Goal: Check status: Check status

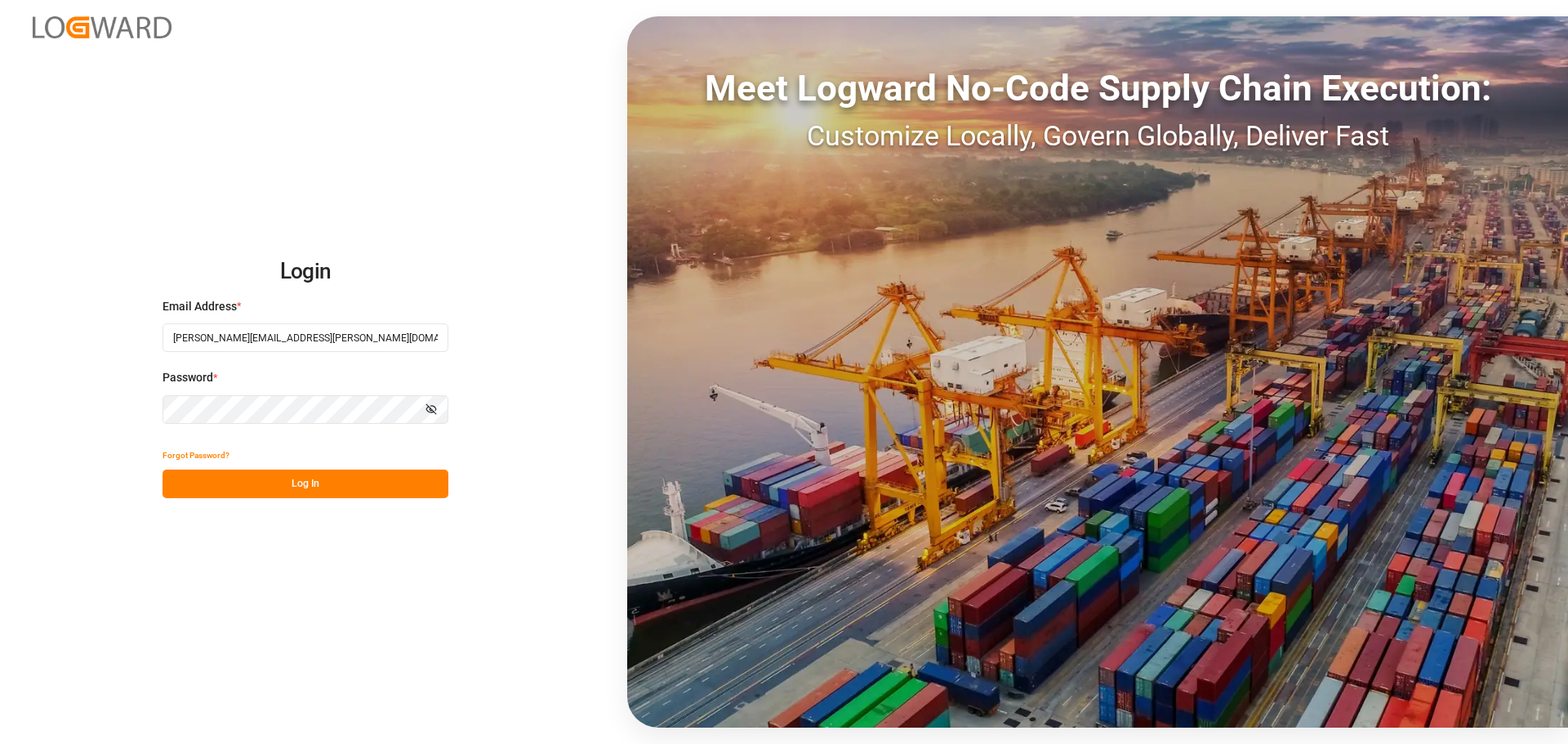
click at [359, 484] on button "Log In" at bounding box center [306, 483] width 286 height 29
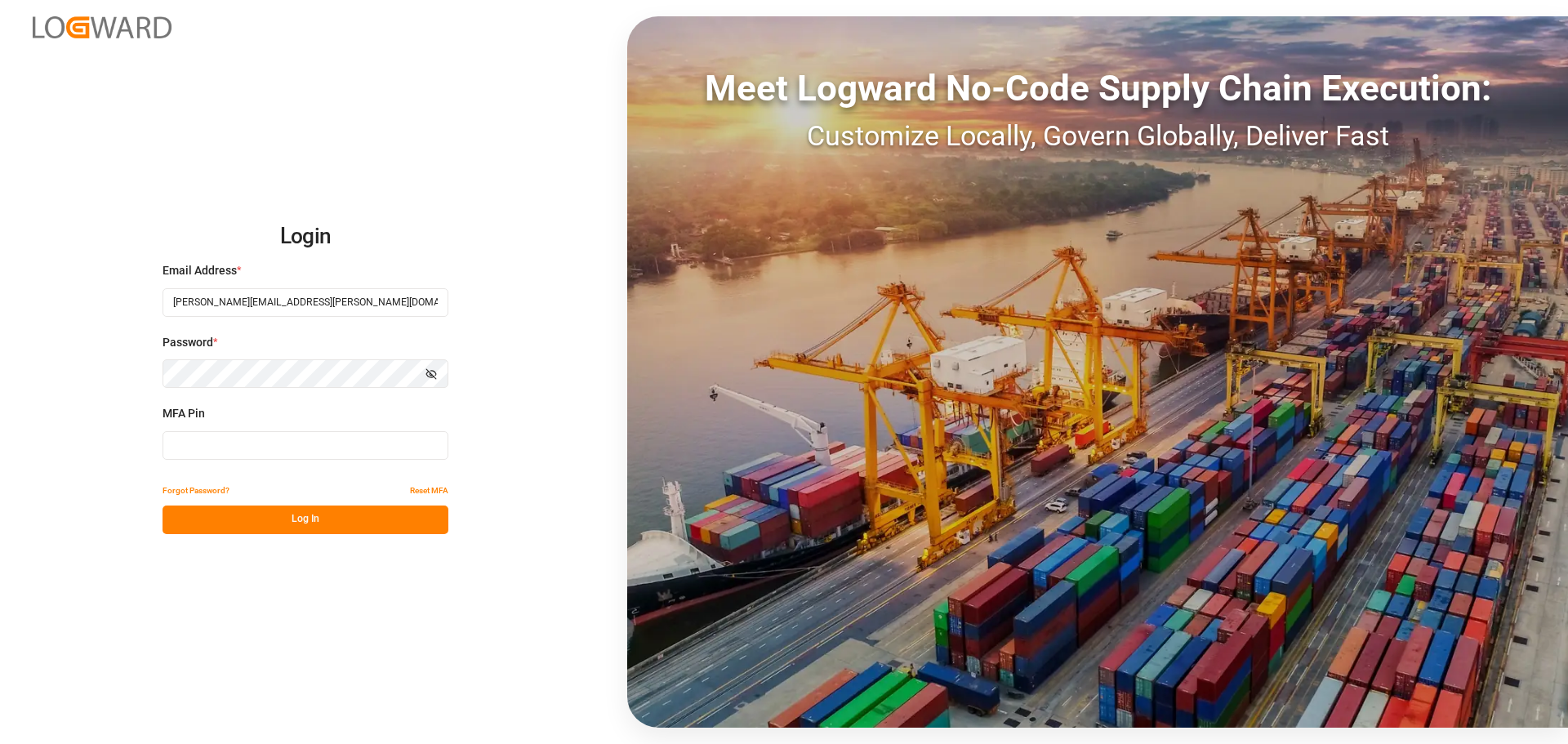
click at [274, 447] on input at bounding box center [306, 445] width 286 height 29
type input "972513"
click at [287, 516] on button "Log In" at bounding box center [306, 519] width 286 height 29
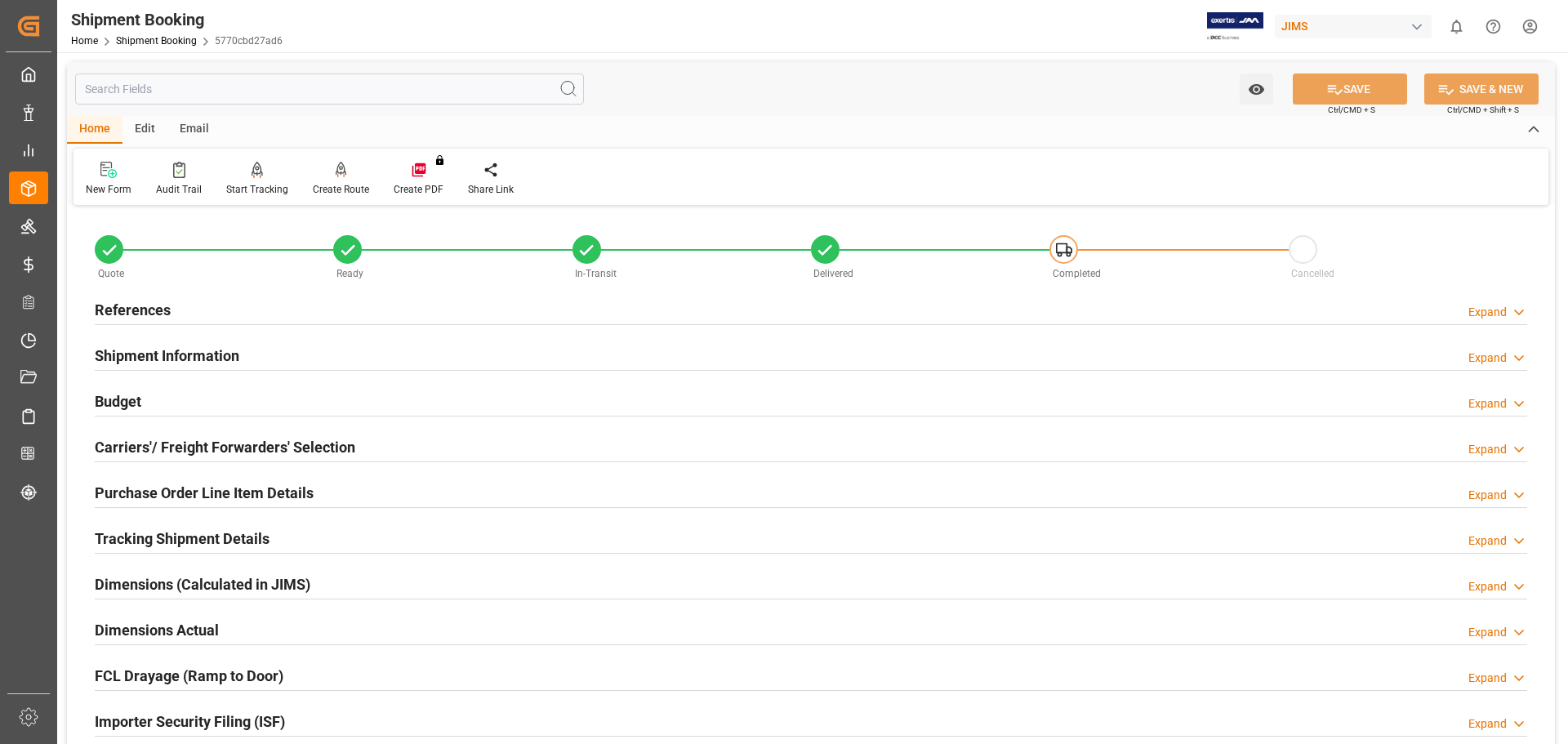
click at [143, 307] on h2 "References" at bounding box center [133, 310] width 76 height 22
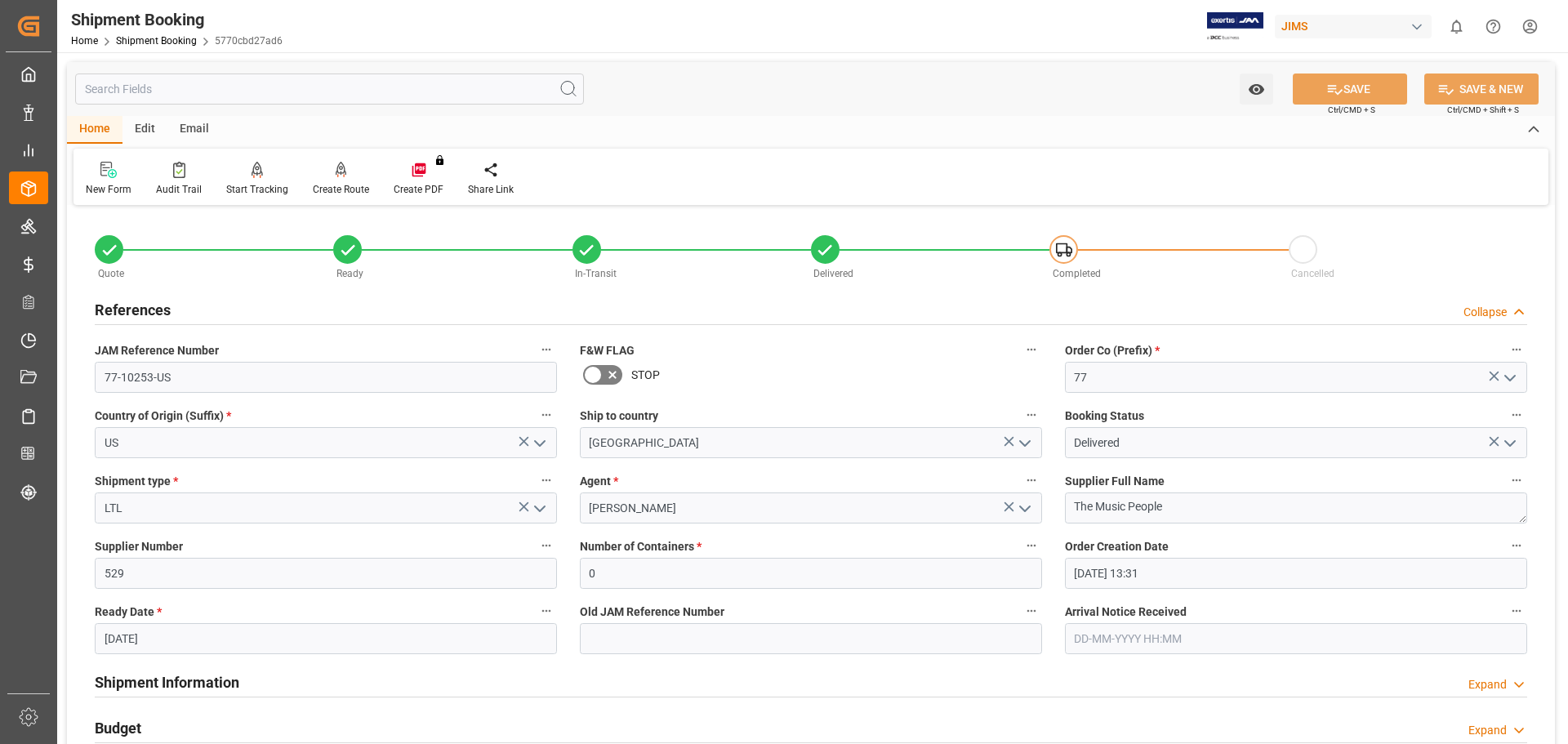
click at [143, 307] on h2 "References" at bounding box center [133, 310] width 76 height 22
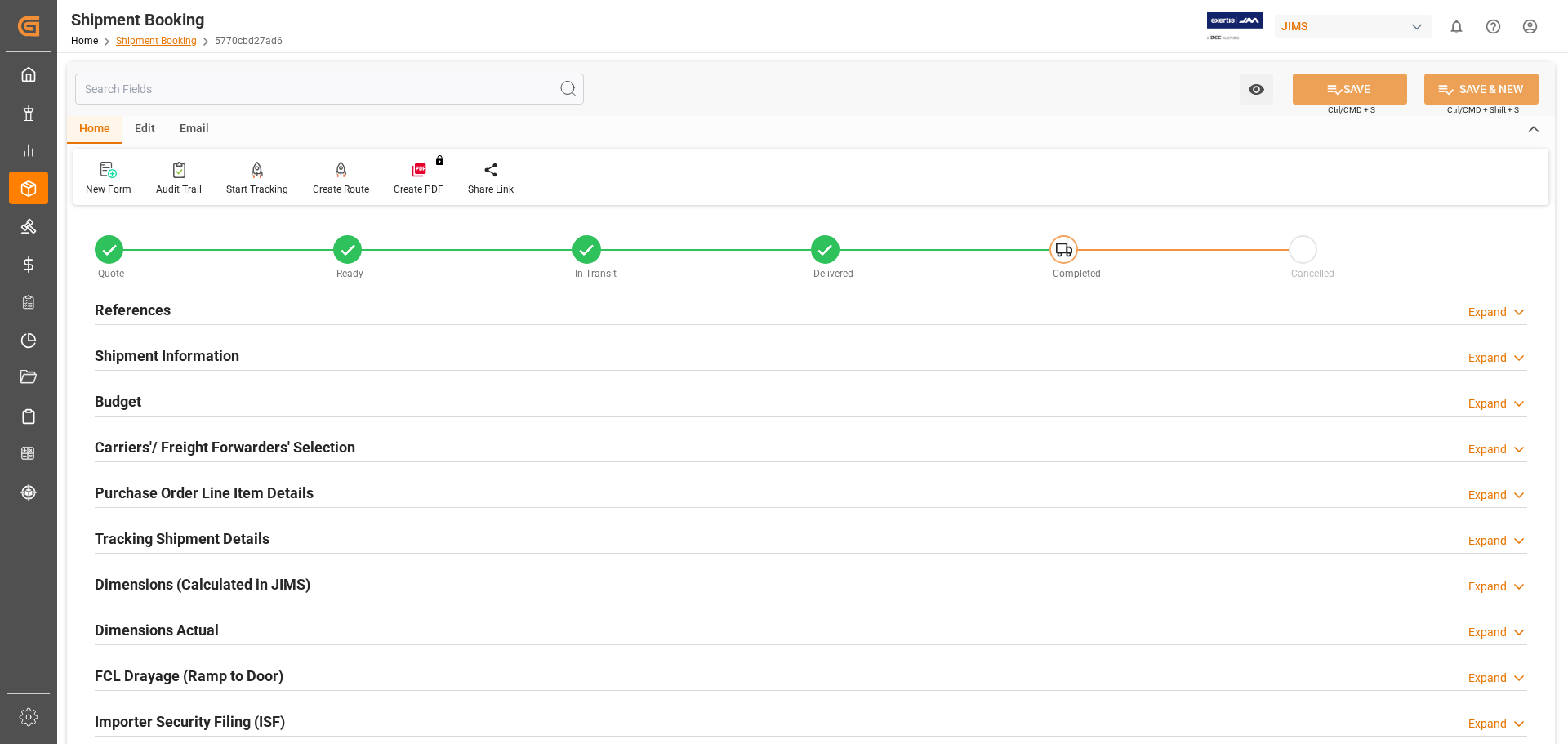
click at [160, 41] on link "Shipment Booking" at bounding box center [156, 40] width 81 height 11
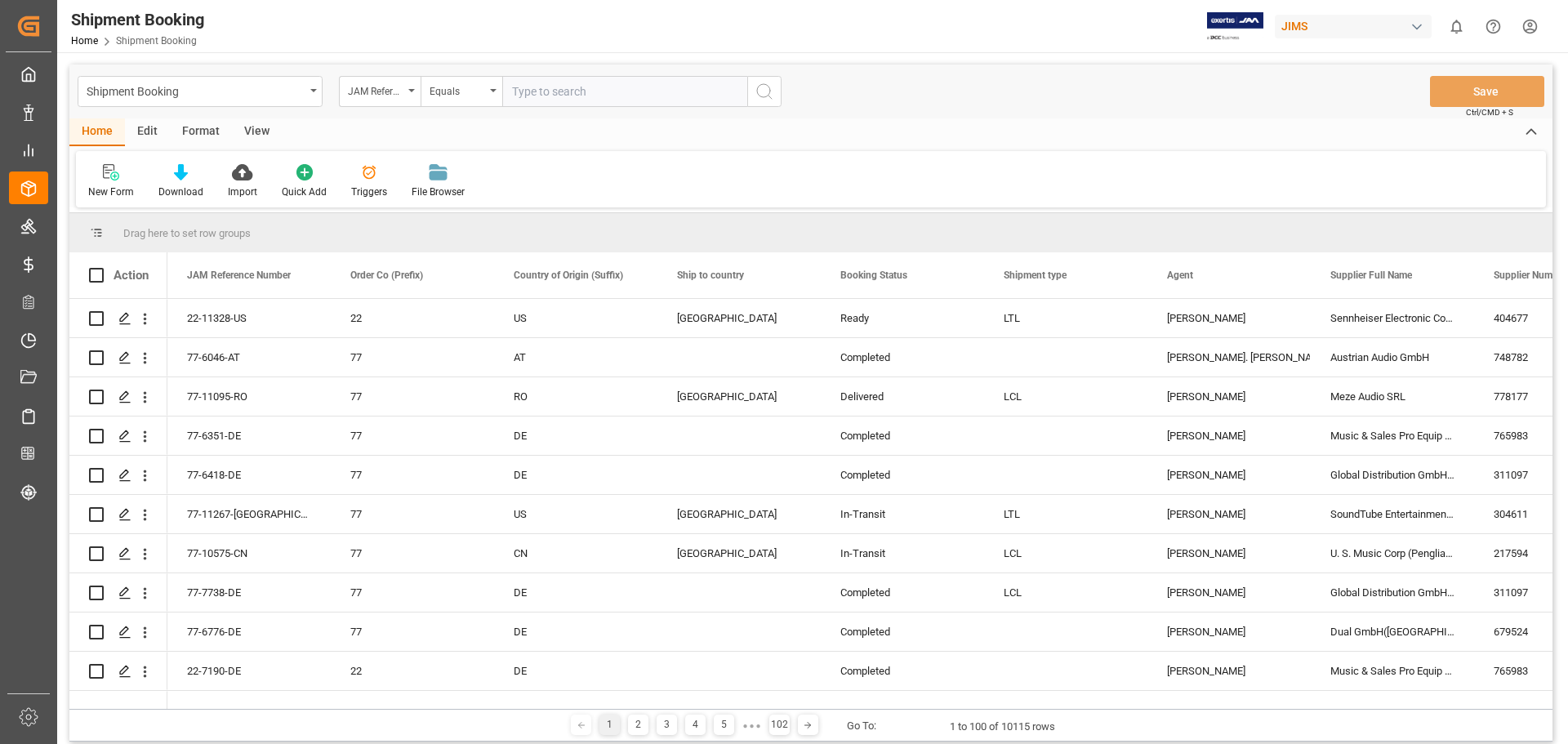
click at [544, 98] on input "text" at bounding box center [624, 91] width 245 height 31
type input "77-11267-us"
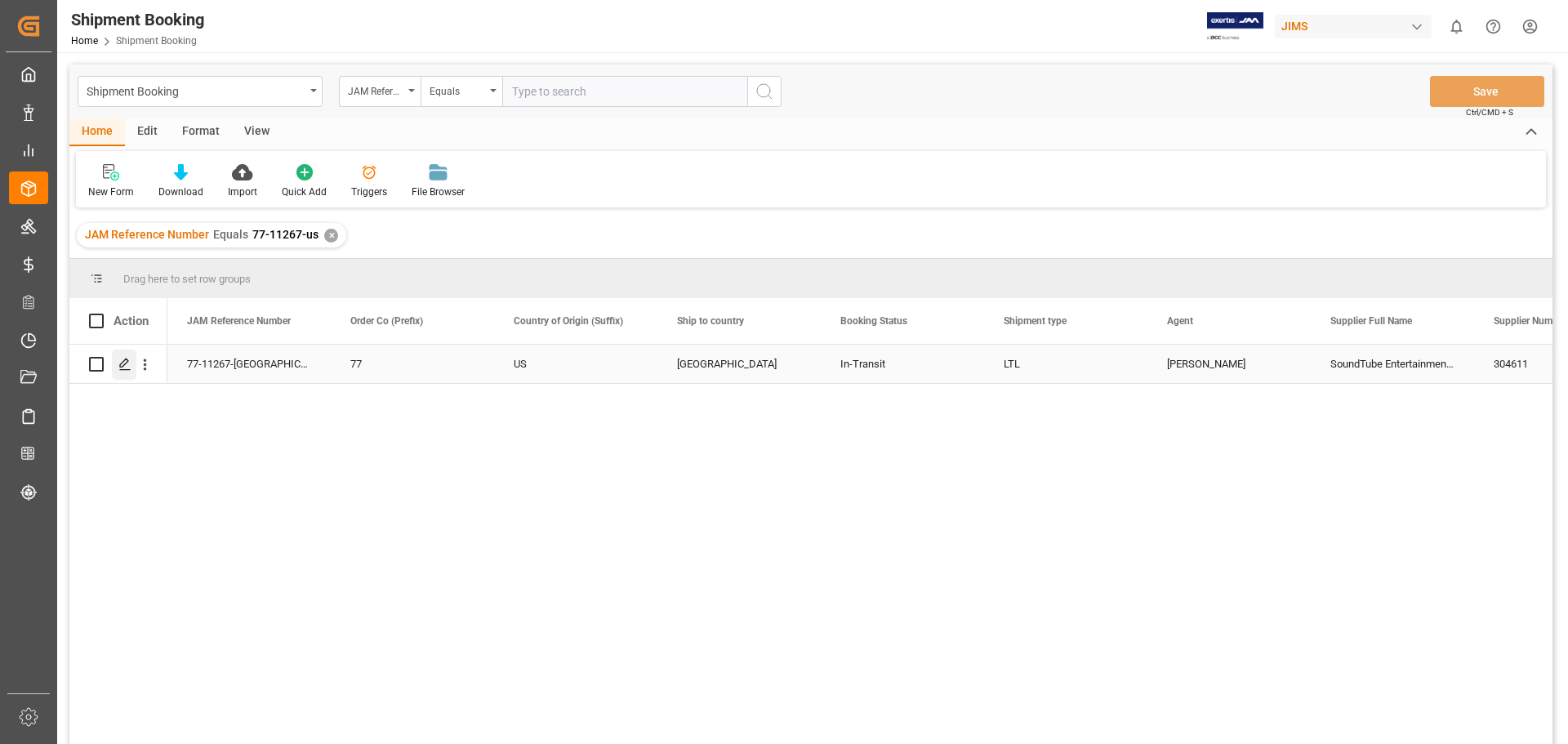
click at [130, 367] on icon "Press SPACE to select this row." at bounding box center [125, 364] width 13 height 13
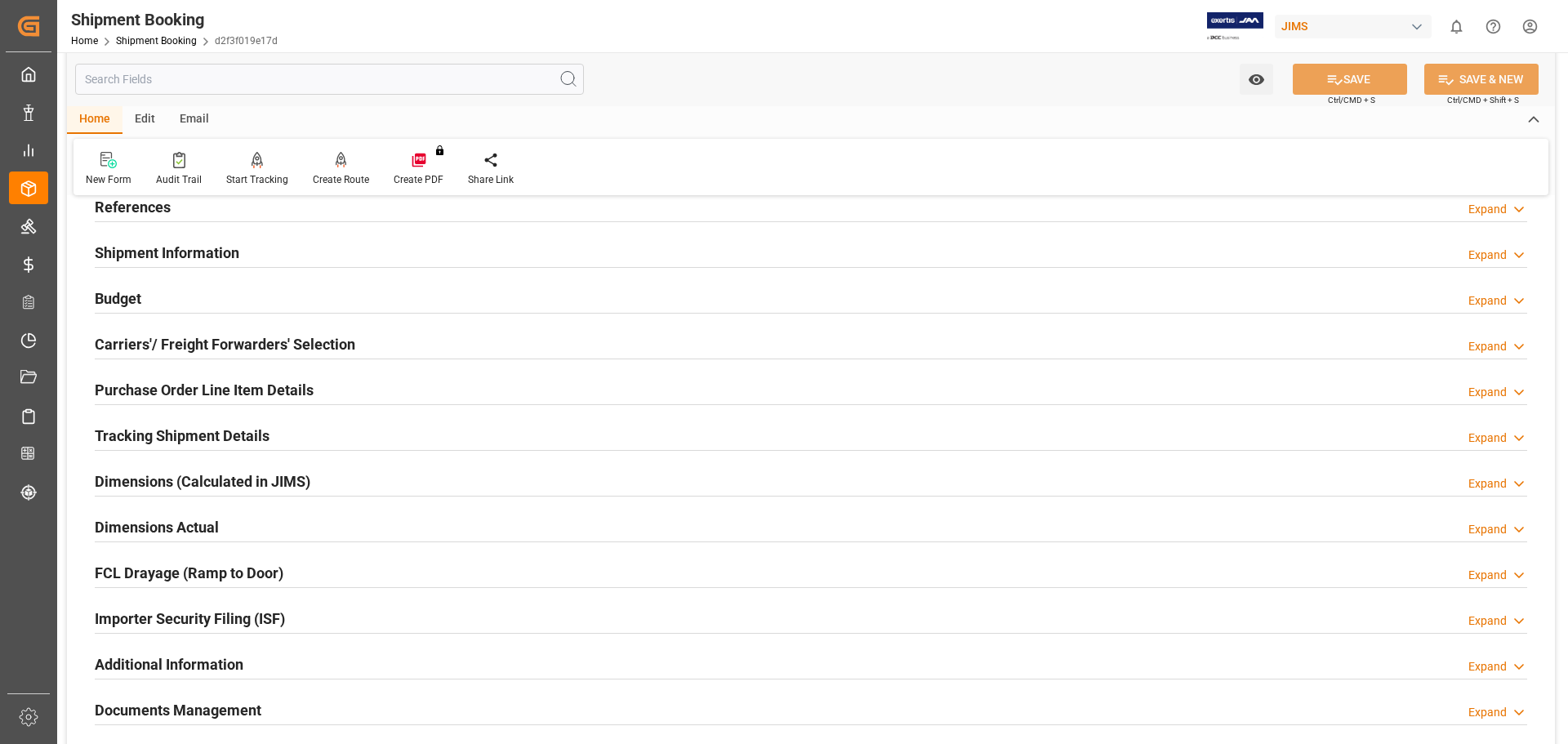
scroll to position [137, 0]
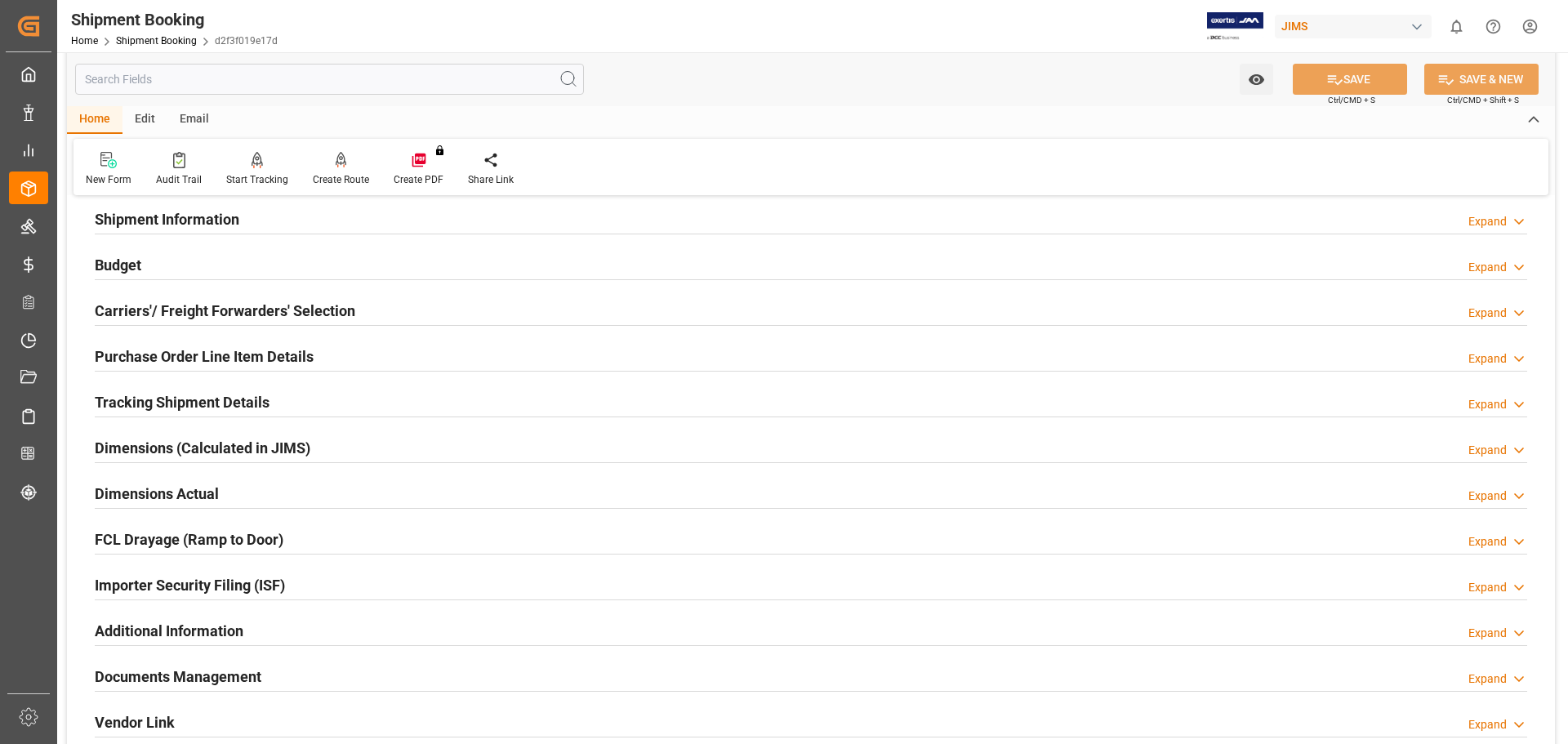
click at [153, 401] on h2 "Tracking Shipment Details" at bounding box center [182, 402] width 175 height 22
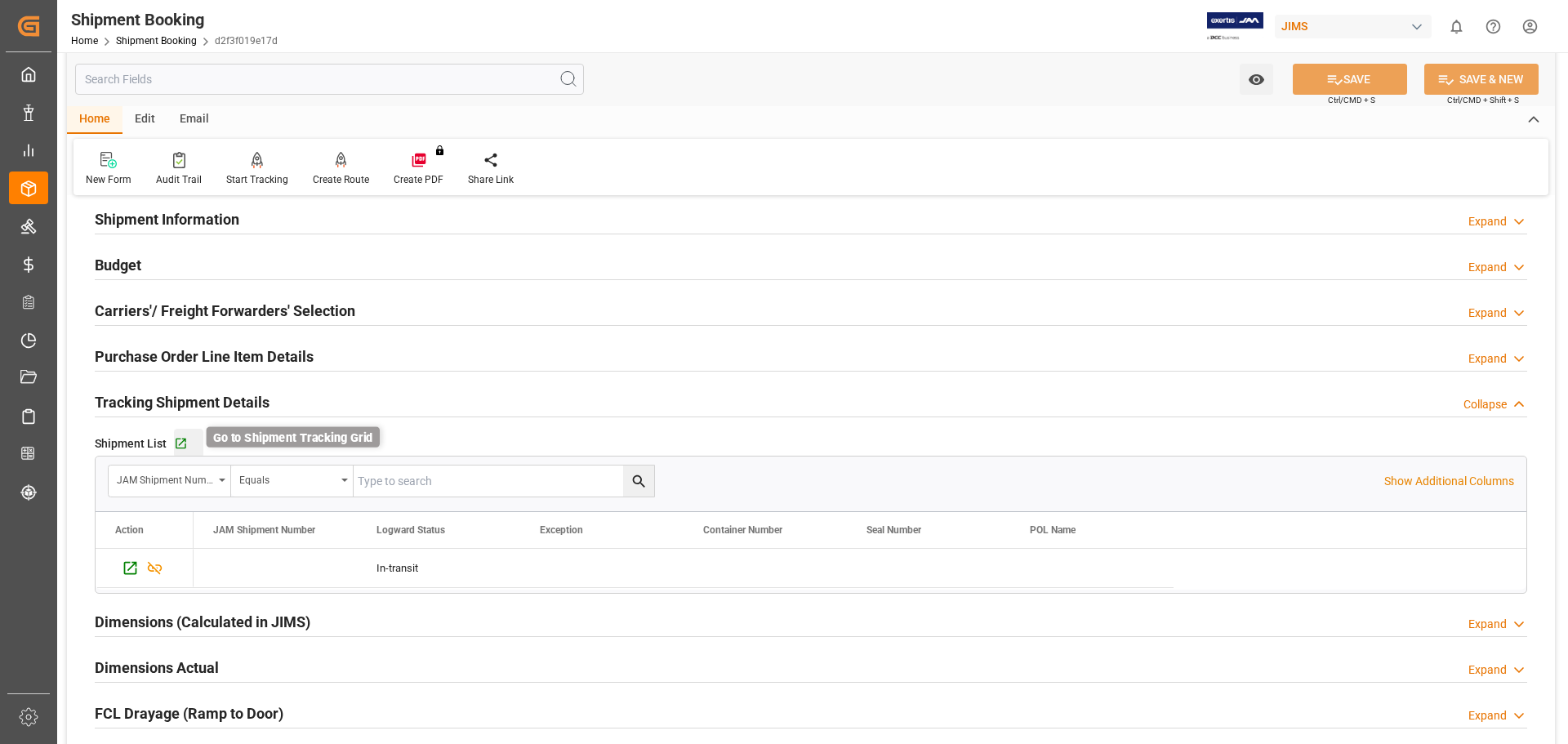
click at [183, 448] on icon "button" at bounding box center [181, 443] width 14 height 14
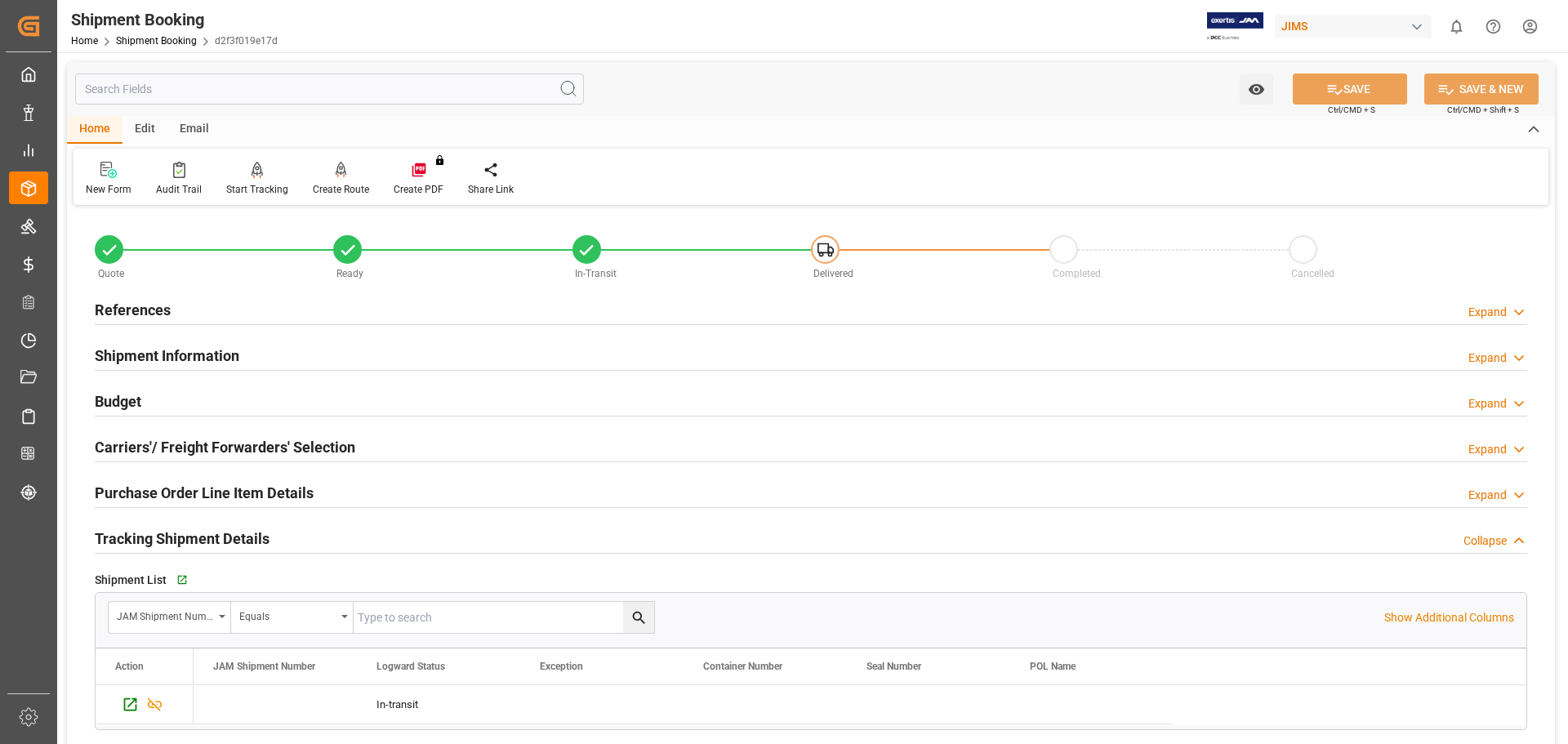
click at [163, 309] on h2 "References" at bounding box center [133, 310] width 76 height 22
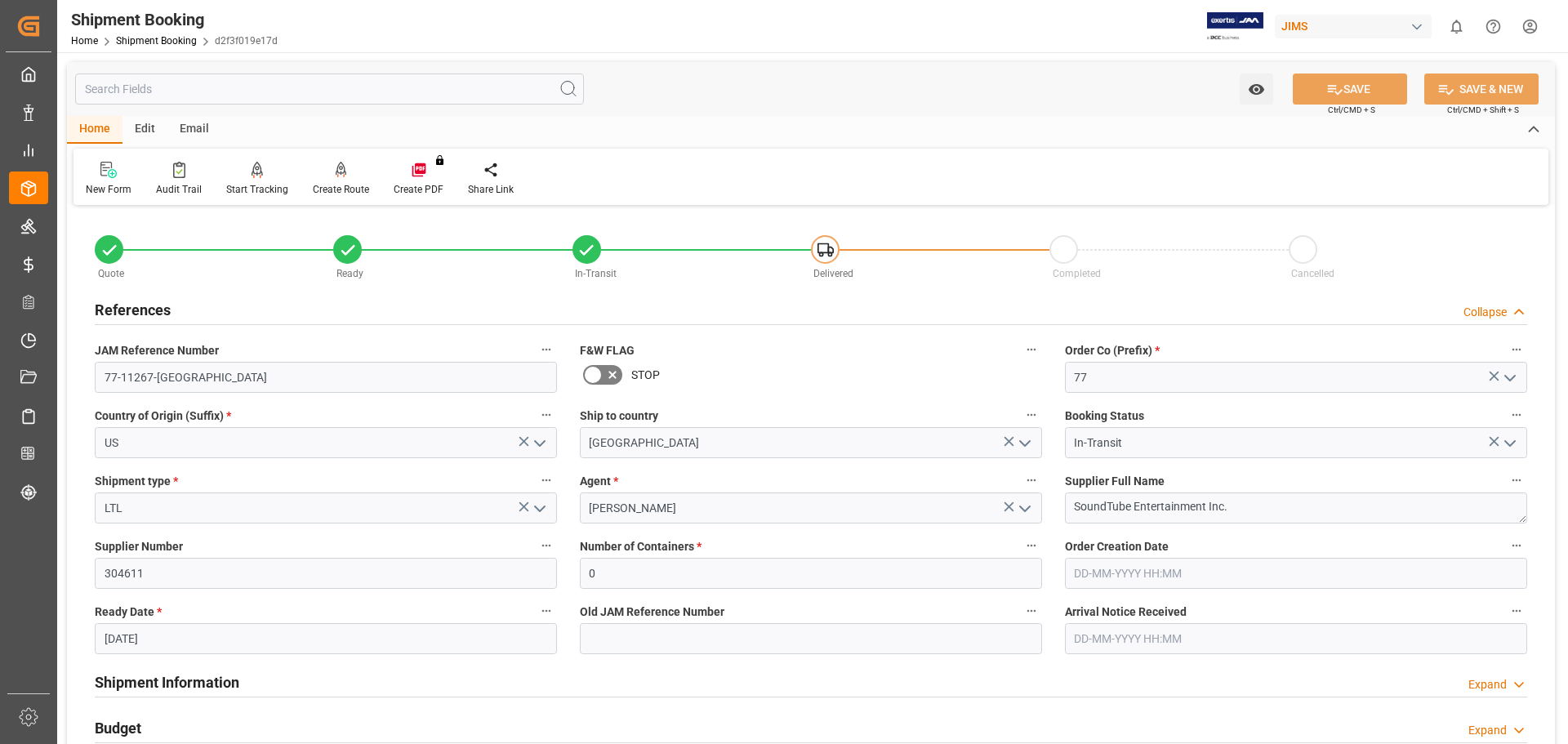
click at [163, 309] on h2 "References" at bounding box center [133, 310] width 76 height 22
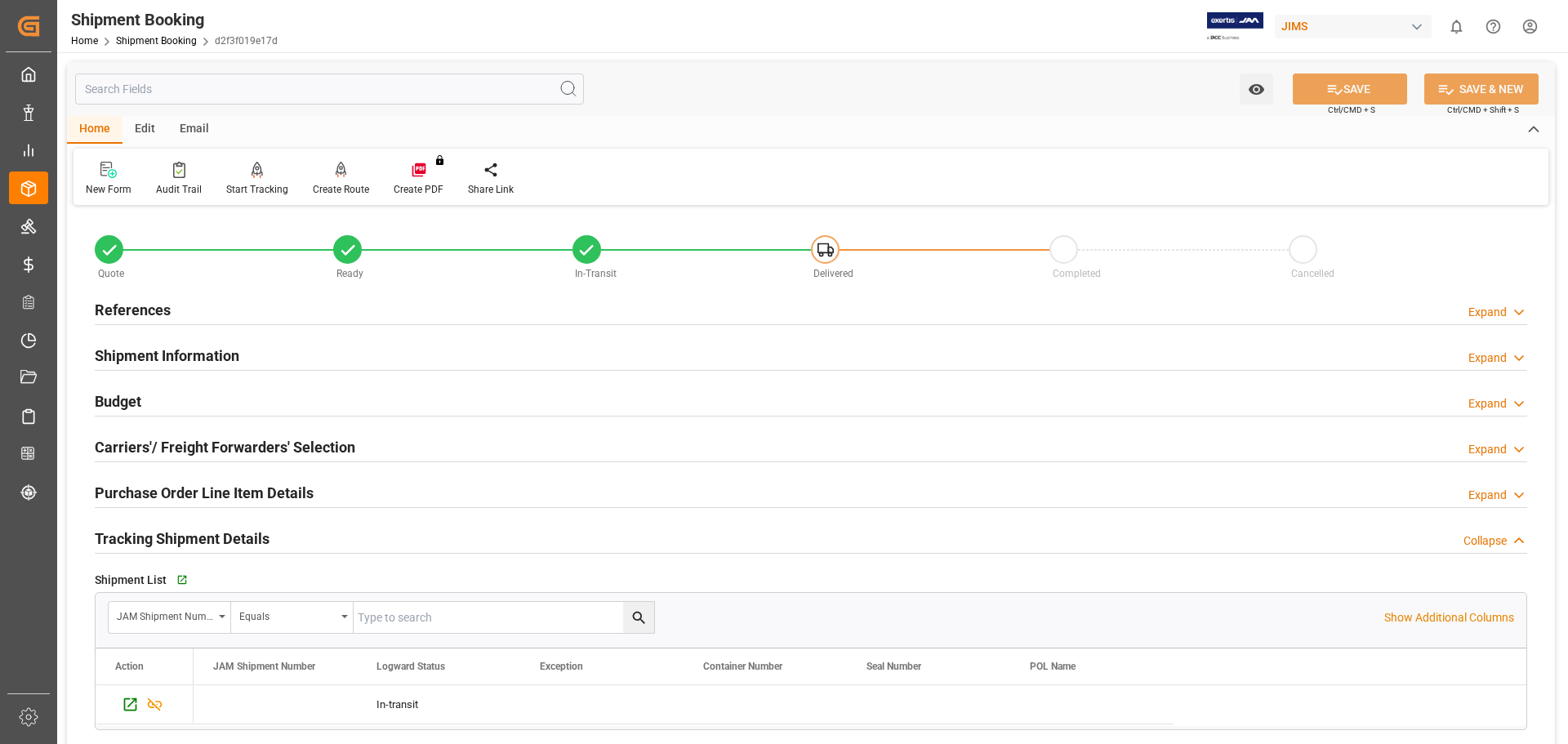
click at [139, 309] on h2 "References" at bounding box center [133, 310] width 76 height 22
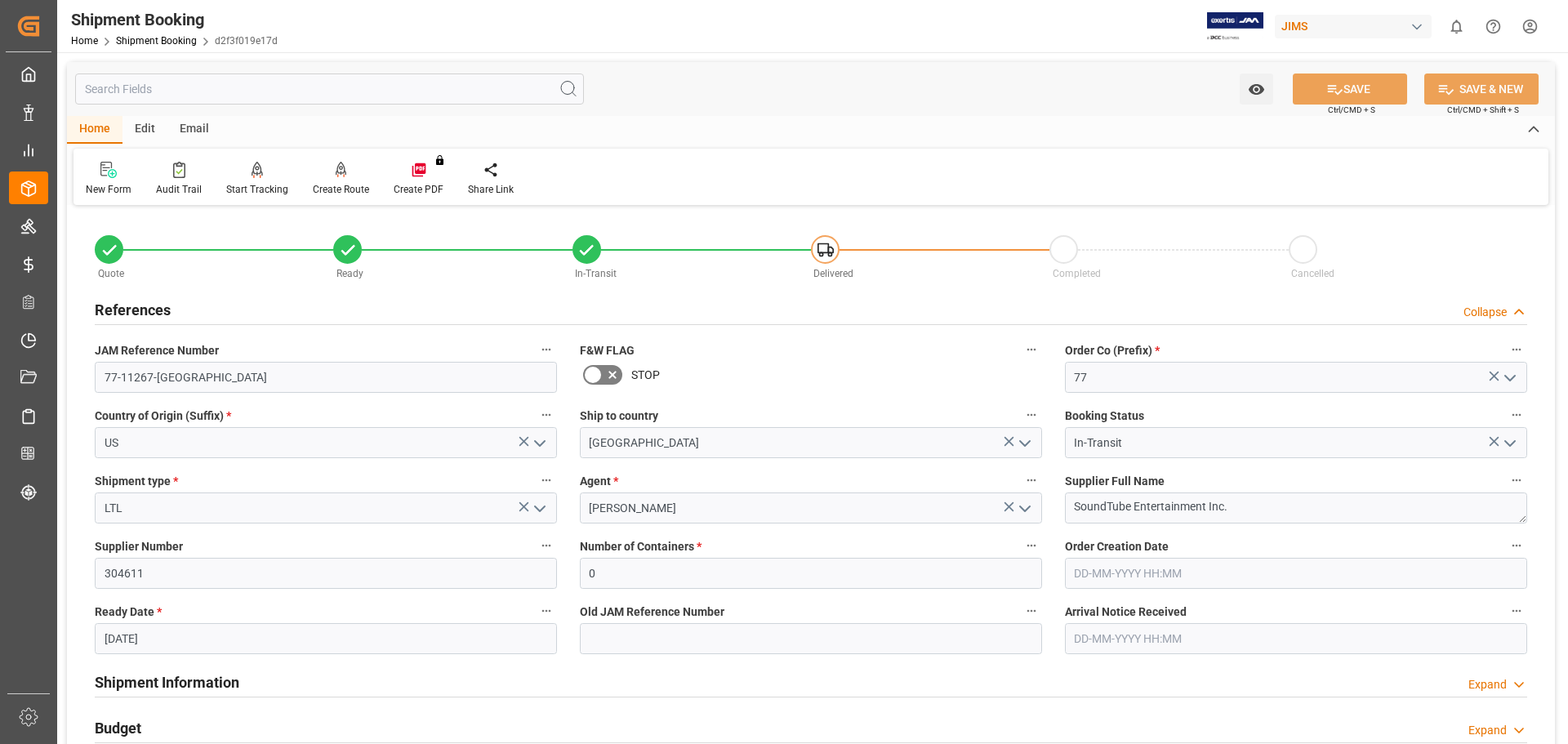
click at [139, 309] on h2 "References" at bounding box center [133, 310] width 76 height 22
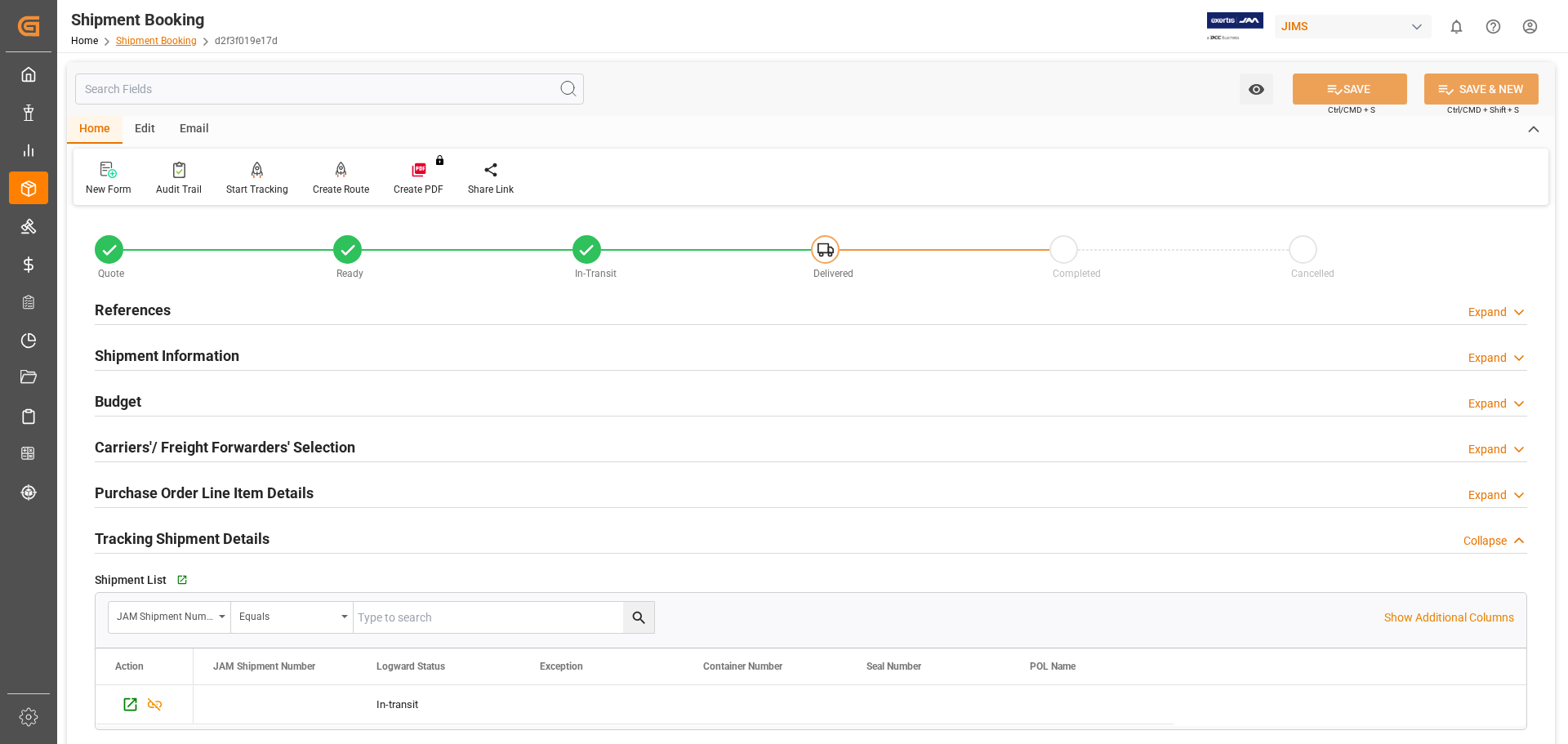
click at [168, 38] on link "Shipment Booking" at bounding box center [156, 40] width 81 height 11
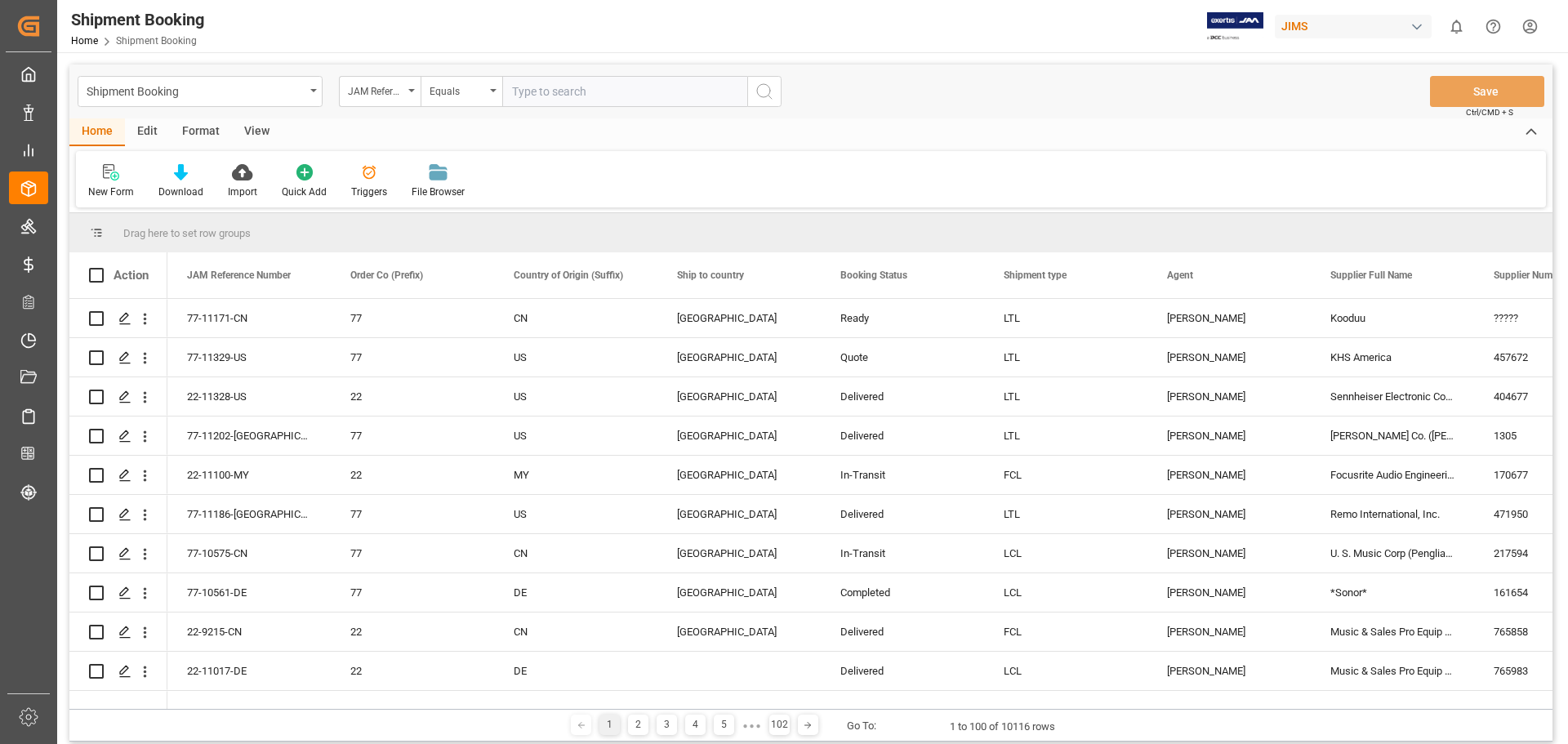
click at [564, 97] on input "text" at bounding box center [624, 91] width 245 height 31
type input "77-11142-[GEOGRAPHIC_DATA]"
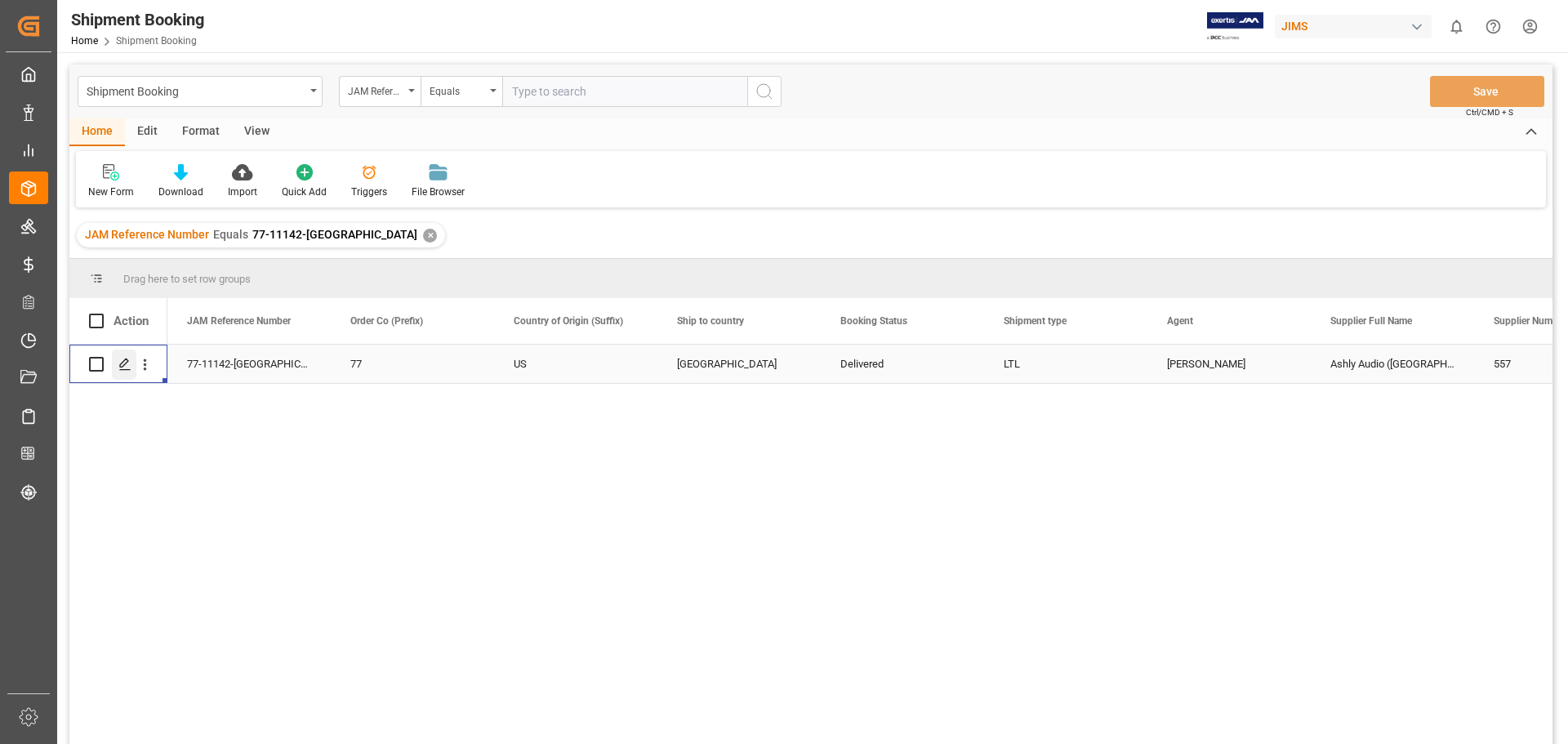
click at [122, 365] on icon "Press SPACE to select this row." at bounding box center [125, 364] width 13 height 13
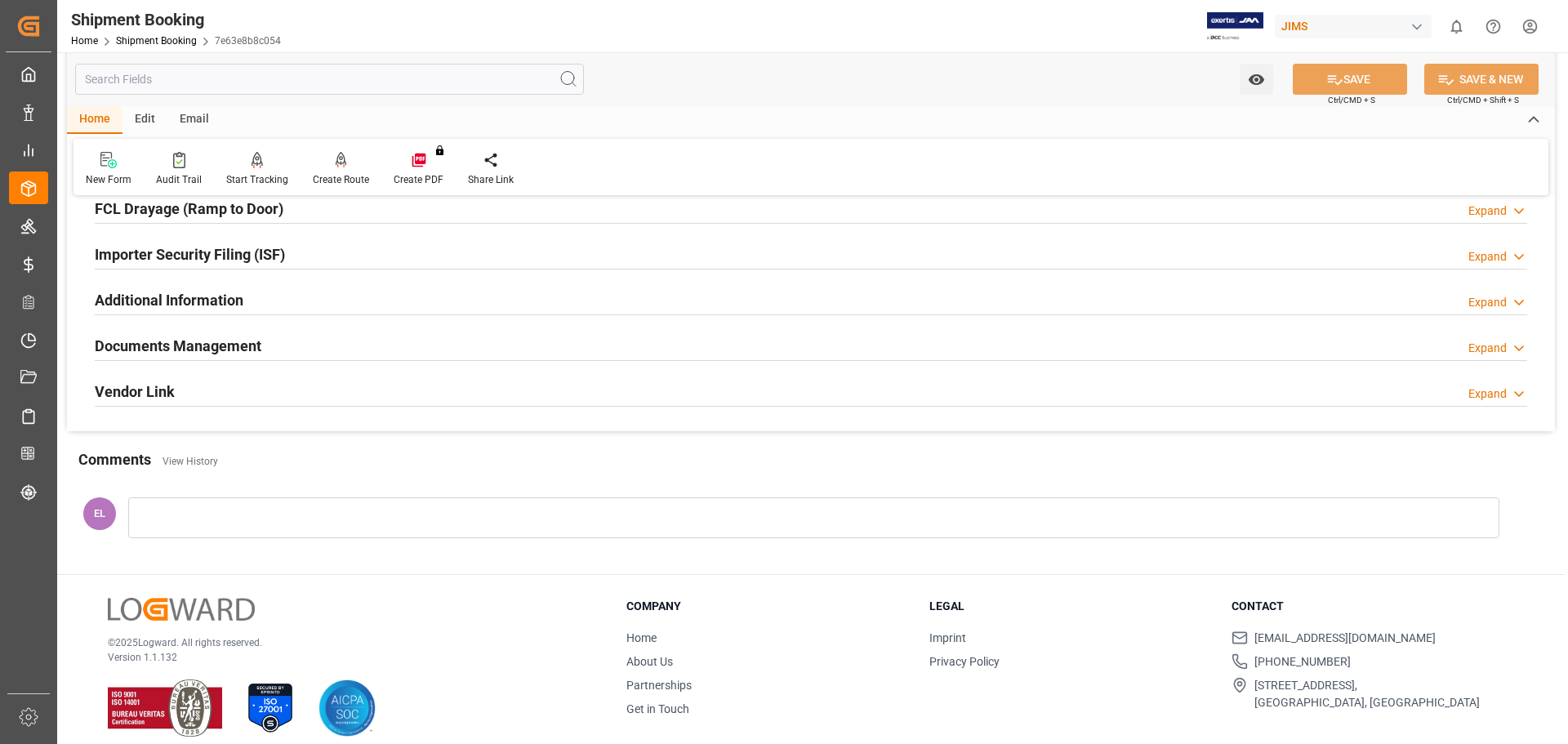
scroll to position [481, 0]
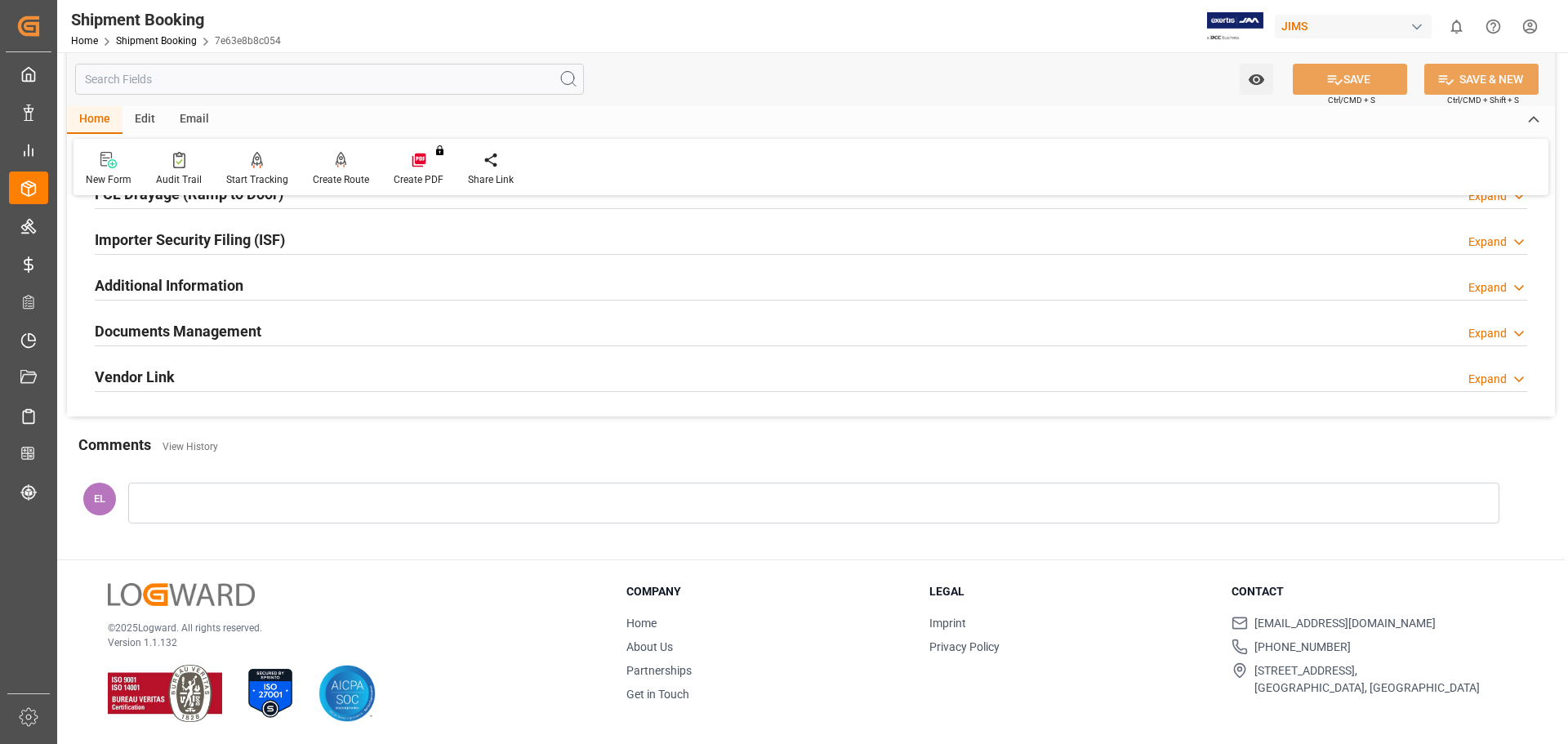
click at [151, 330] on h2 "Documents Management" at bounding box center [178, 332] width 167 height 22
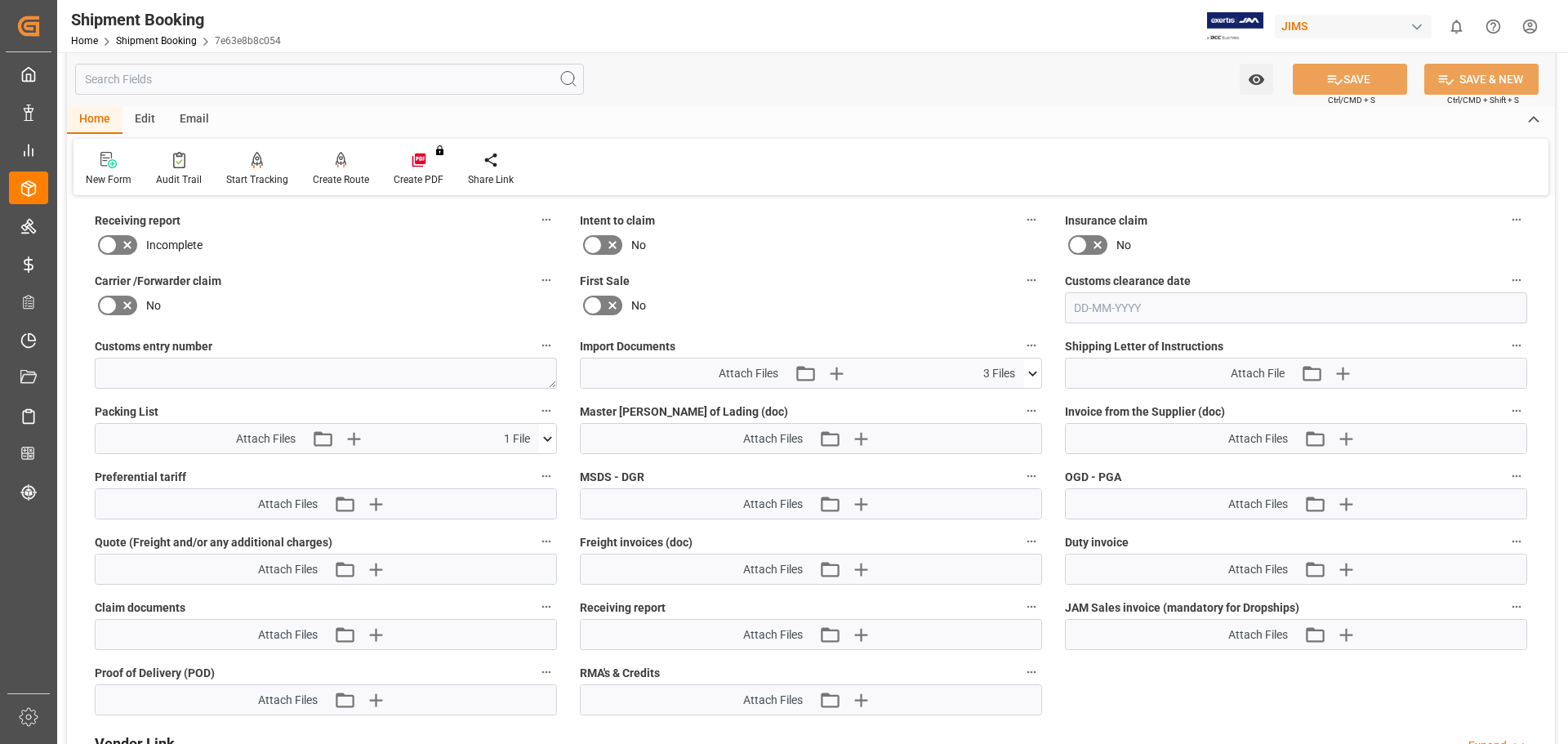
scroll to position [890, 0]
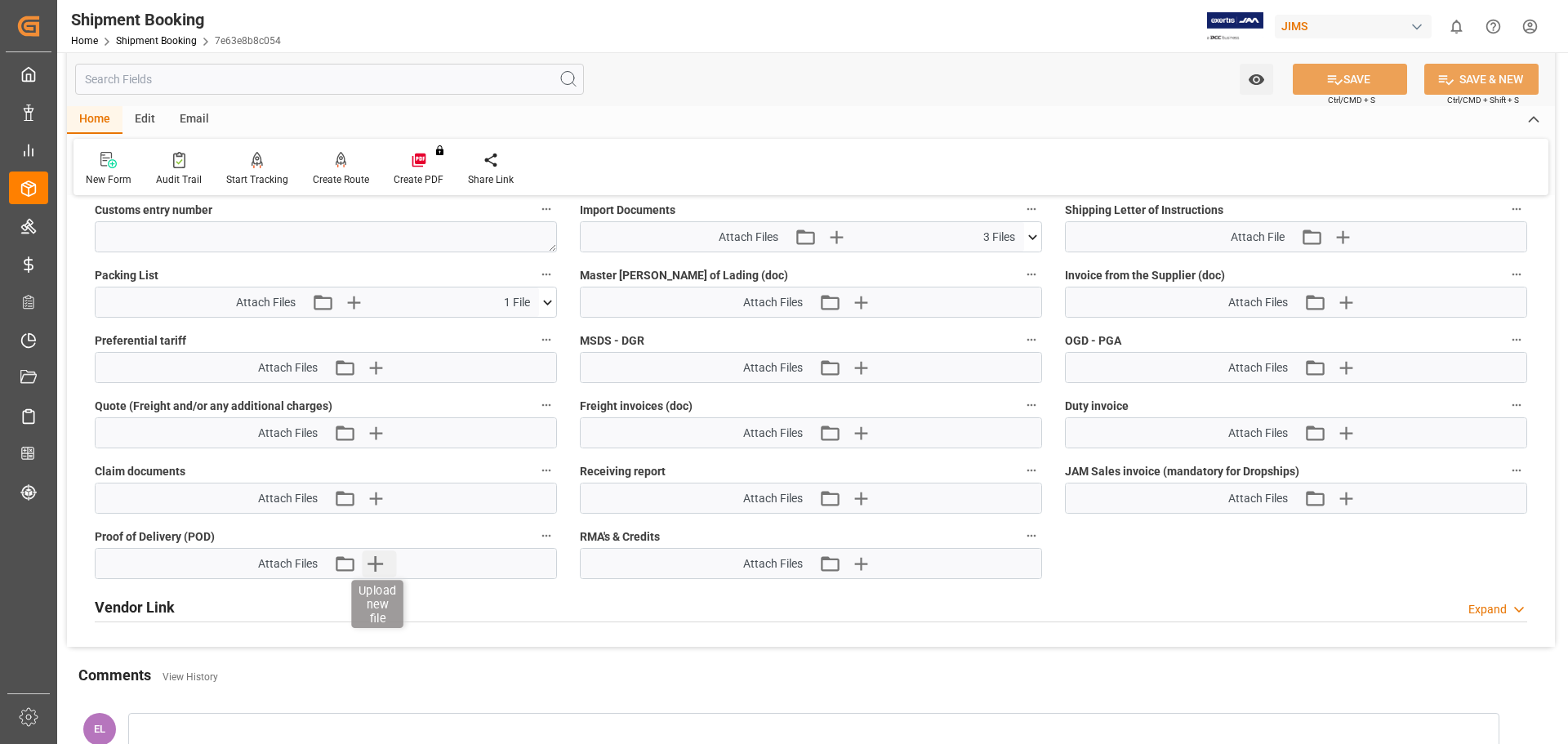
click at [368, 564] on icon "button" at bounding box center [375, 563] width 26 height 26
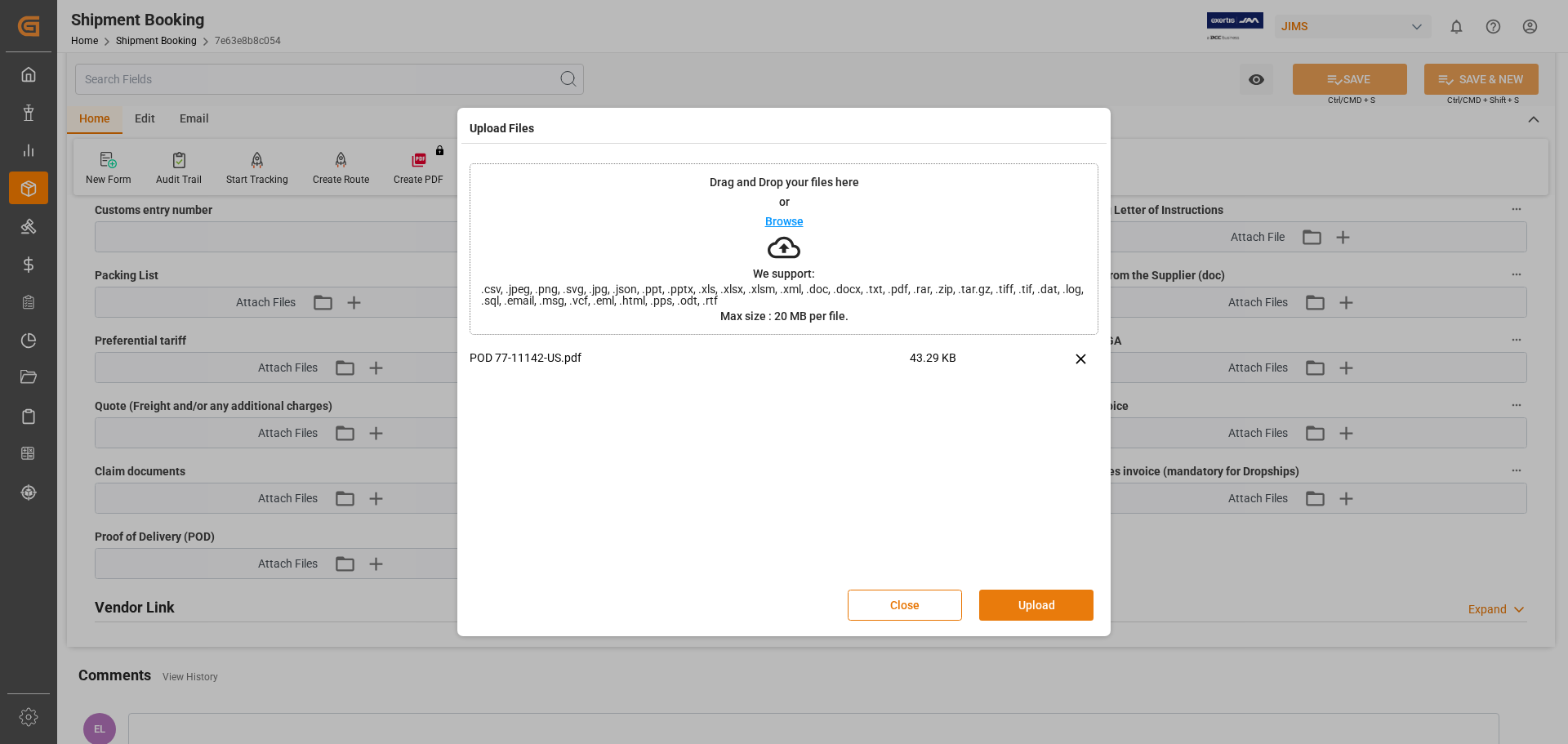
click at [1029, 611] on button "Upload" at bounding box center [1036, 604] width 114 height 31
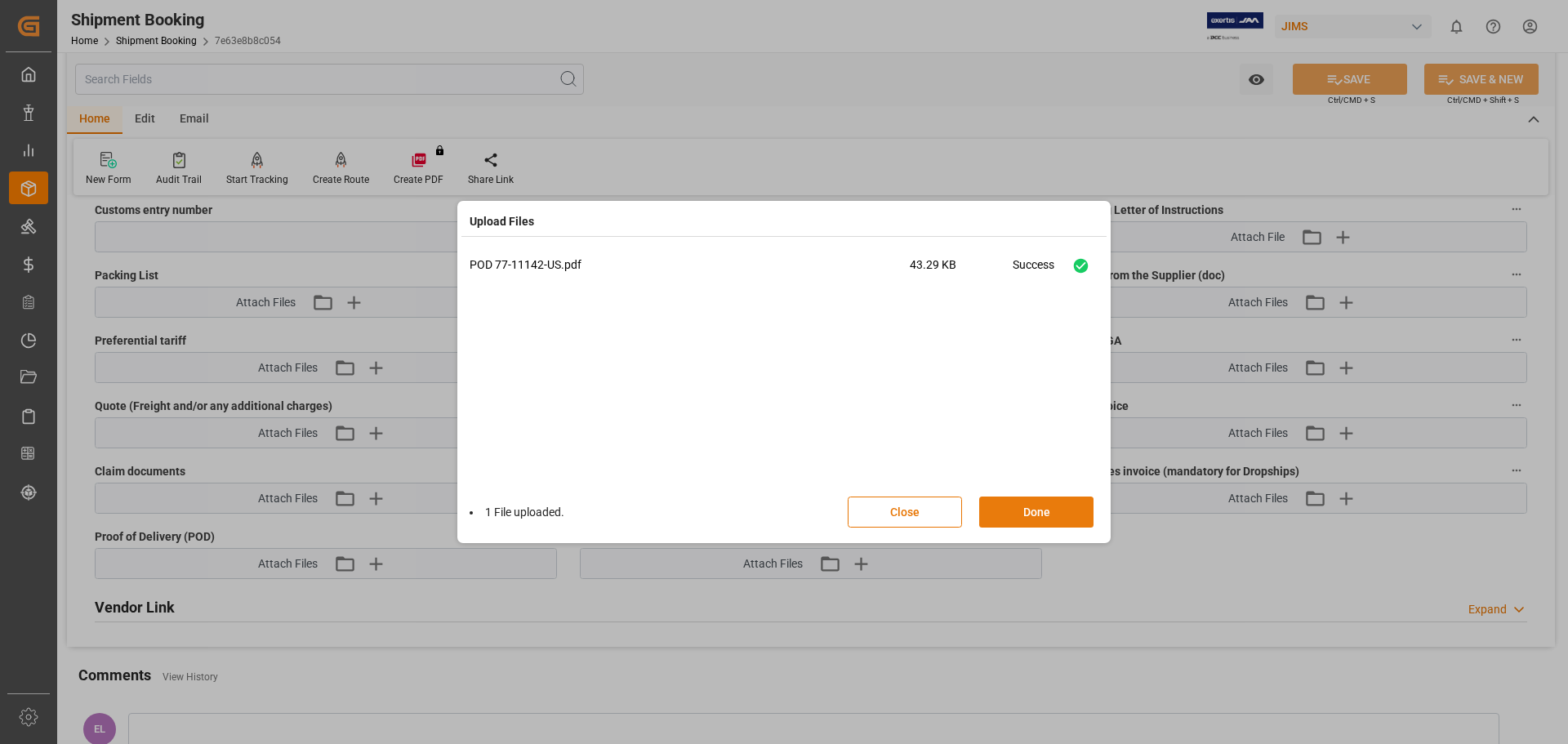
click at [1020, 516] on button "Done" at bounding box center [1036, 511] width 114 height 31
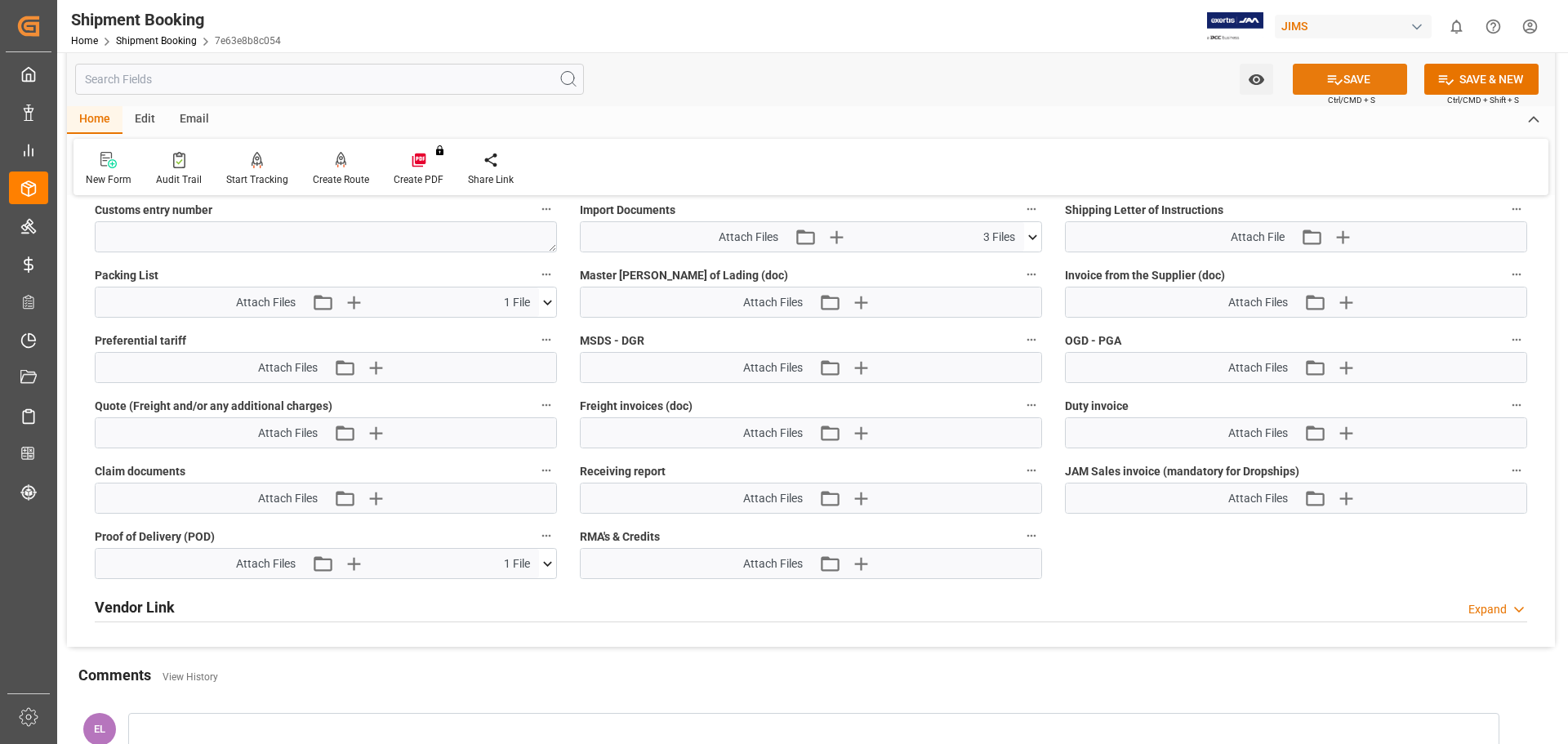
click at [1334, 72] on icon at bounding box center [1334, 79] width 17 height 17
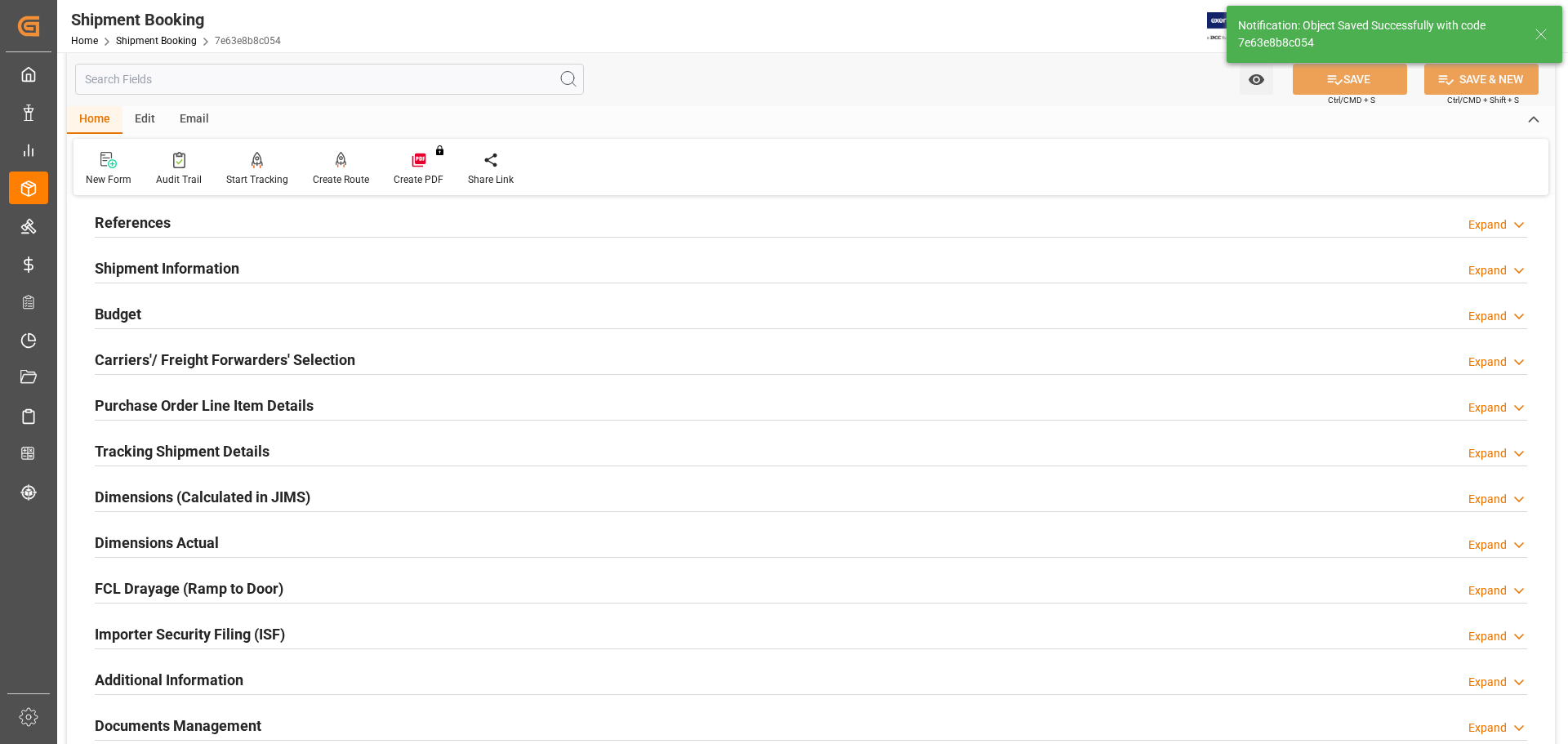
scroll to position [0, 0]
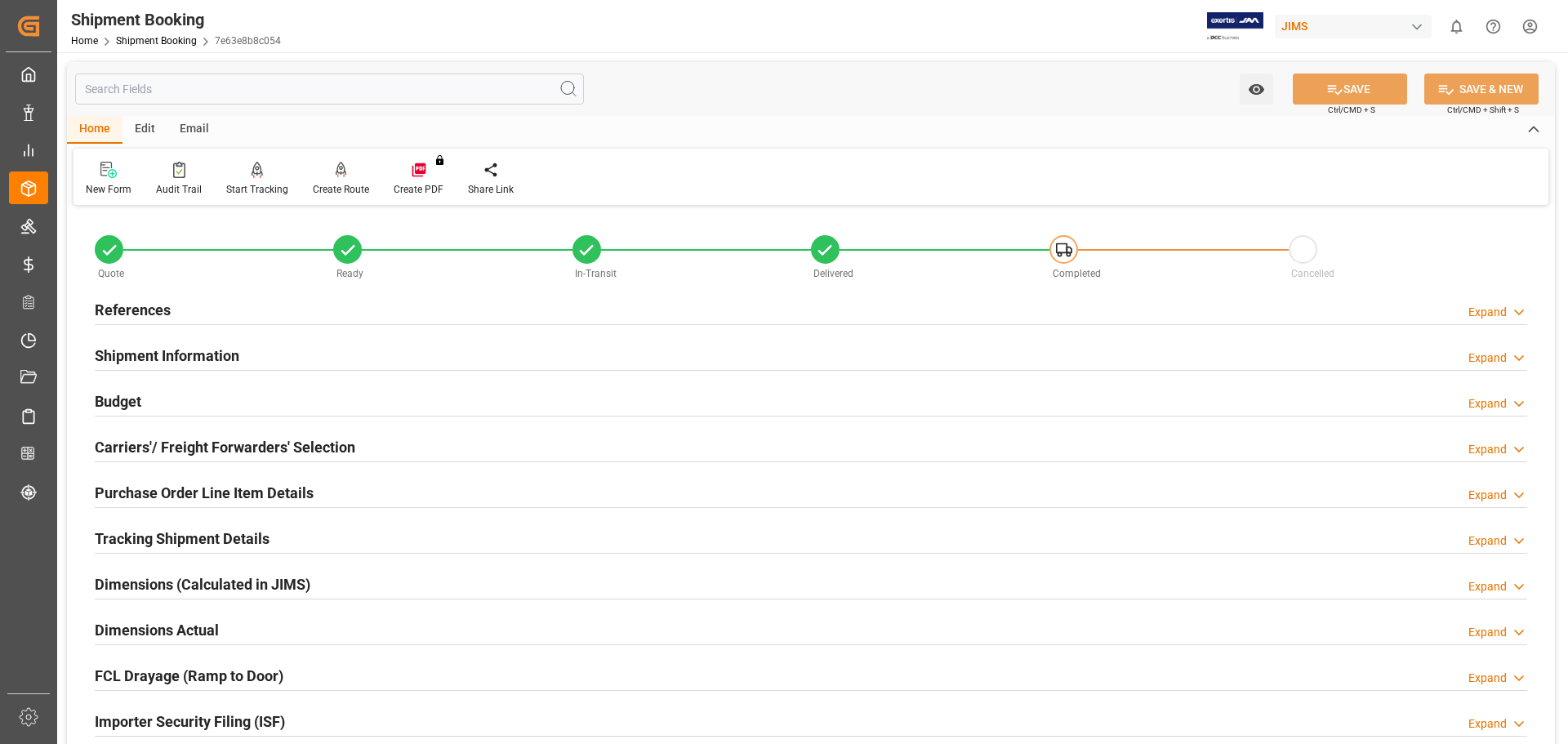
click at [132, 307] on h2 "References" at bounding box center [133, 310] width 76 height 22
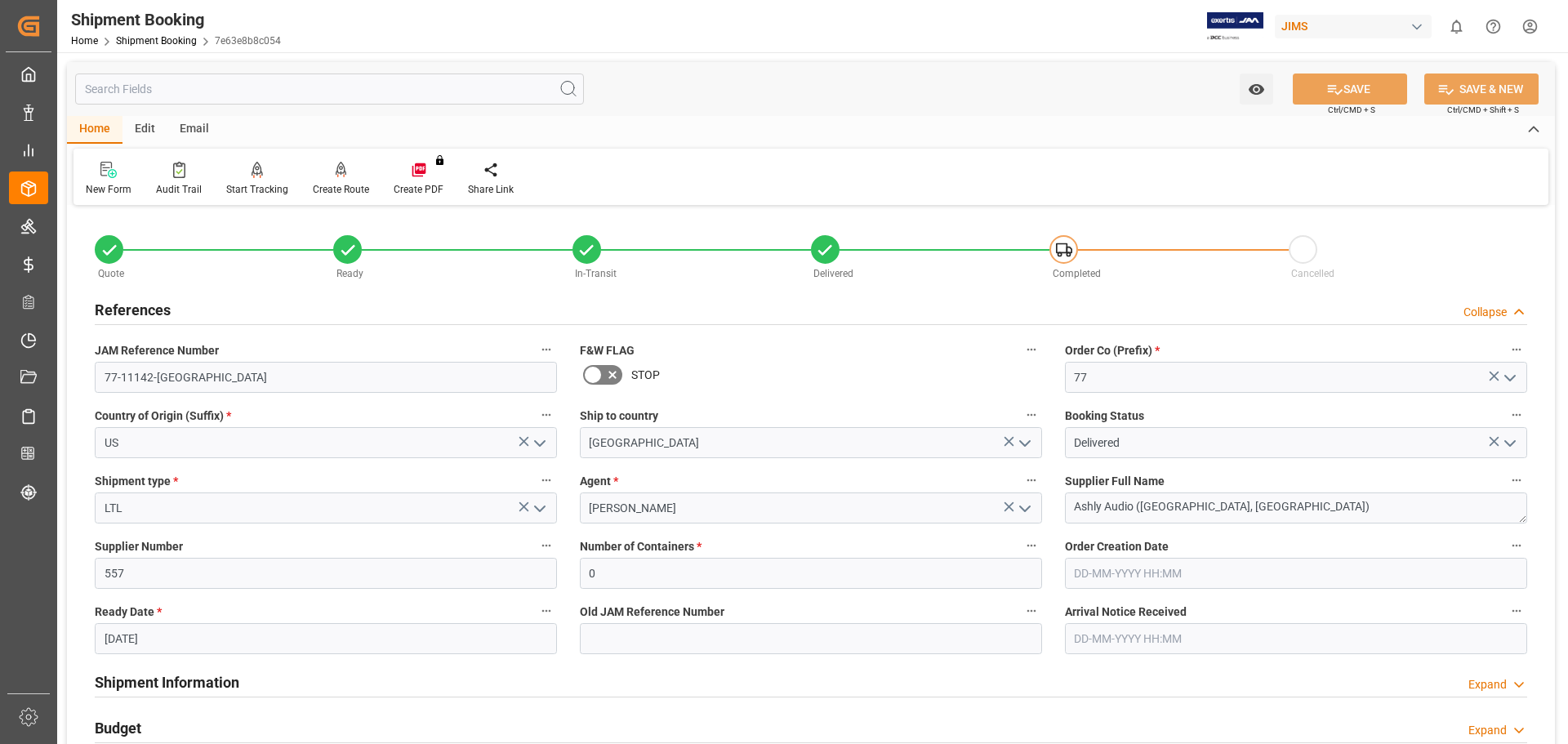
click at [132, 307] on h2 "References" at bounding box center [133, 310] width 76 height 22
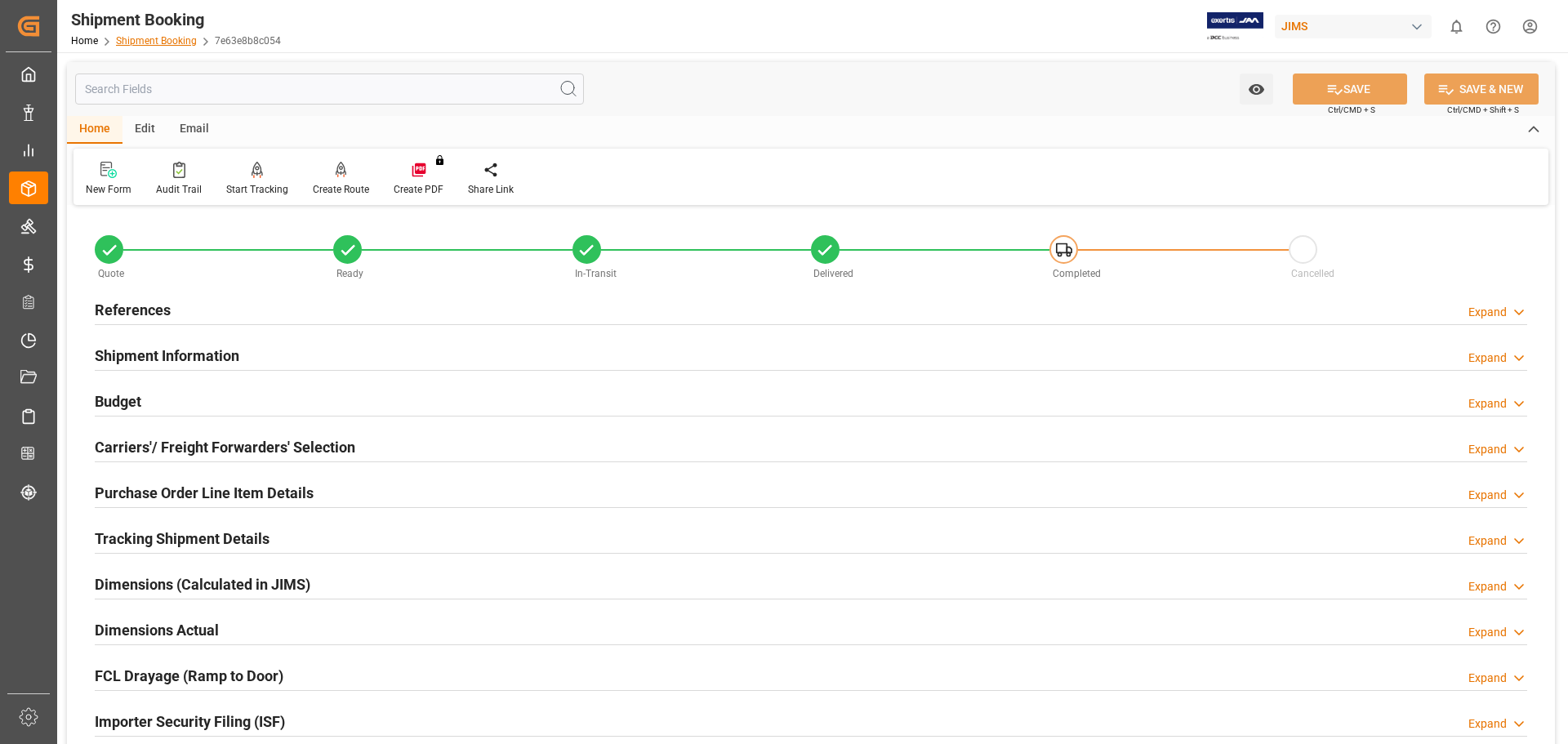
click at [171, 38] on link "Shipment Booking" at bounding box center [156, 40] width 81 height 11
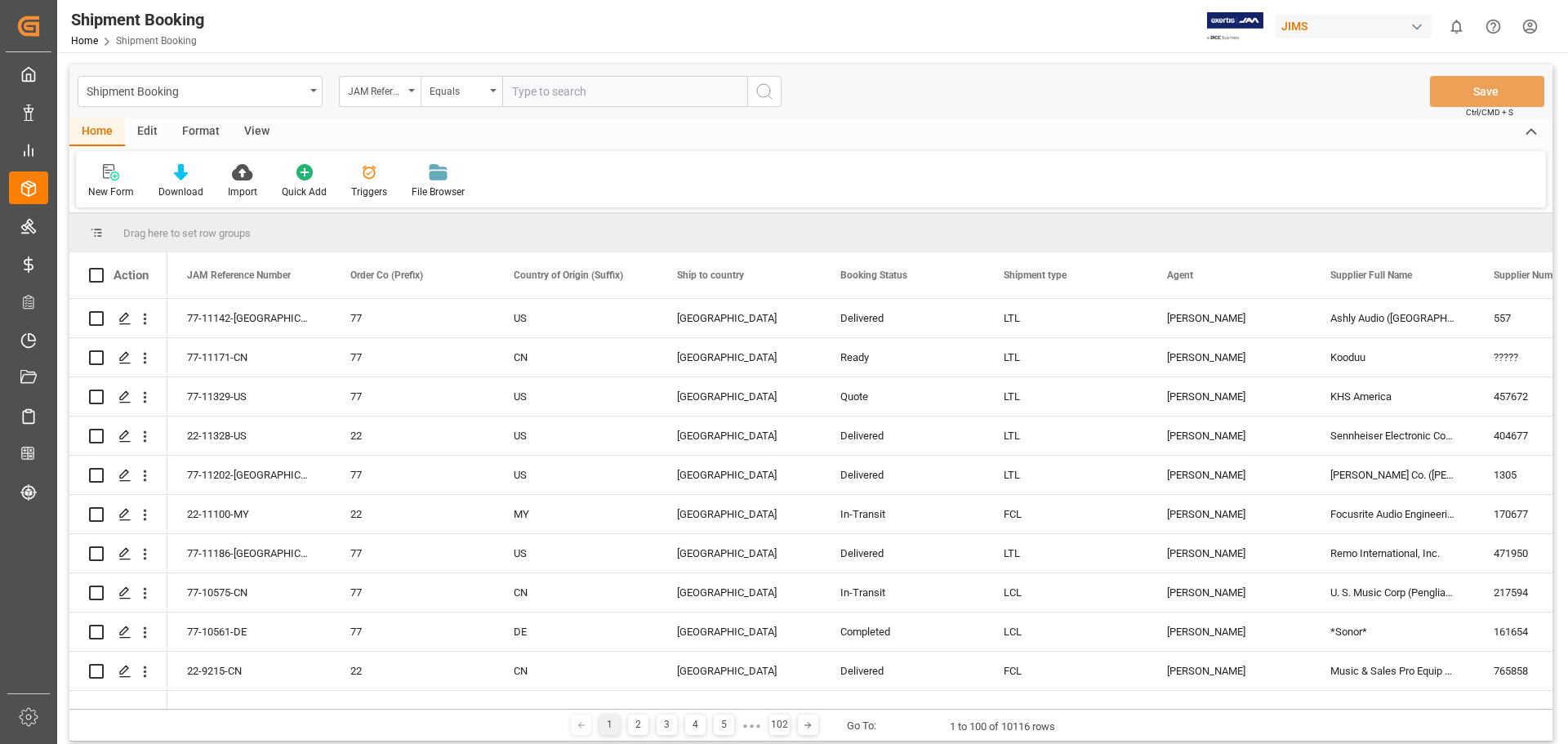
click at [575, 101] on input "text" at bounding box center [624, 91] width 245 height 31
type input "77-11160-[GEOGRAPHIC_DATA]"
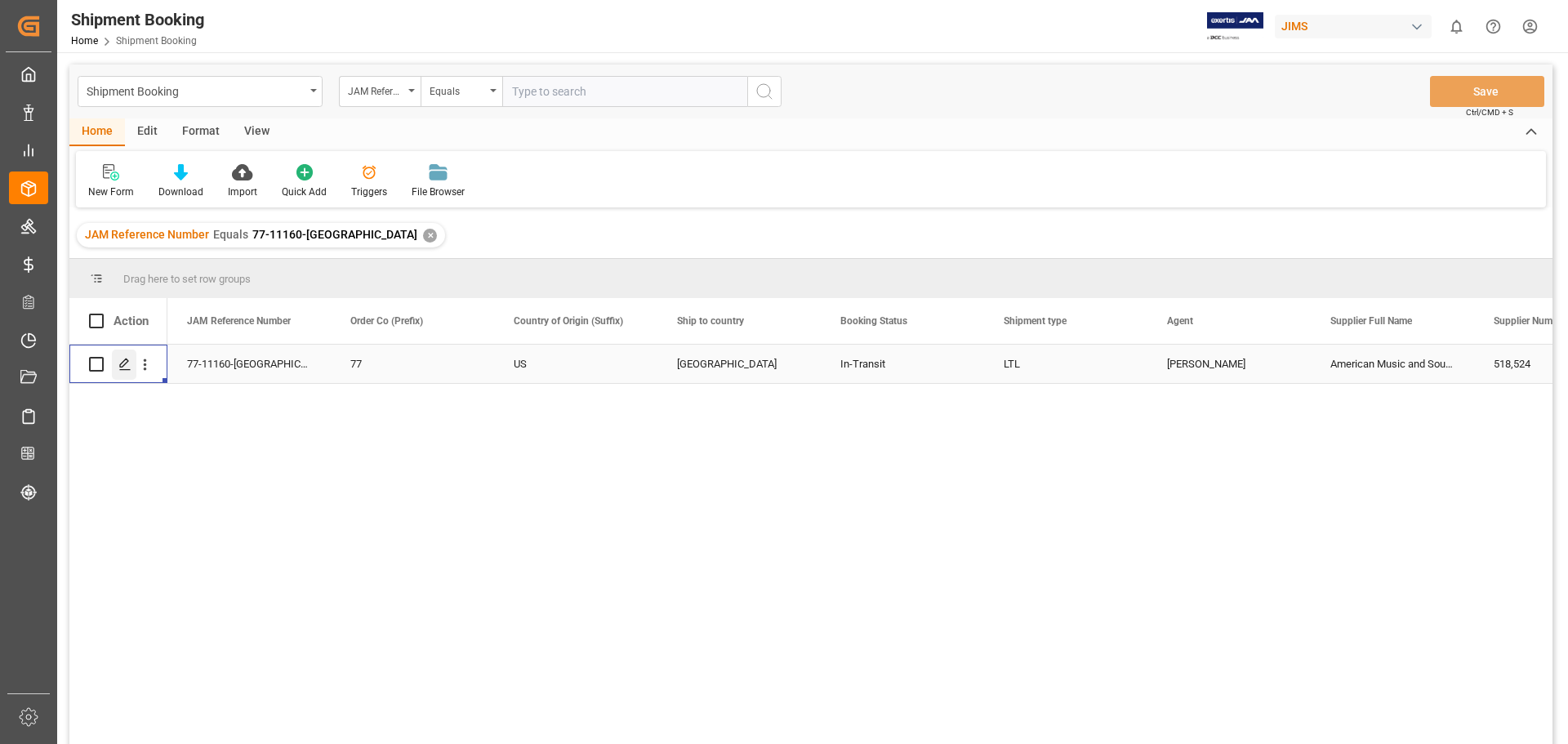
click at [123, 364] on icon "Press SPACE to select this row." at bounding box center [125, 364] width 13 height 13
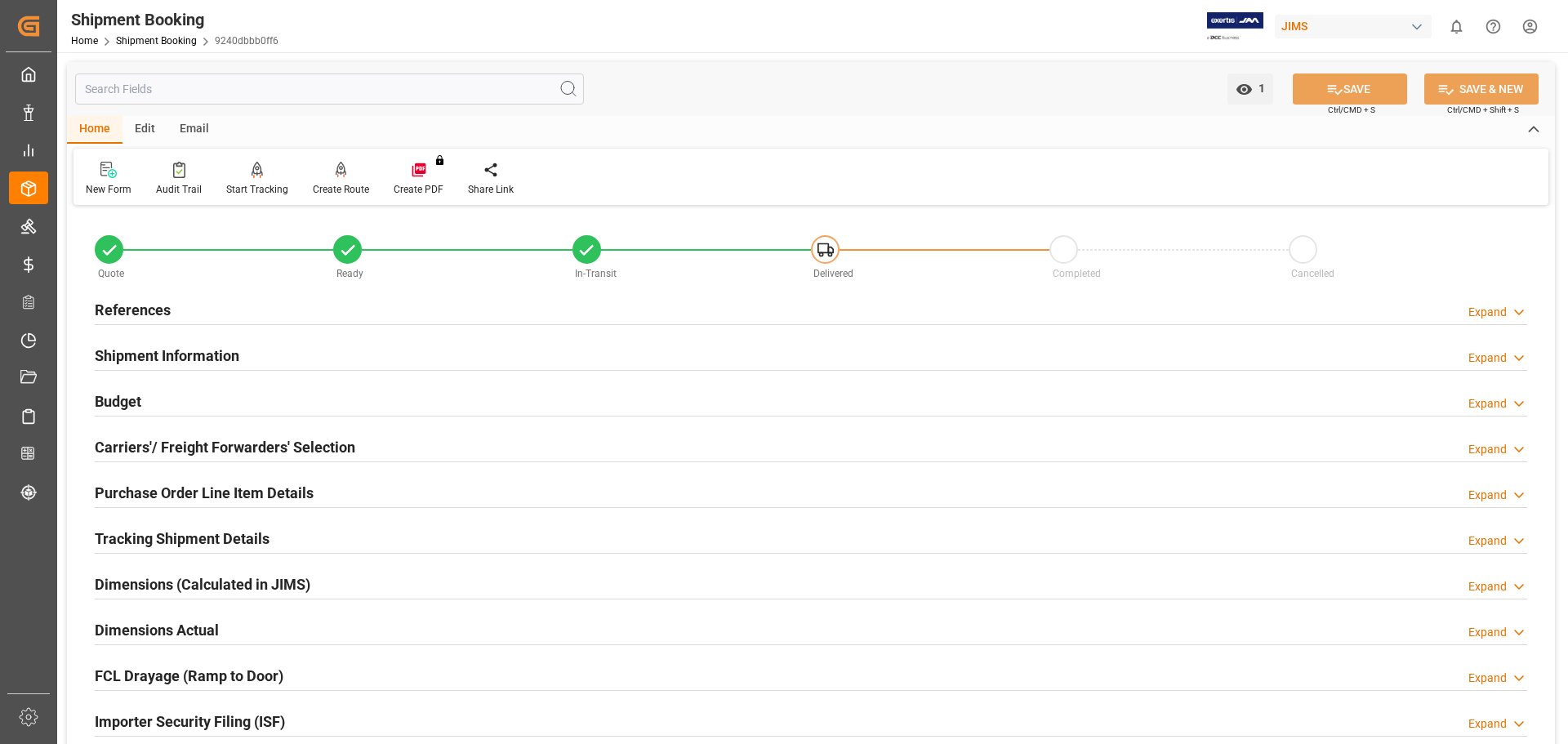
click at [124, 312] on h2 "References" at bounding box center [133, 310] width 76 height 22
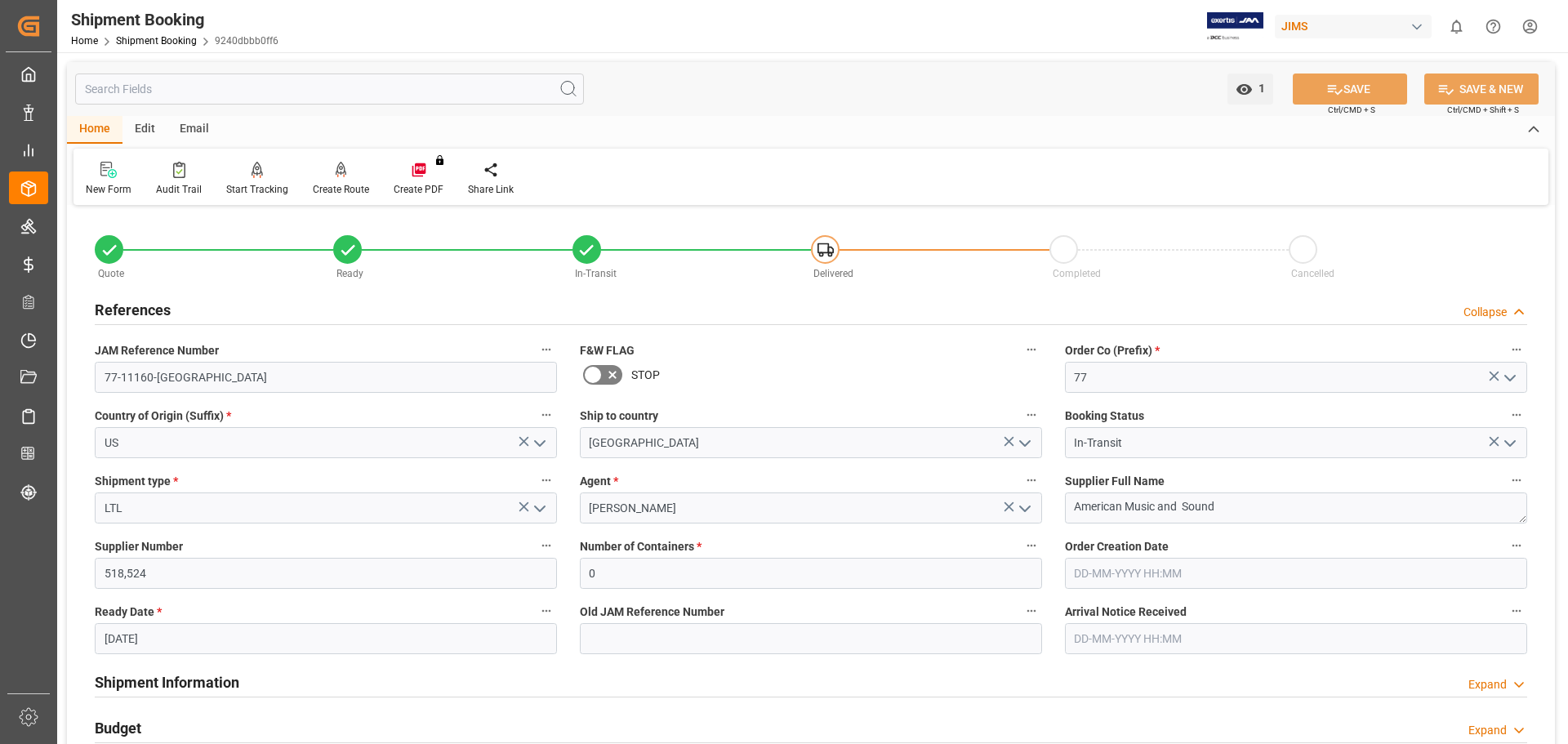
click at [124, 312] on h2 "References" at bounding box center [133, 310] width 76 height 22
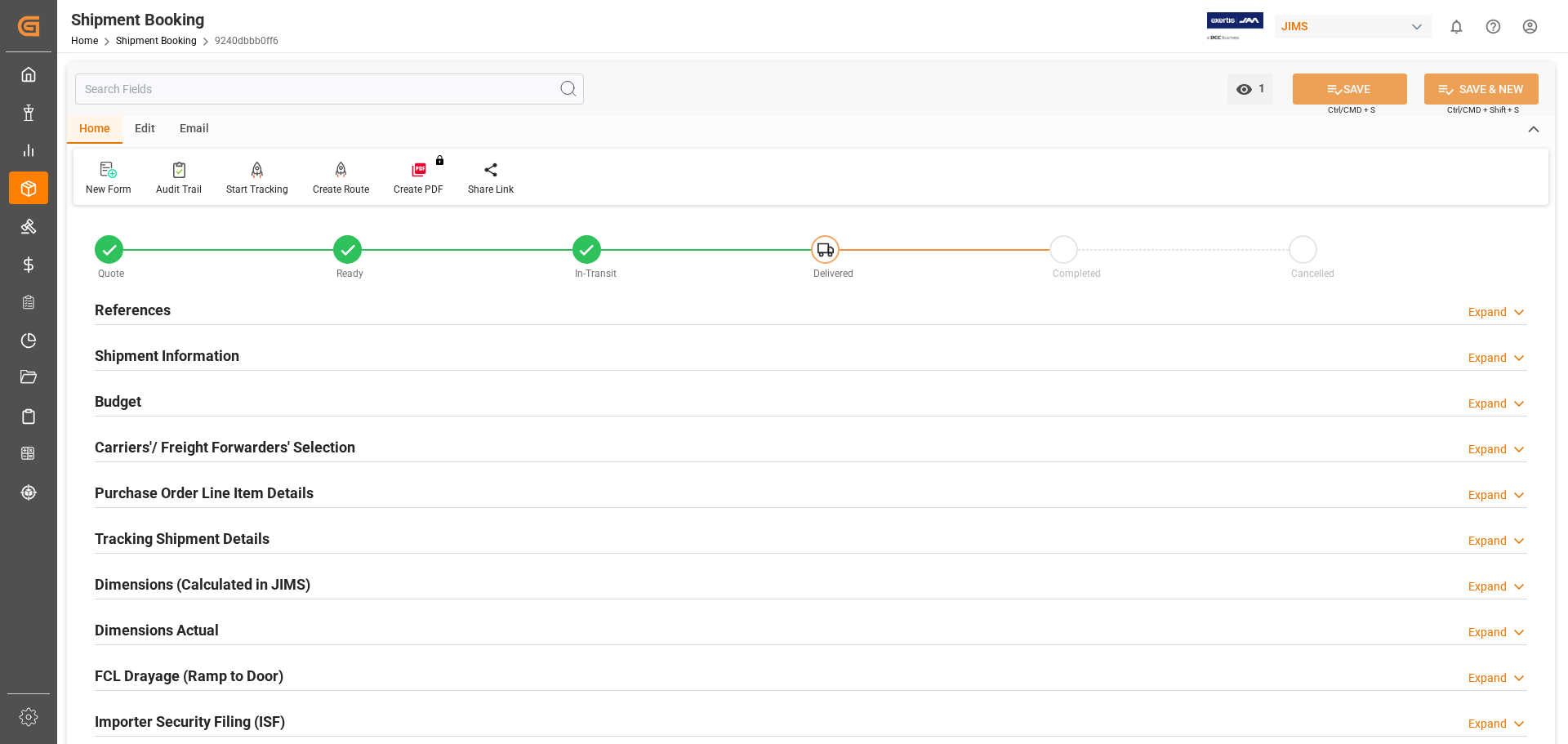
scroll to position [137, 0]
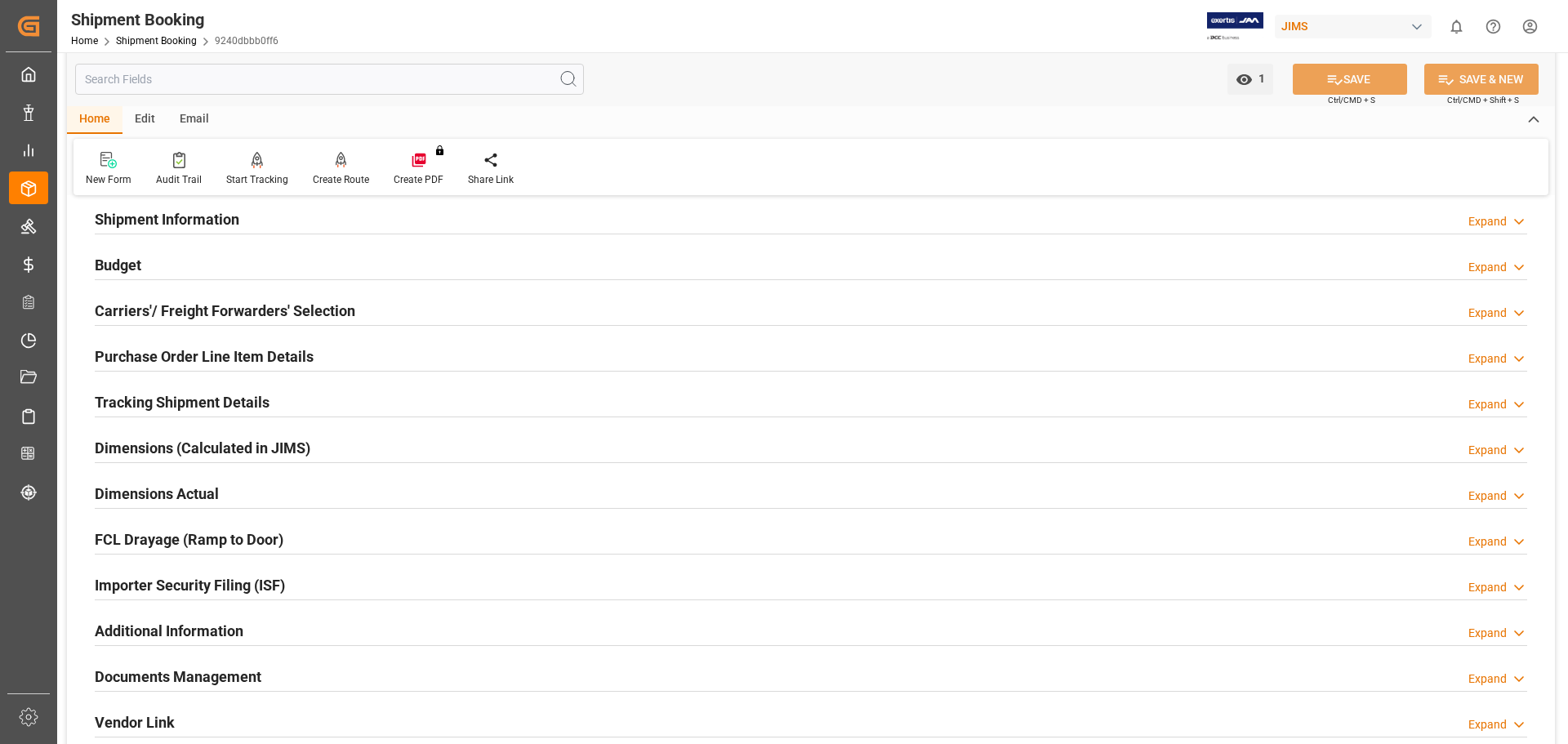
click at [155, 397] on h2 "Tracking Shipment Details" at bounding box center [182, 402] width 175 height 22
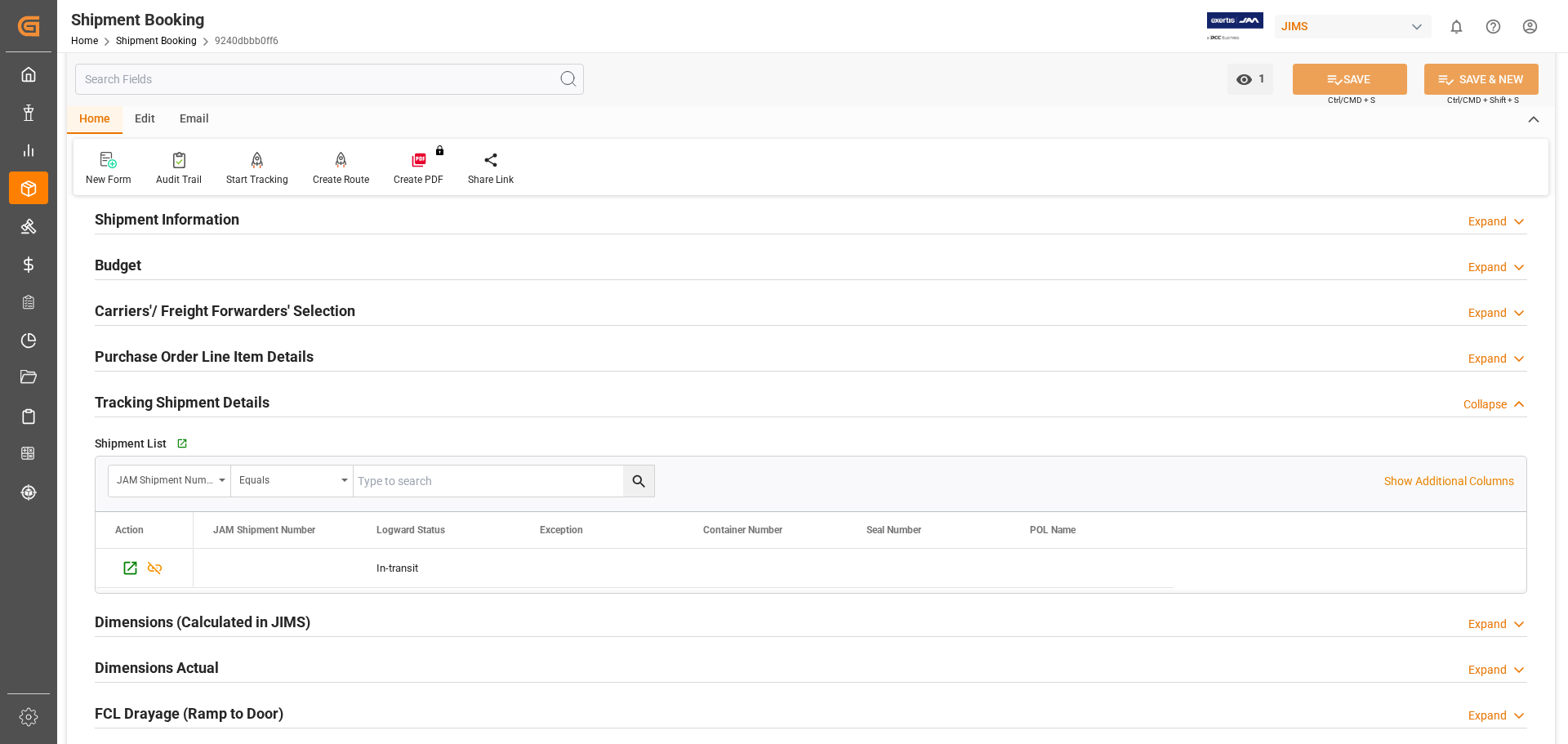
click at [155, 397] on h2 "Tracking Shipment Details" at bounding box center [182, 402] width 175 height 22
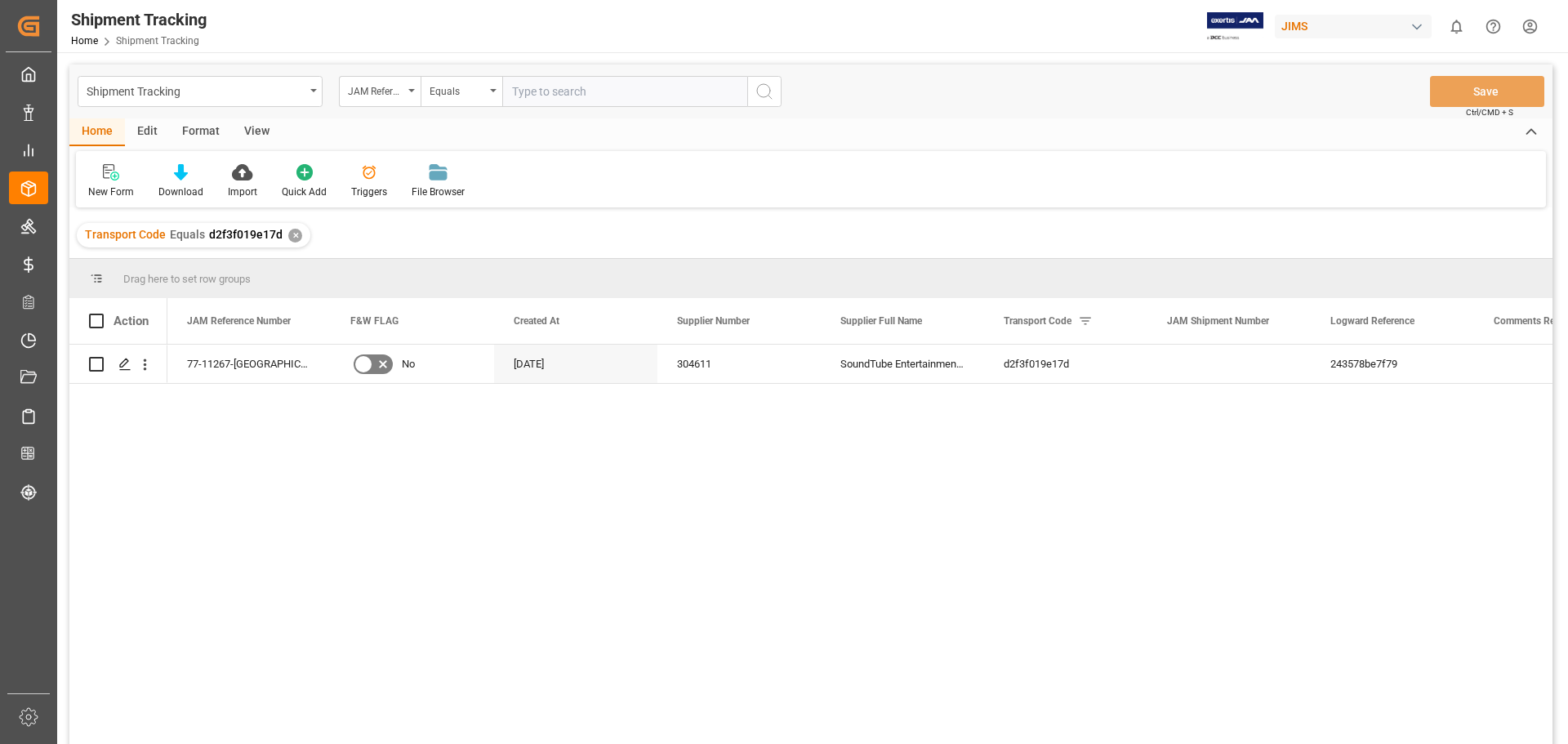
click at [285, 238] on div "Transport Code Equals d2f3f019e17d ✕" at bounding box center [194, 235] width 234 height 25
click at [291, 233] on div "✕" at bounding box center [296, 236] width 14 height 14
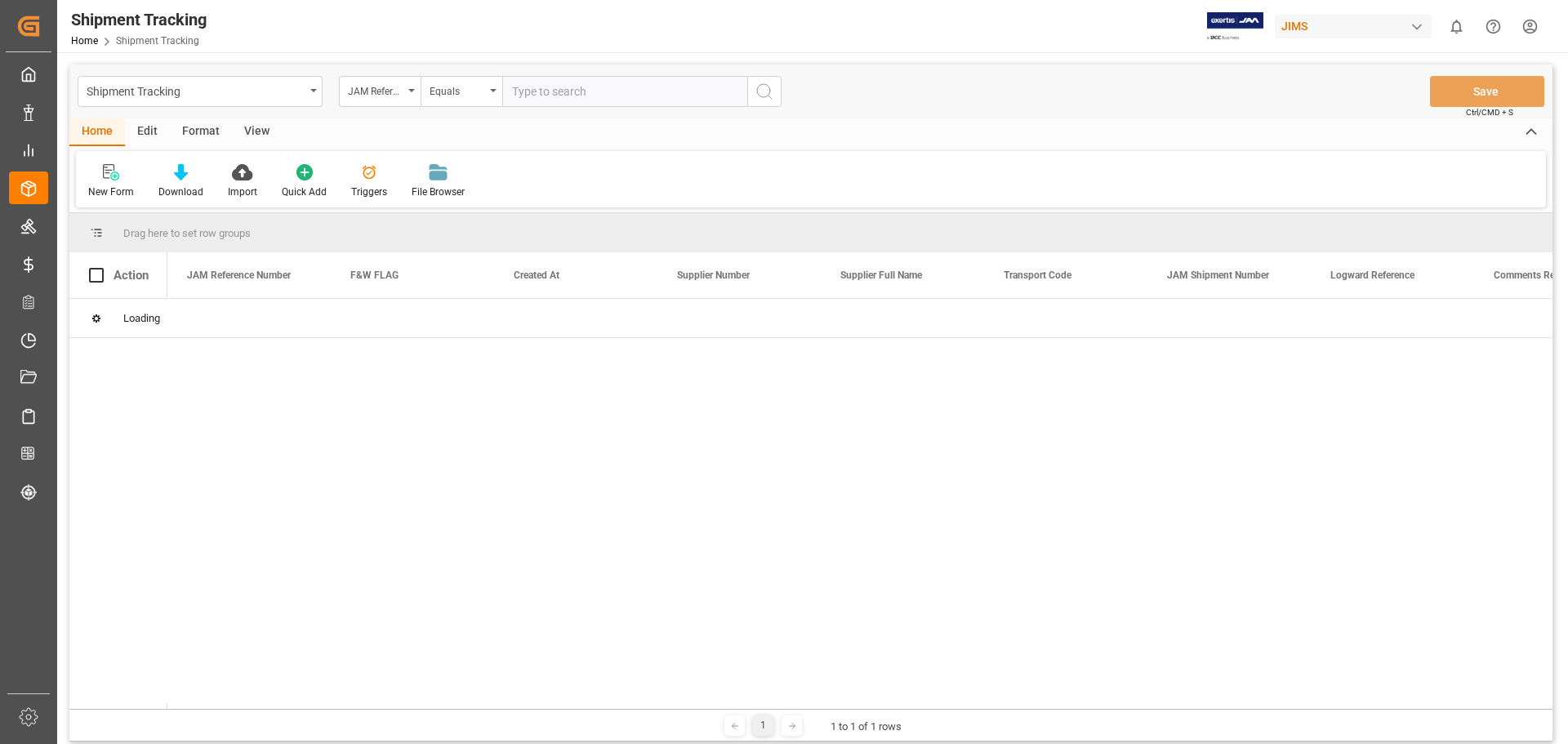
click at [553, 87] on input "text" at bounding box center [624, 91] width 245 height 31
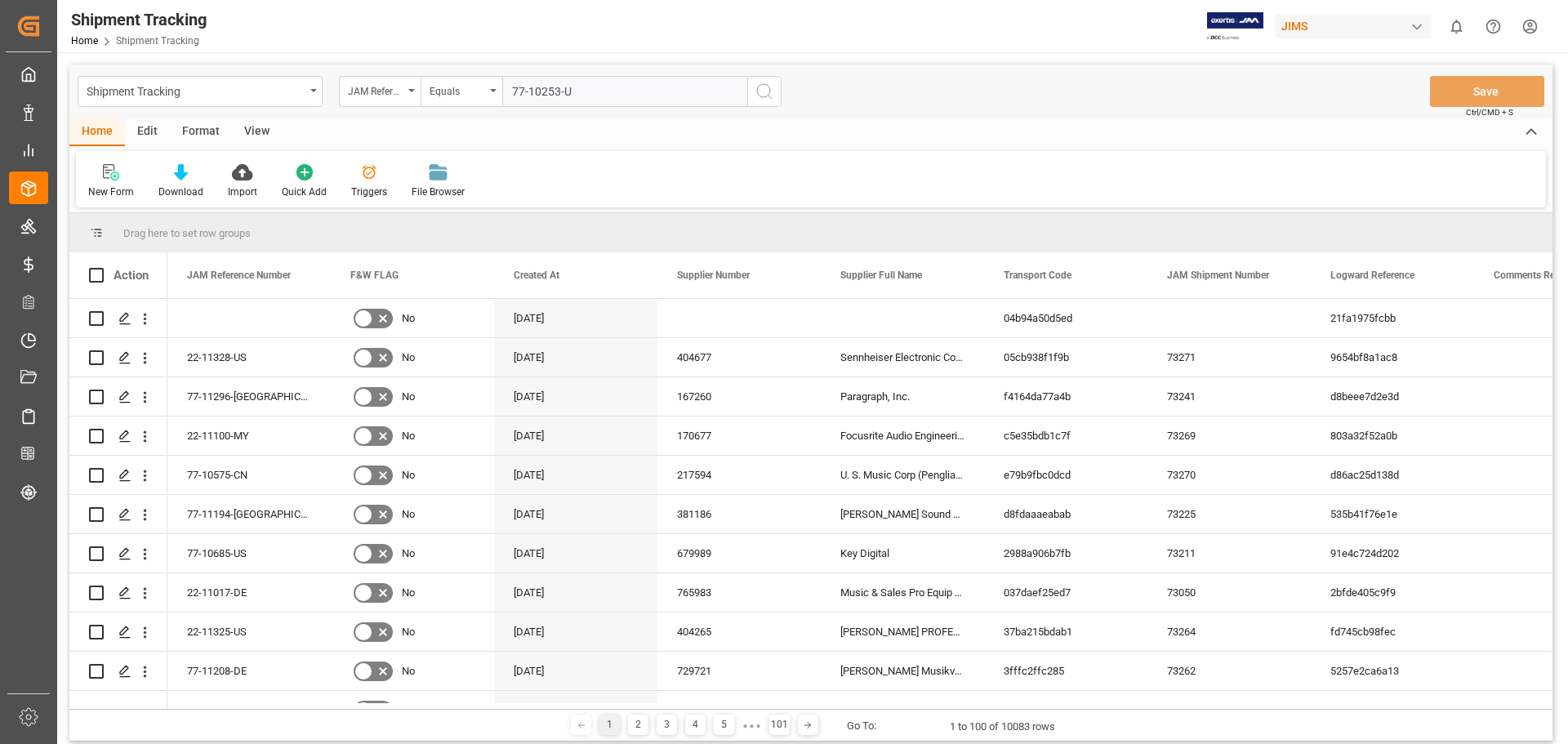
type input "77-10253-US"
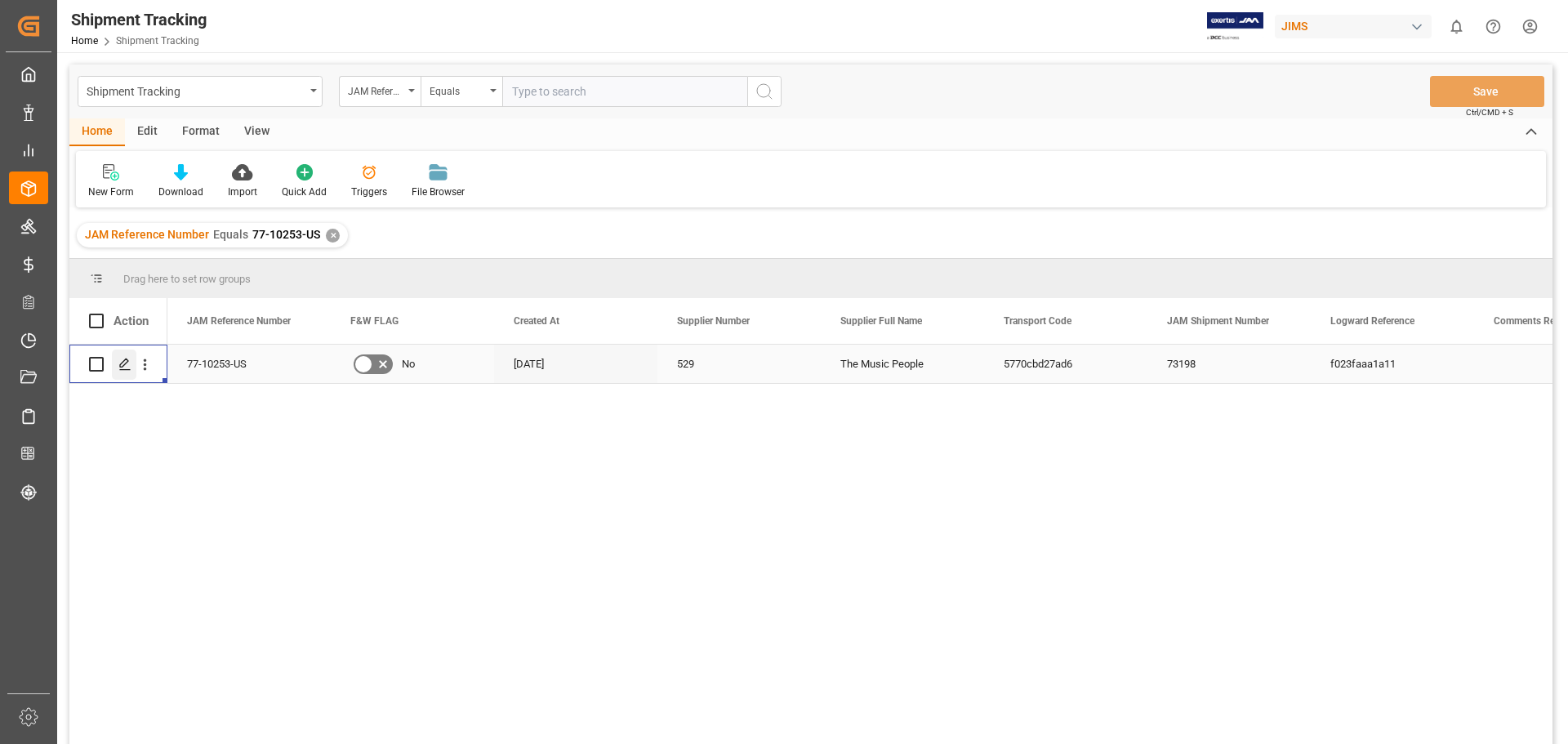
click at [125, 372] on div "Press SPACE to select this row." at bounding box center [124, 365] width 25 height 30
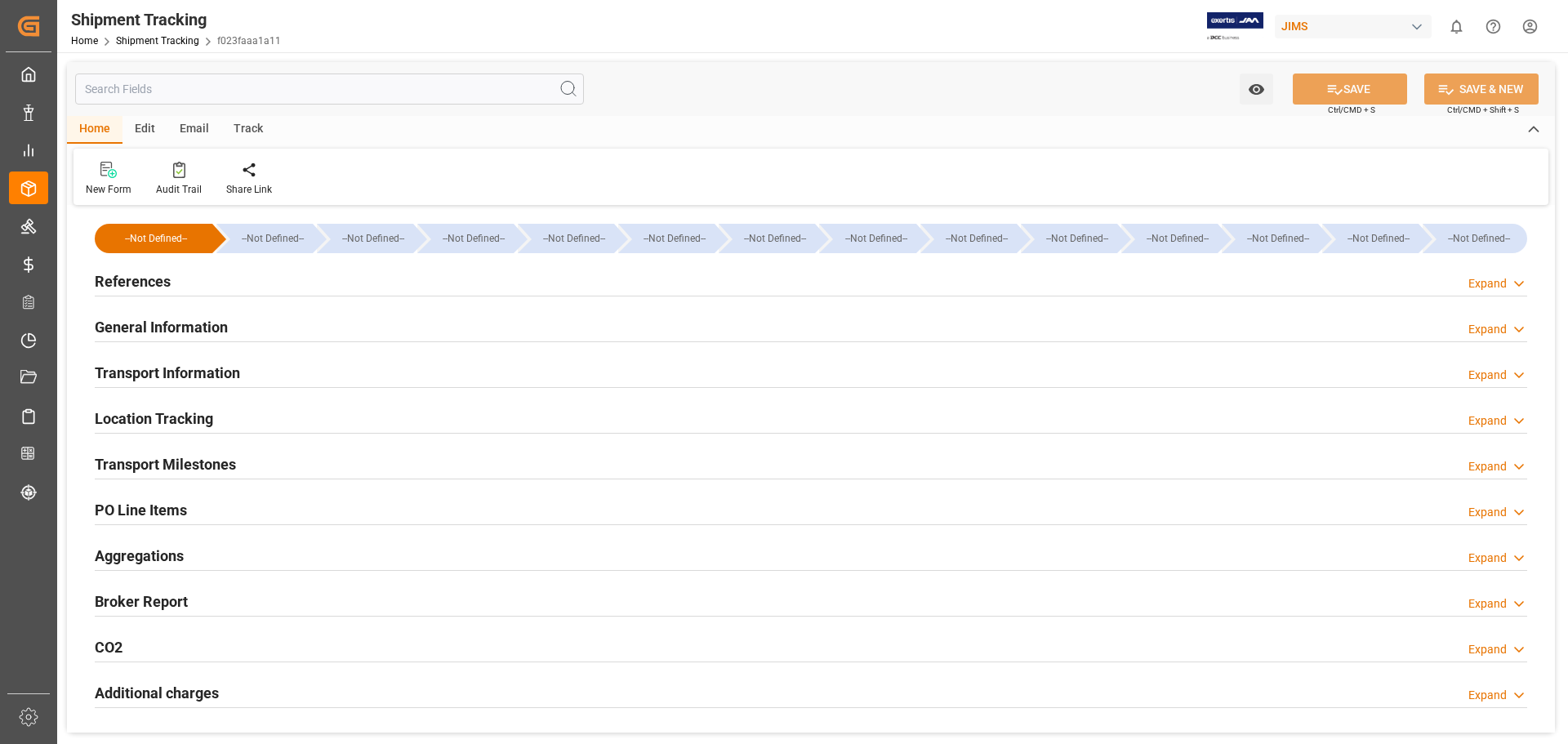
type input "25-09-2025 00:00"
type input "26-09-2025 00:00"
type input "30-09-2025 00:00"
type input "[DATE]"
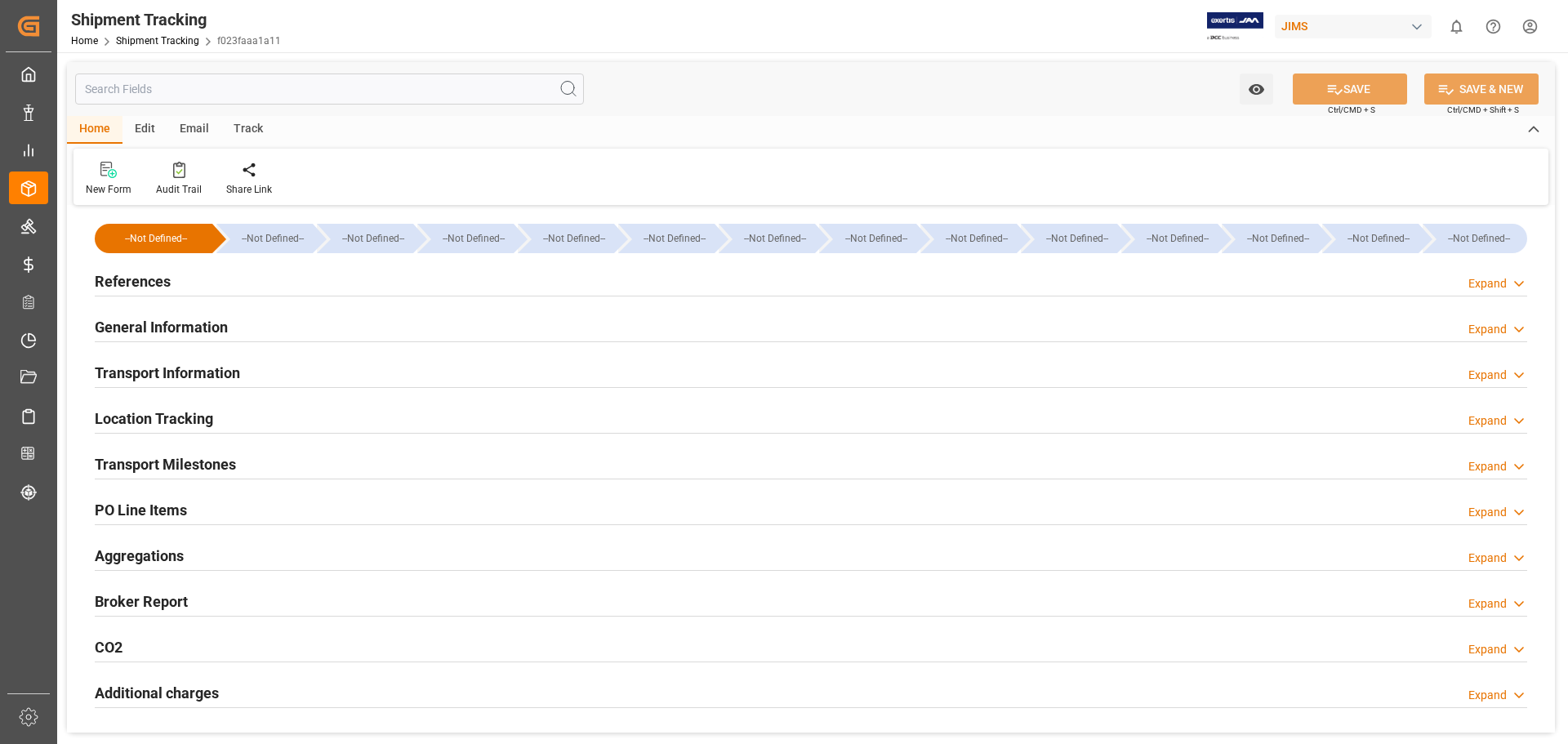
type input "29-09-2025"
type input "[DATE]"
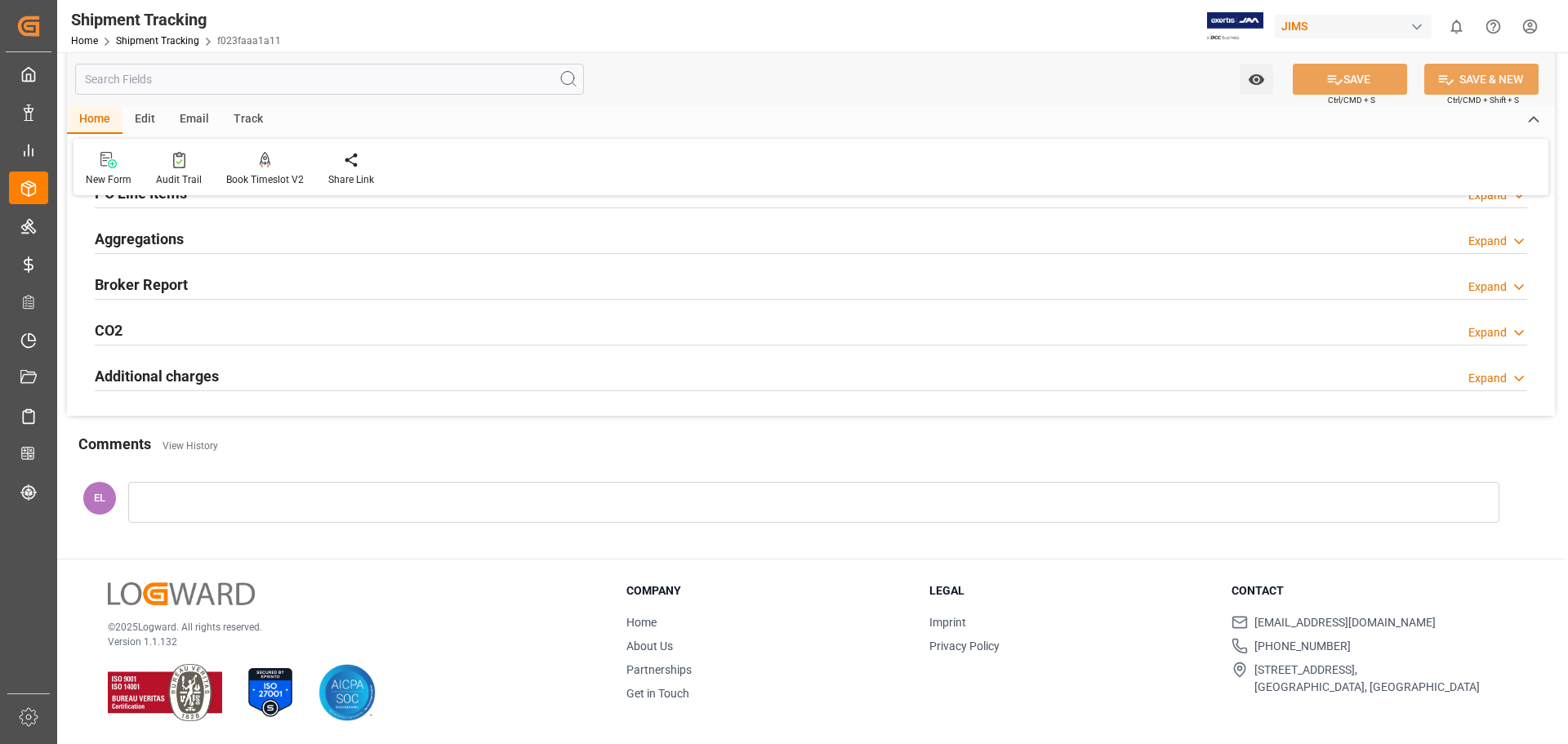
scroll to position [181, 0]
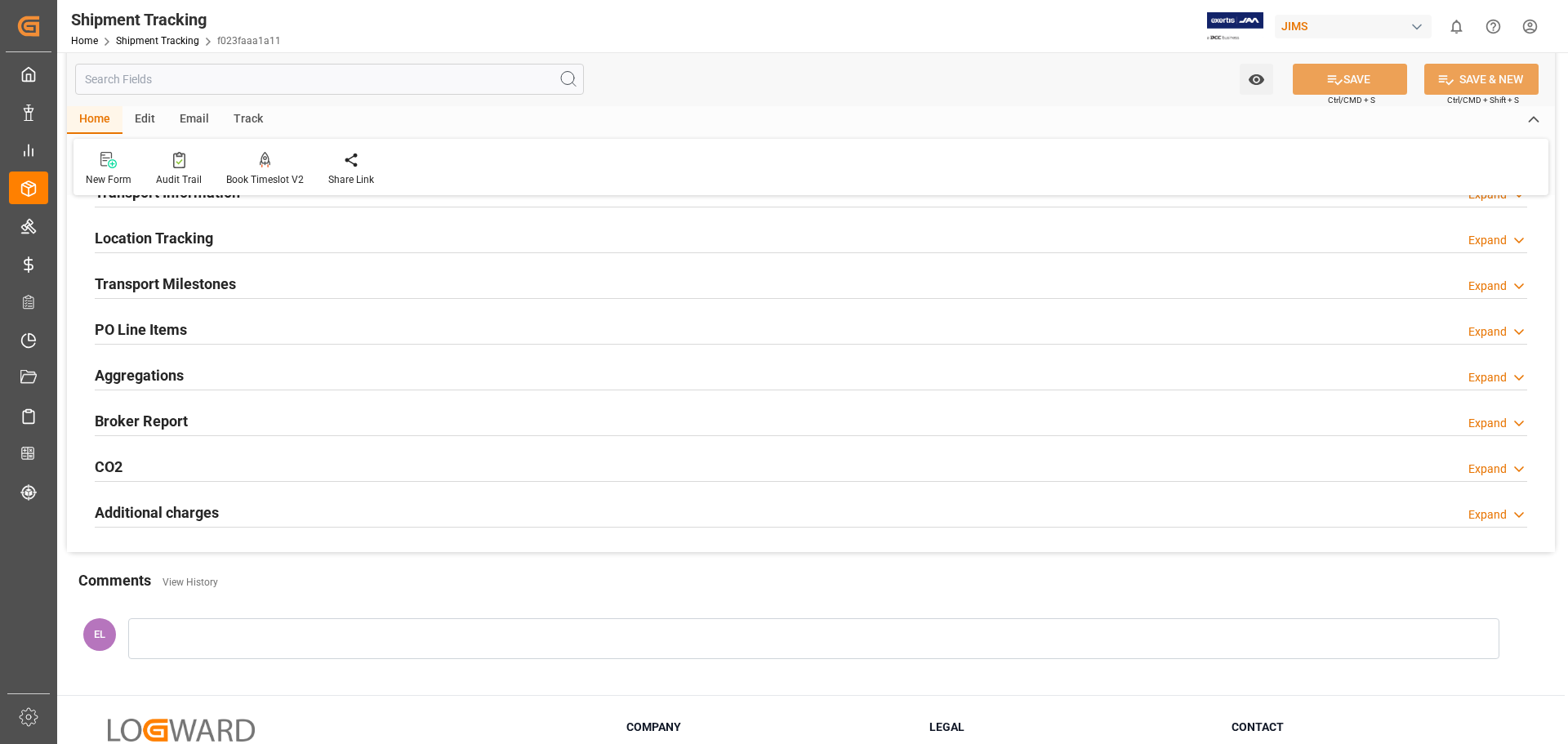
click at [136, 283] on h2 "Transport Milestones" at bounding box center [165, 284] width 141 height 22
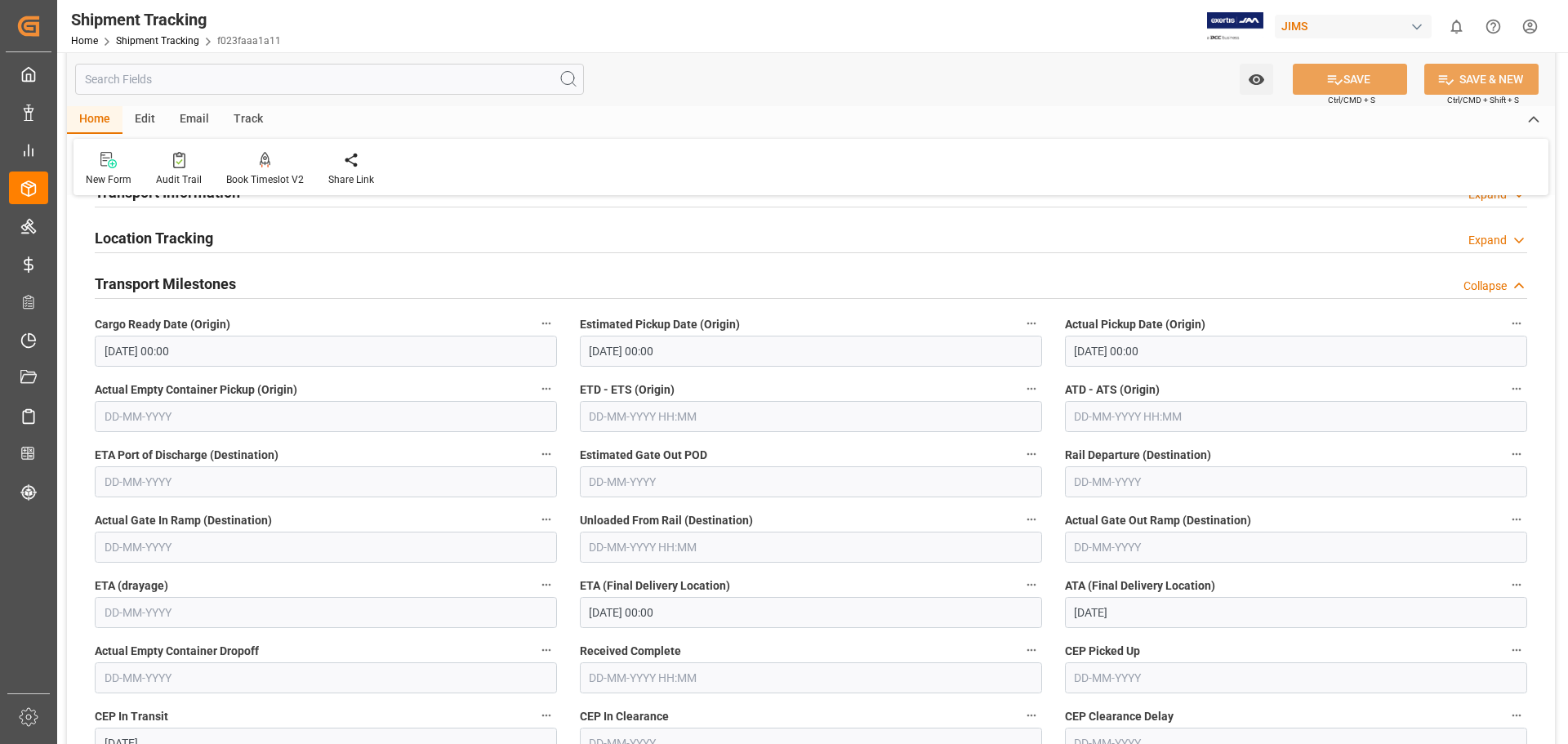
scroll to position [0, 0]
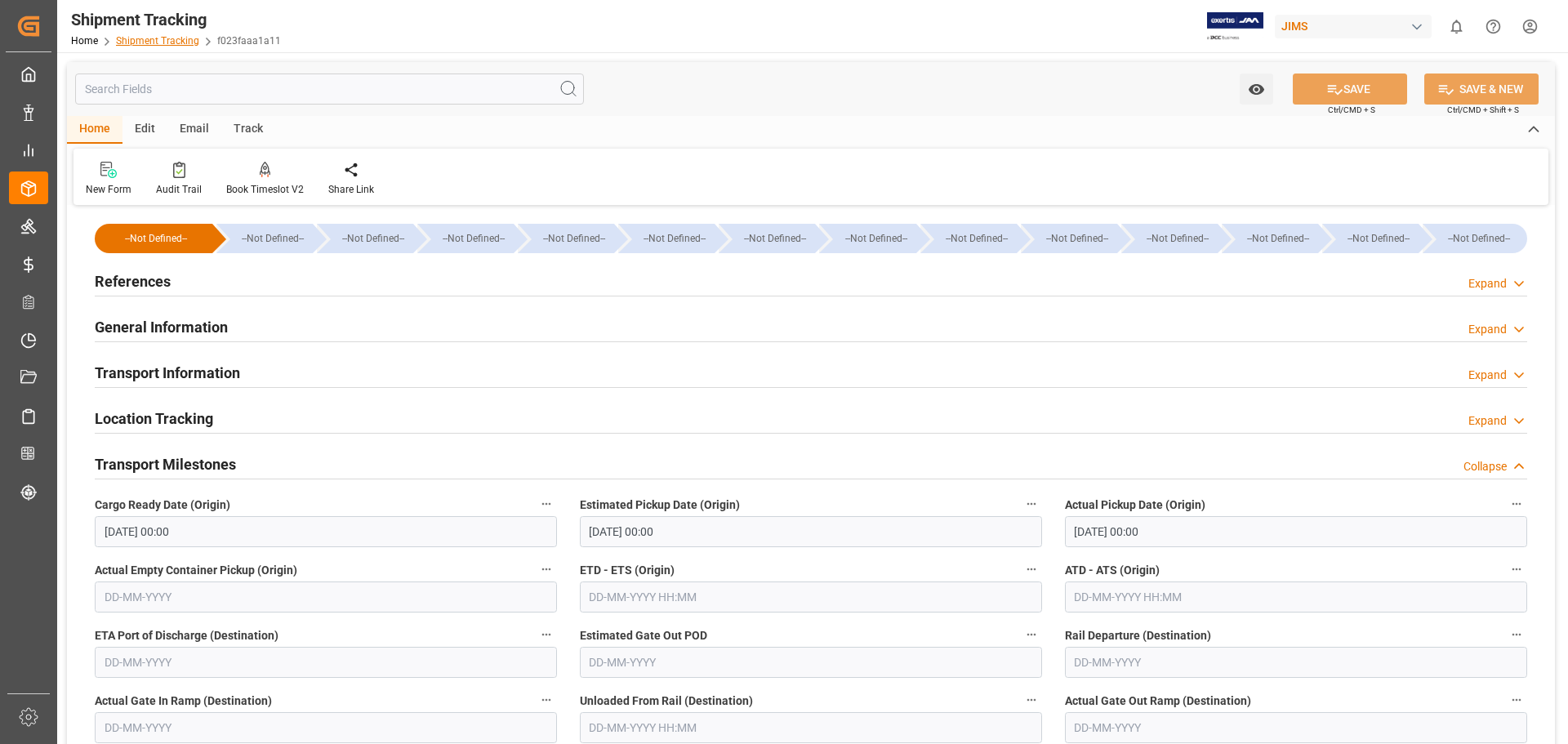
click at [168, 45] on link "Shipment Tracking" at bounding box center [157, 40] width 83 height 11
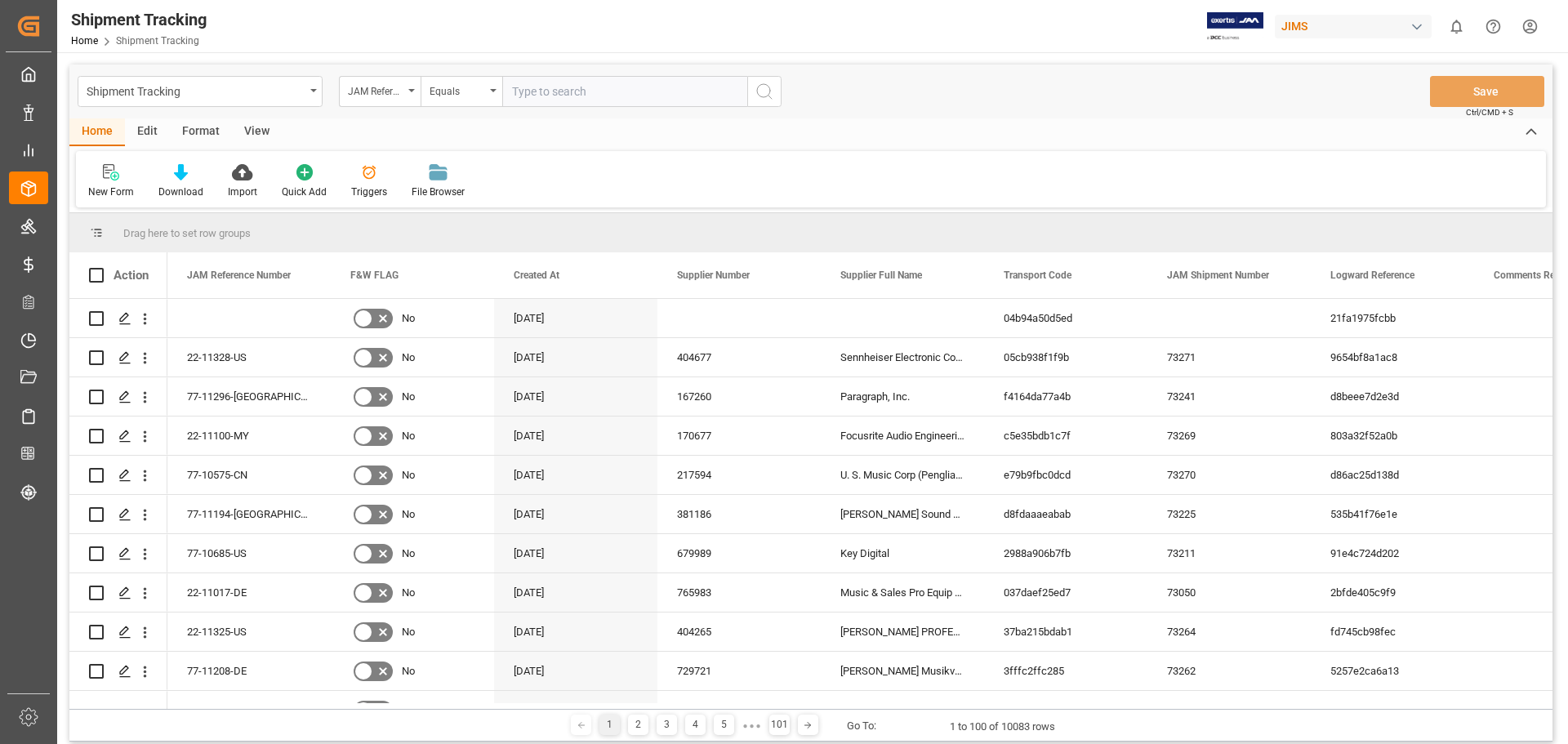
click at [599, 93] on input "text" at bounding box center [624, 91] width 245 height 31
type input "77-11142-[GEOGRAPHIC_DATA]"
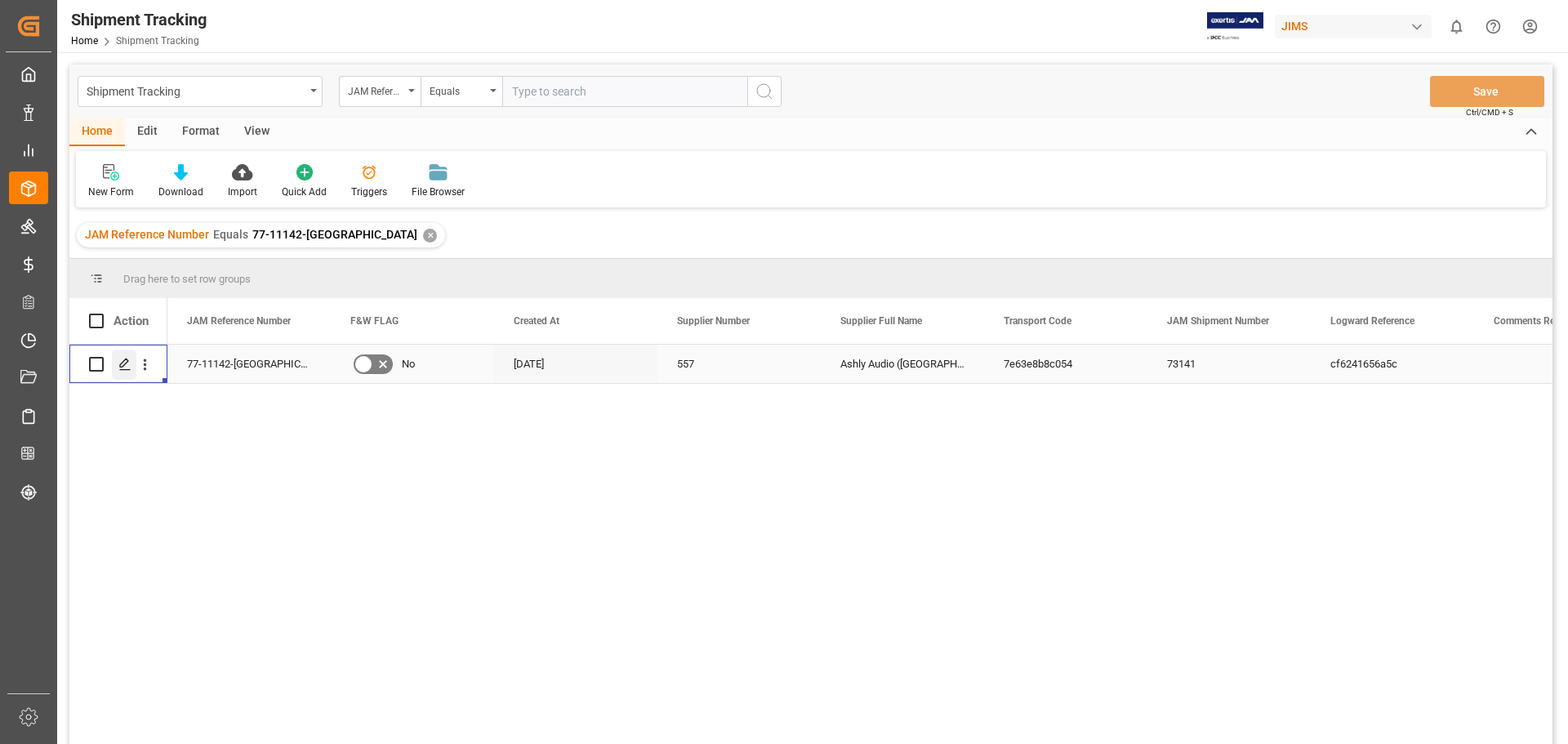
click at [134, 366] on div "Press SPACE to select this row." at bounding box center [124, 365] width 25 height 30
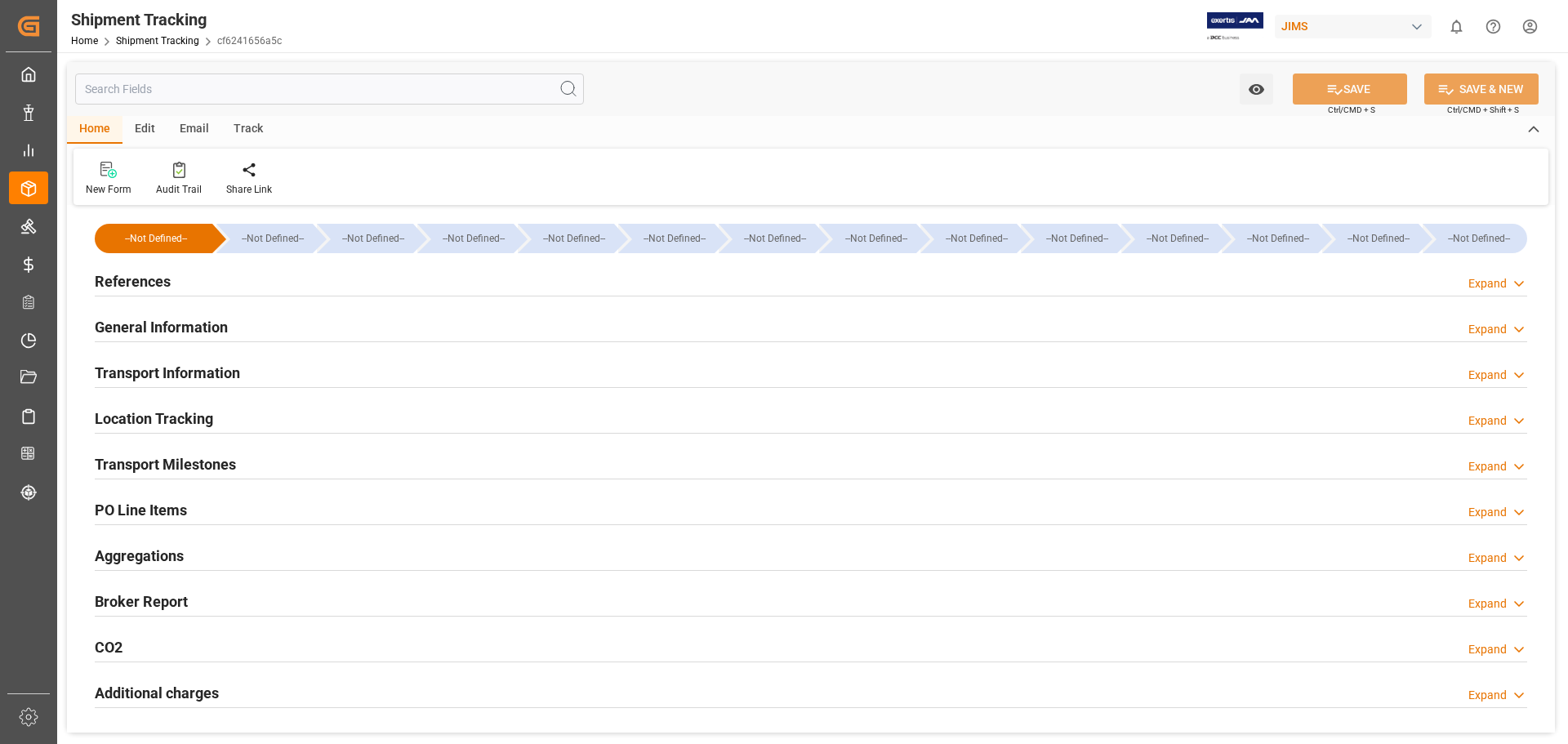
type input "19-09-2025 00:00"
type input "22-09-2025 00:00"
type input "01-10-2025 00:00"
type input "29-09-2025"
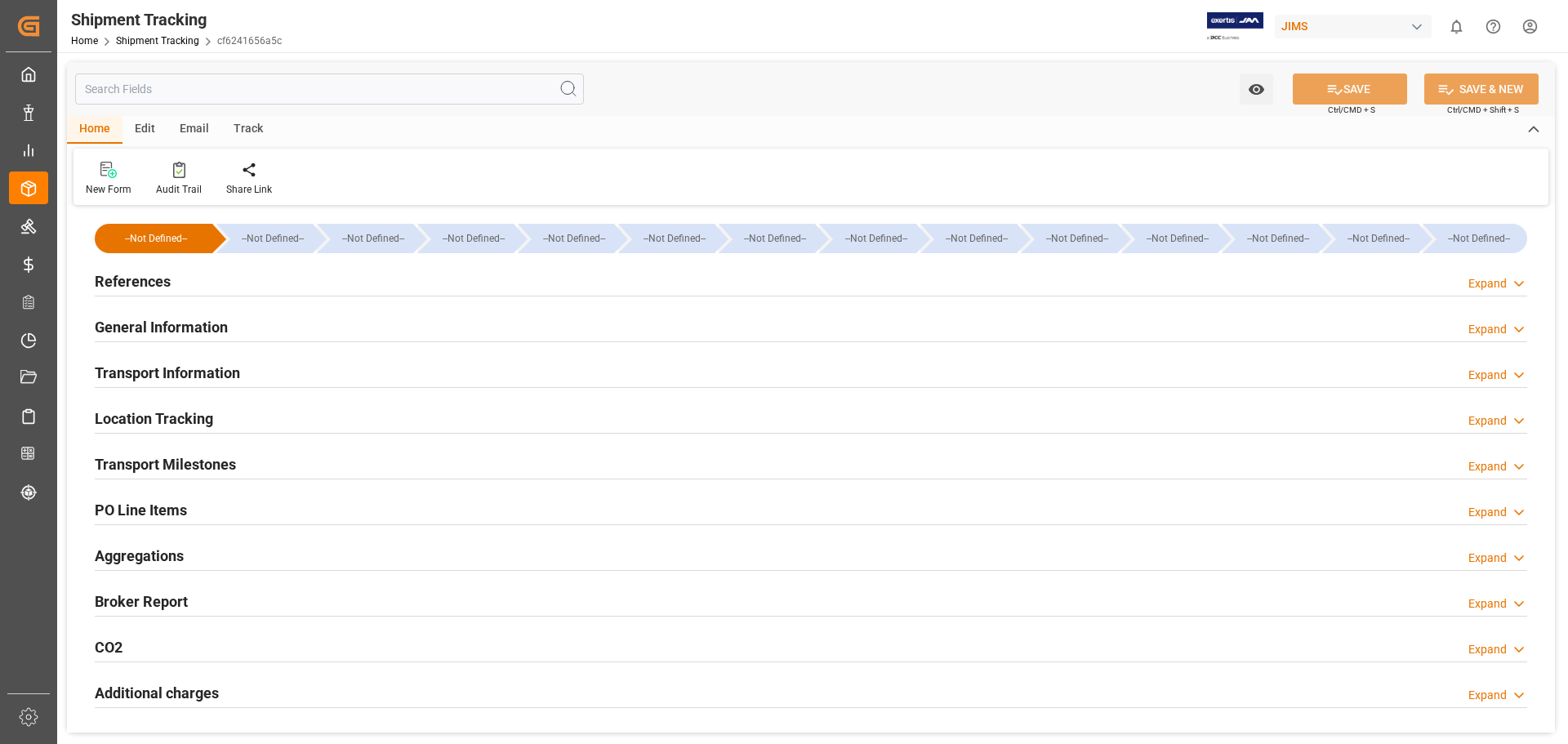
type input "[DATE]"
click at [191, 461] on h2 "Transport Milestones" at bounding box center [165, 464] width 141 height 22
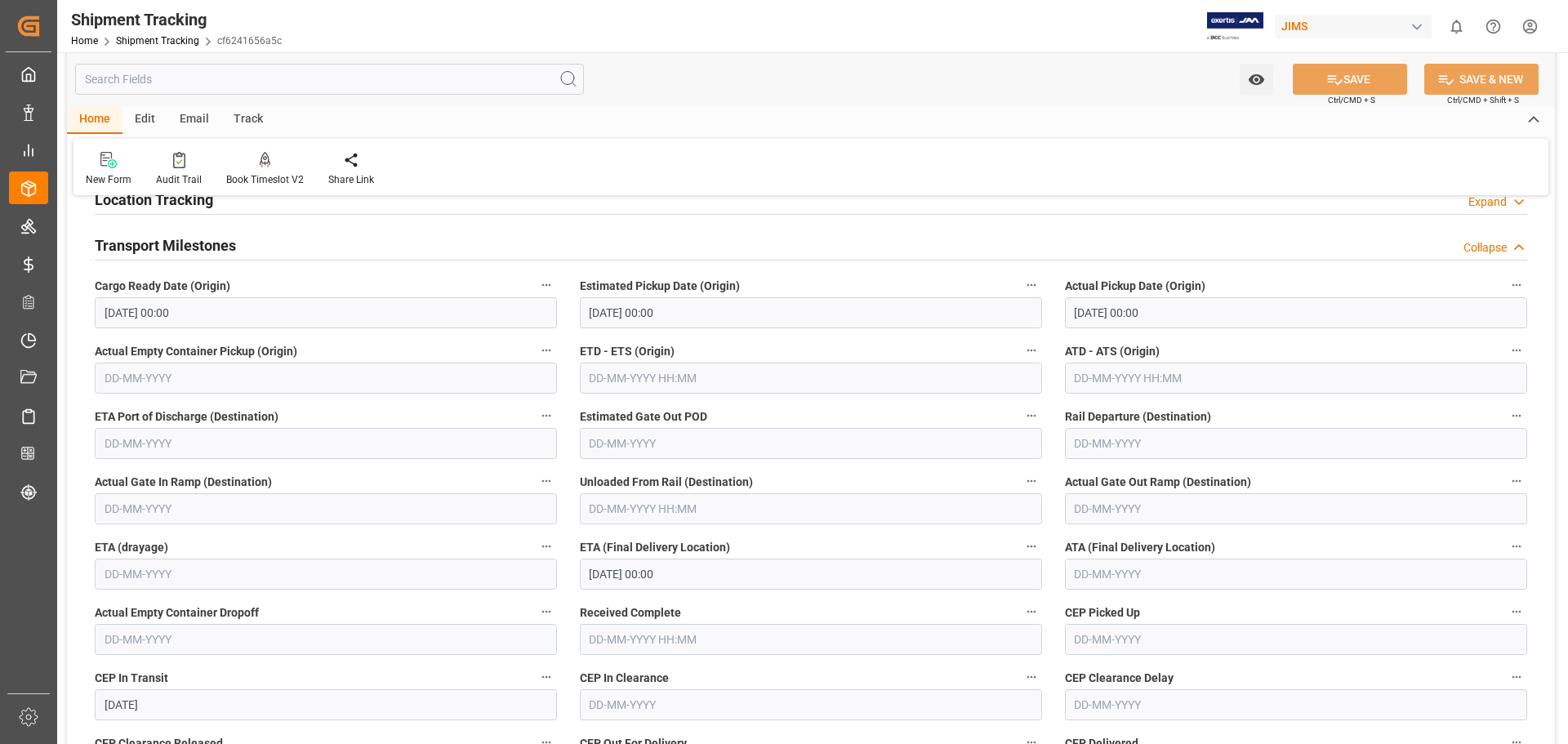
scroll to position [408, 0]
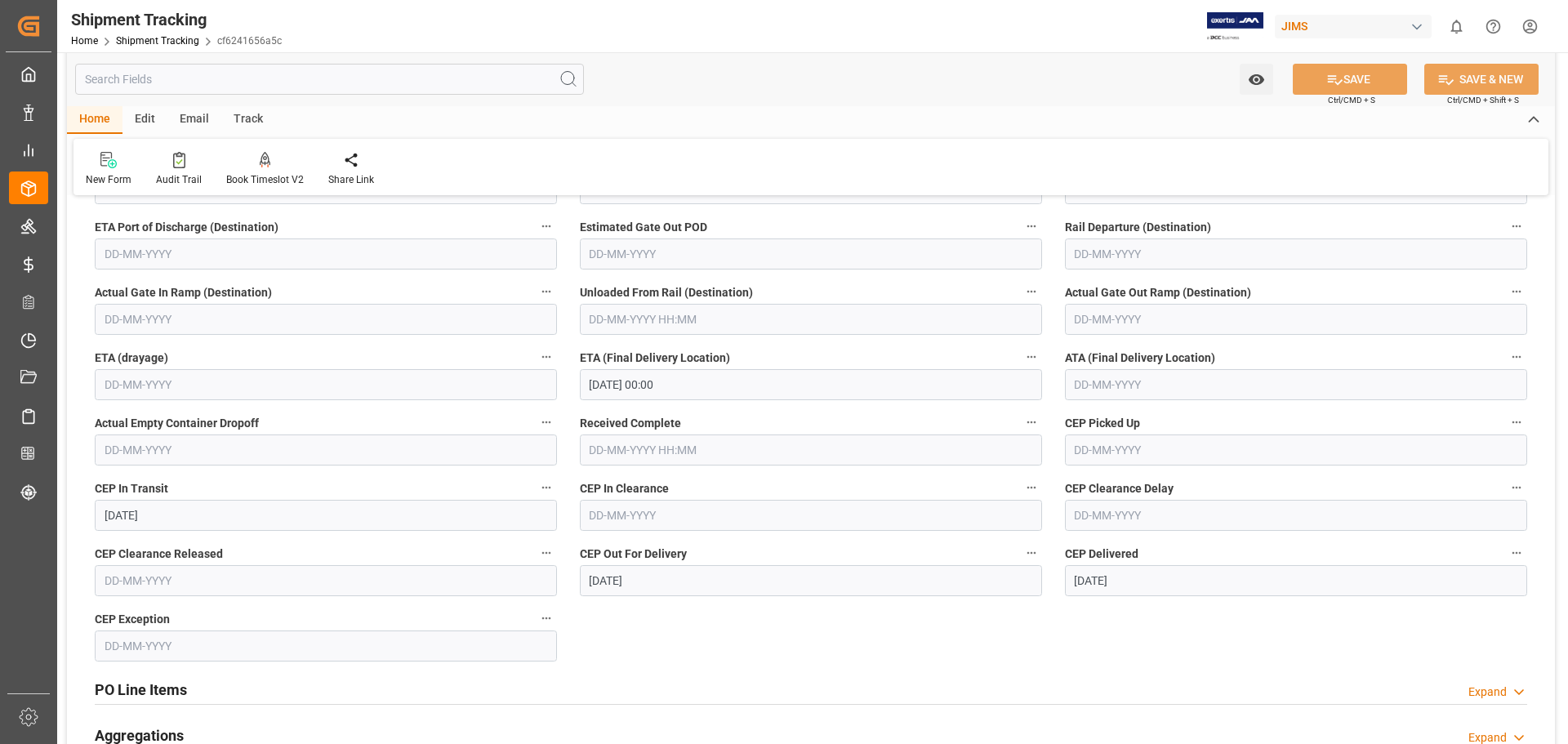
click at [602, 383] on input "01-10-2025 00:00" at bounding box center [811, 384] width 462 height 31
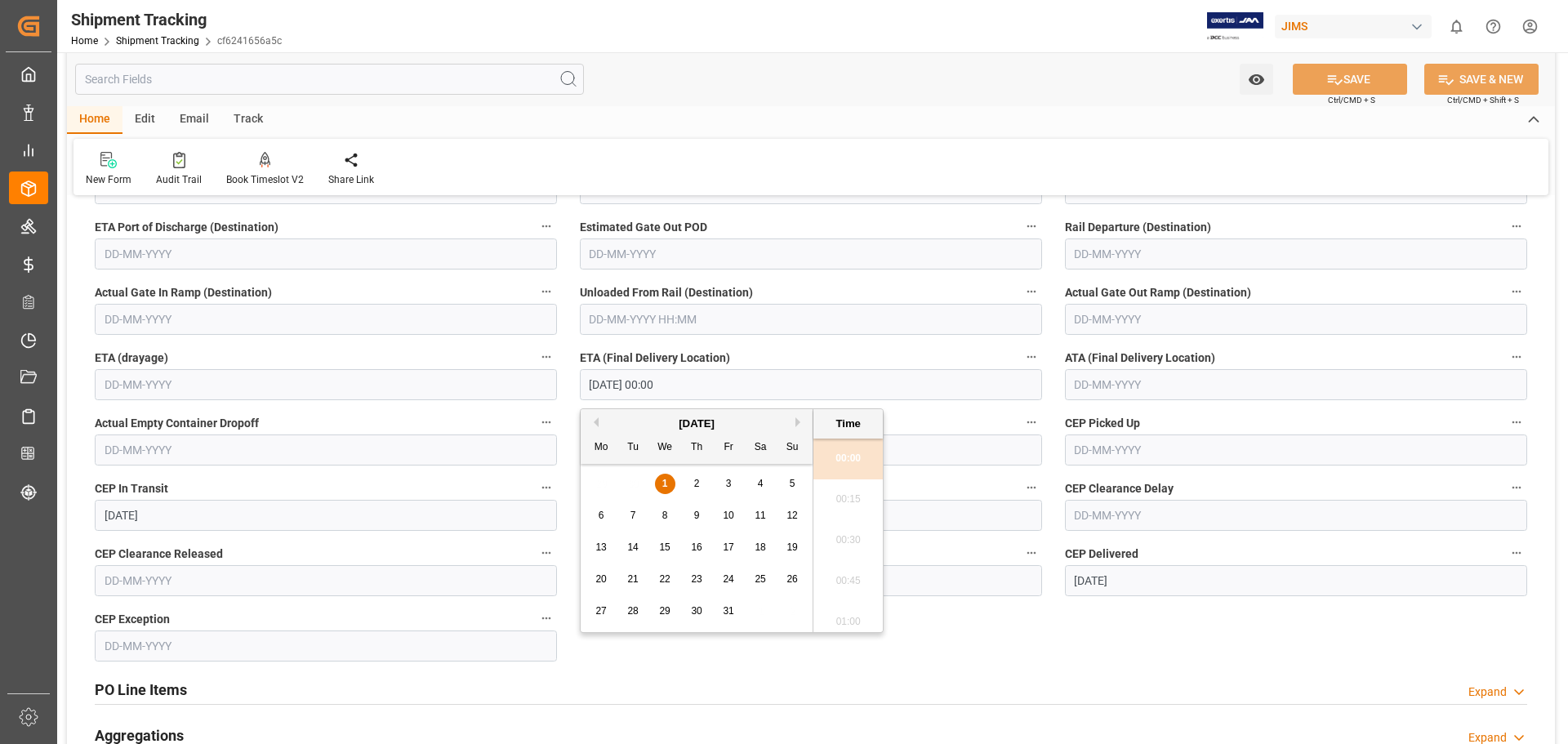
click at [595, 420] on button "Previous Month" at bounding box center [594, 422] width 10 height 10
click at [627, 611] on span "30" at bounding box center [632, 610] width 11 height 11
type input "30-09-2025 00:00"
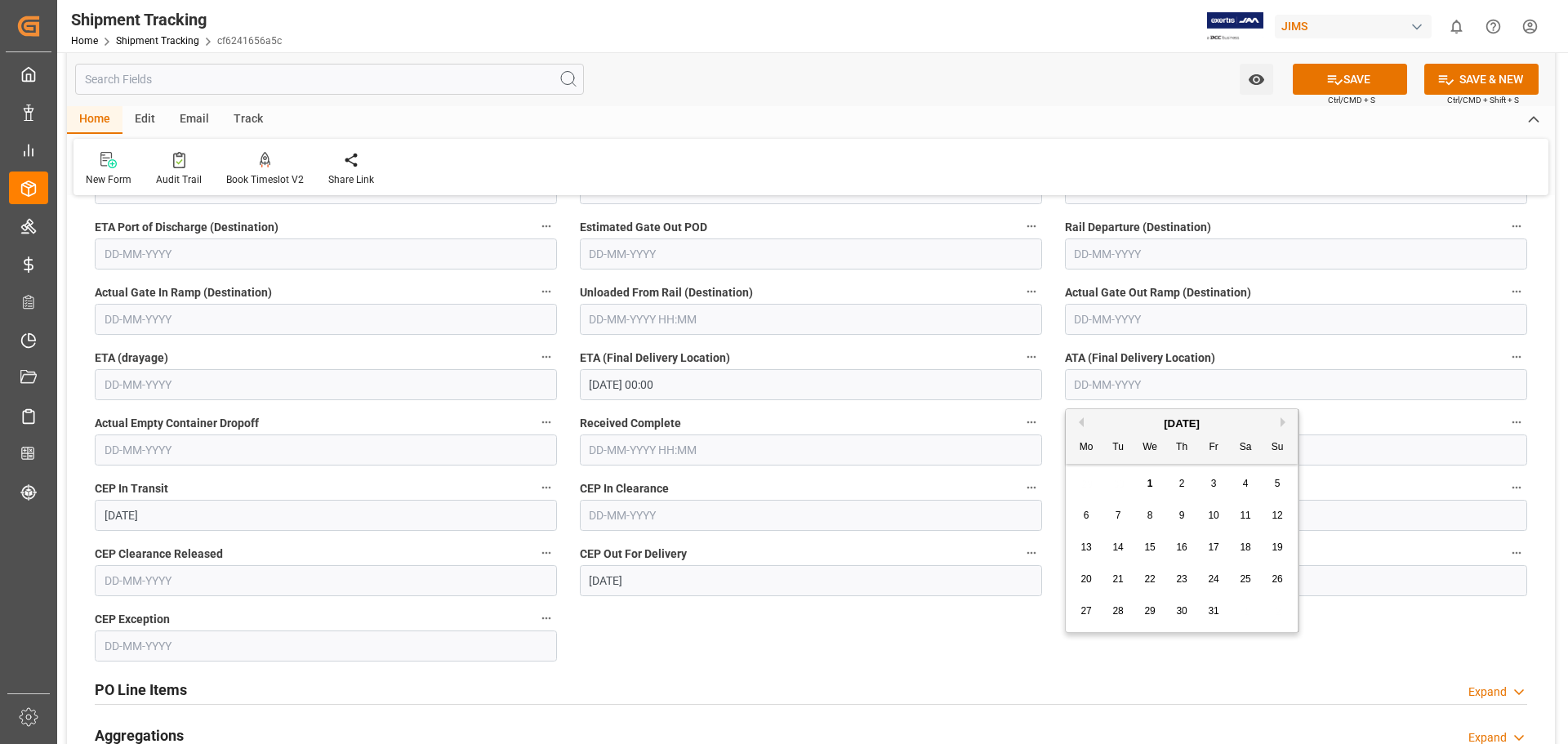
click at [1119, 382] on input "text" at bounding box center [1295, 384] width 462 height 31
click at [1081, 419] on button "Previous Month" at bounding box center [1079, 422] width 10 height 10
click at [1115, 613] on span "30" at bounding box center [1118, 610] width 11 height 11
type input "[DATE]"
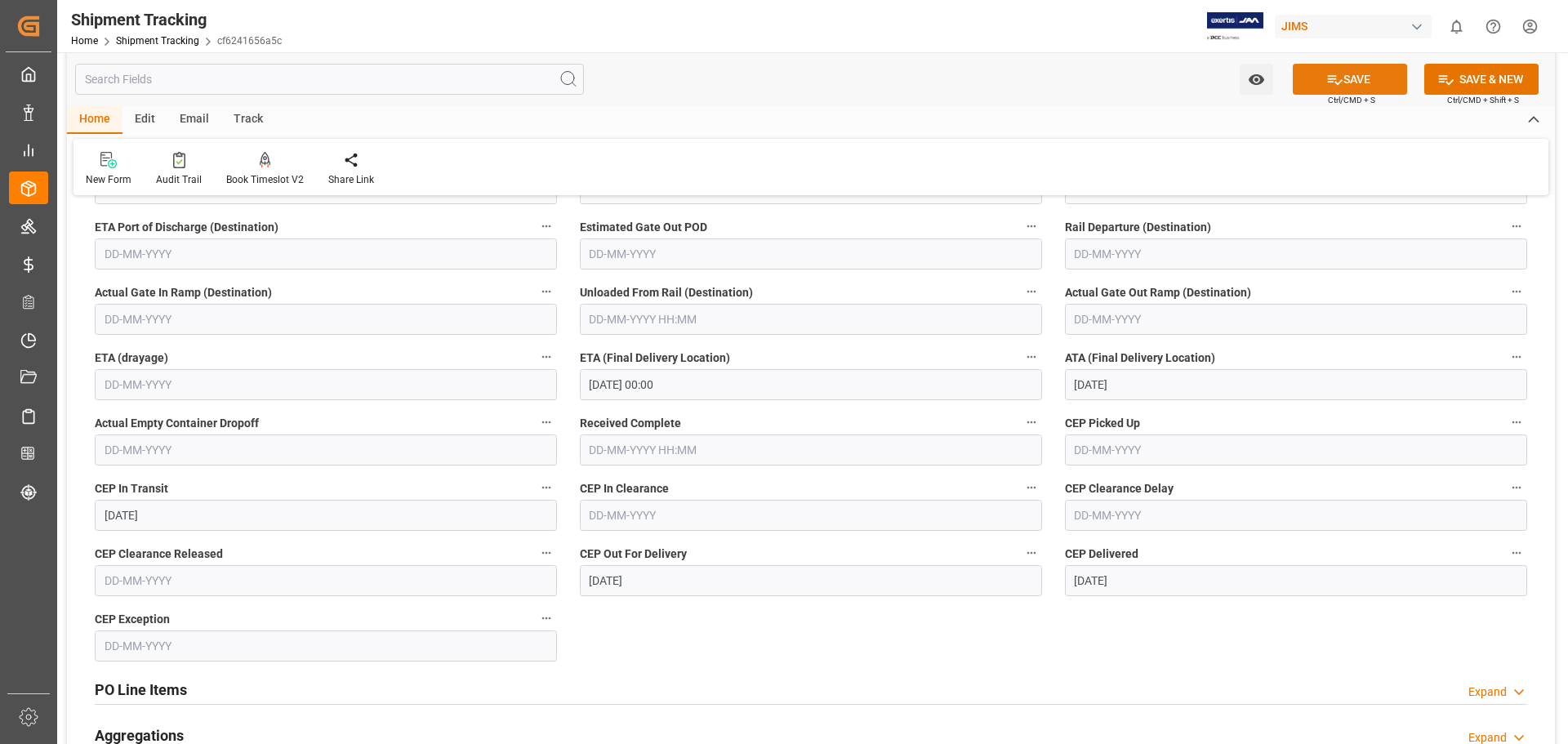
click at [1353, 80] on button "SAVE" at bounding box center [1349, 79] width 114 height 31
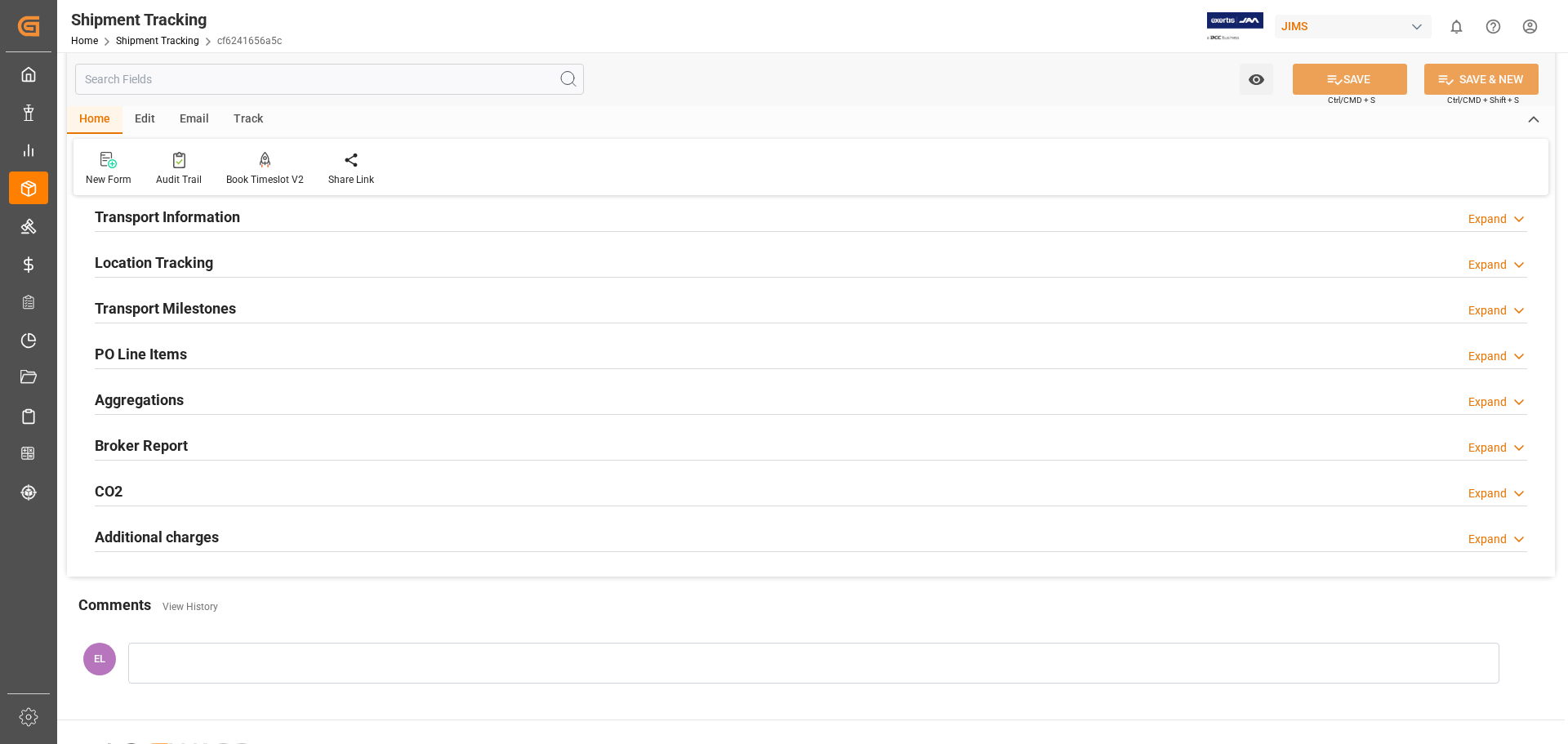
scroll to position [45, 0]
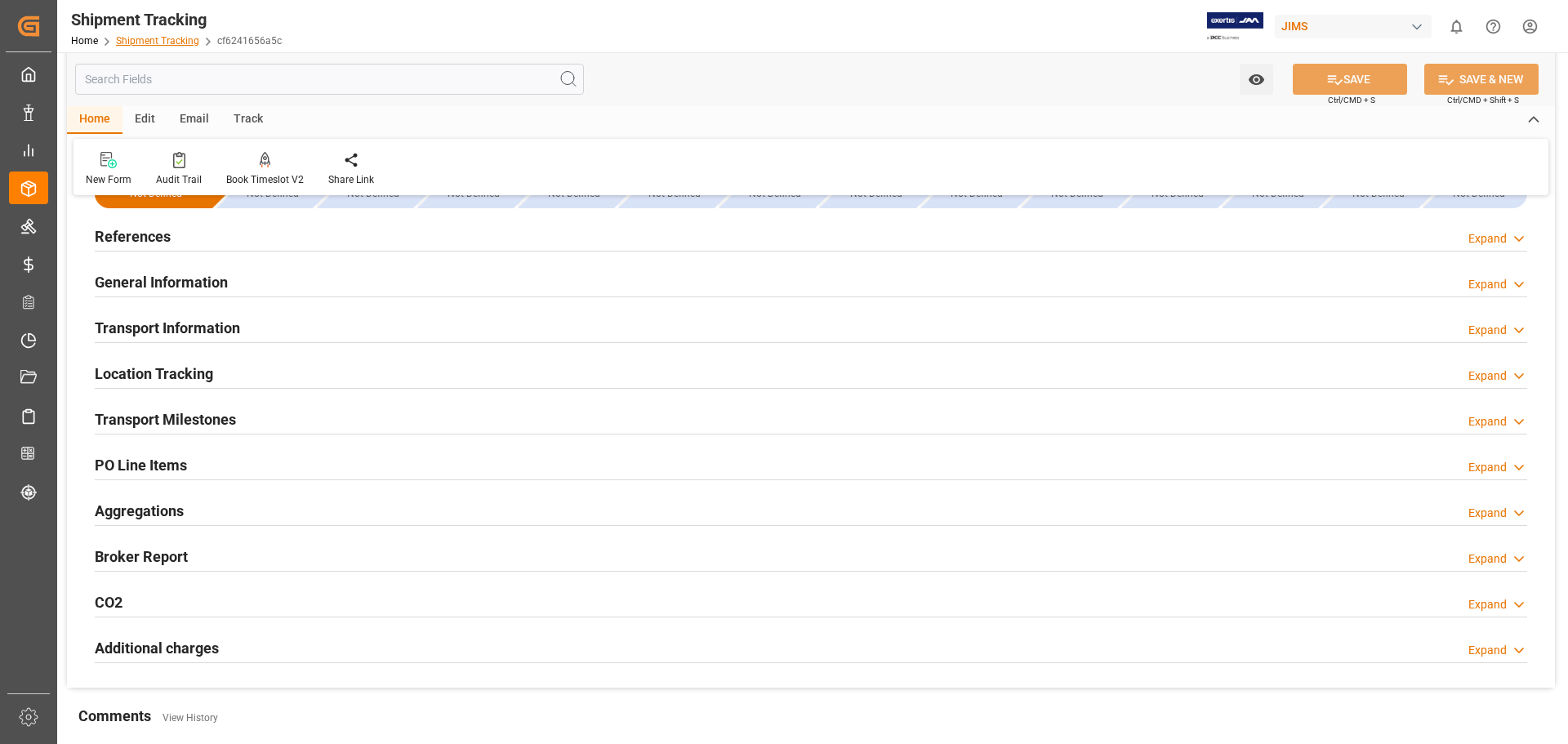
click at [170, 43] on link "Shipment Tracking" at bounding box center [157, 40] width 83 height 11
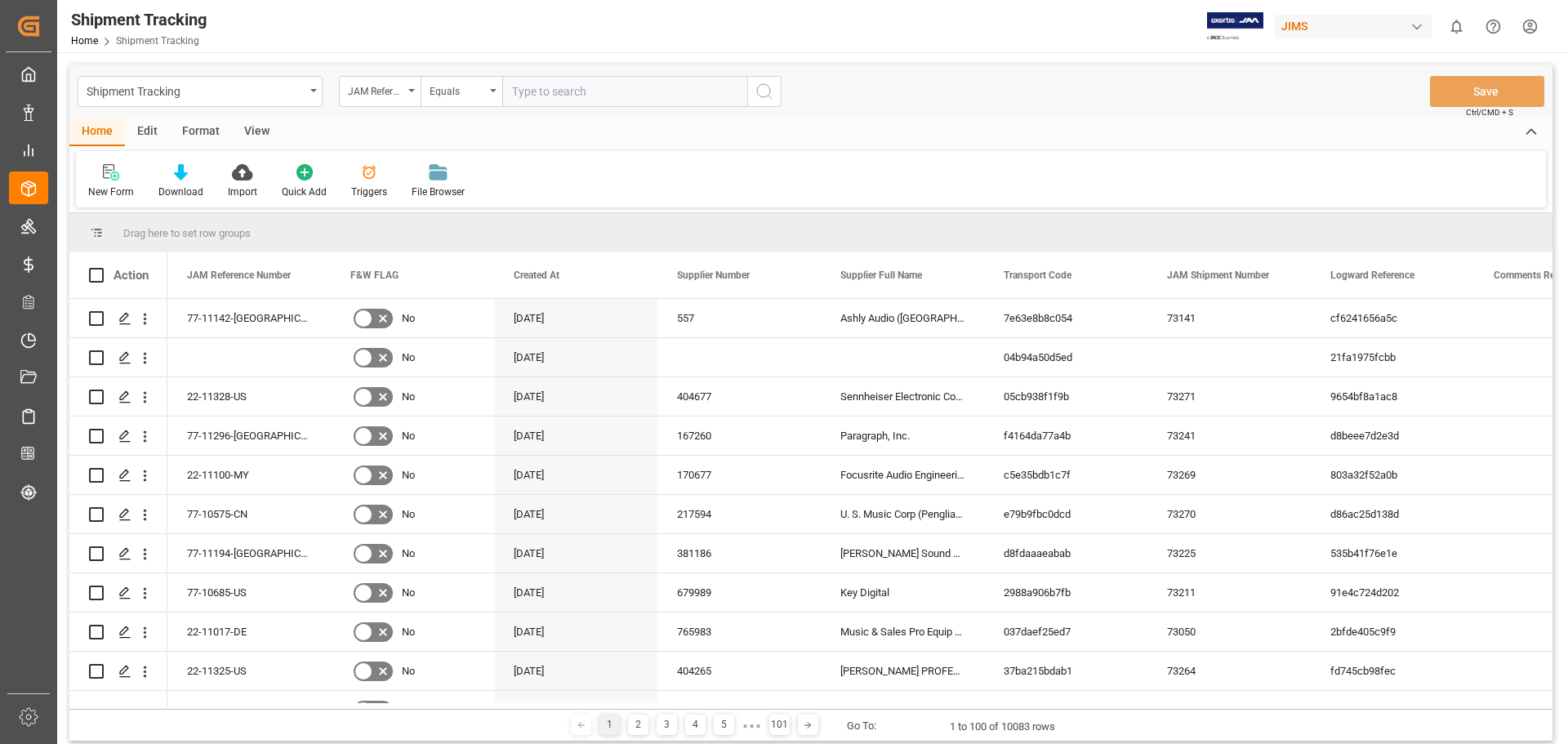
click at [668, 91] on input "text" at bounding box center [624, 91] width 245 height 31
type input "77-11160-[GEOGRAPHIC_DATA]"
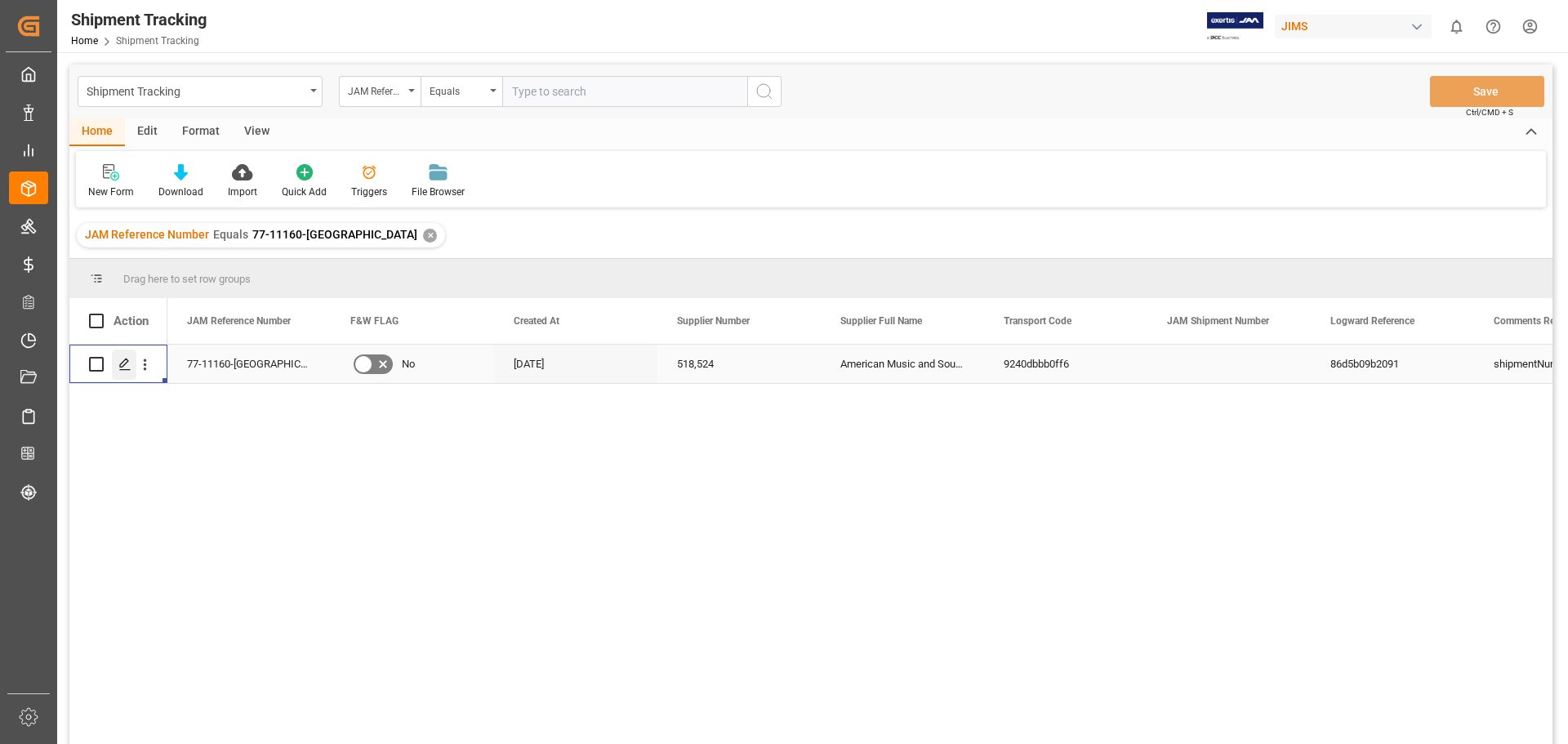
click at [123, 362] on polygon "Press SPACE to select this row." at bounding box center [124, 364] width 8 height 8
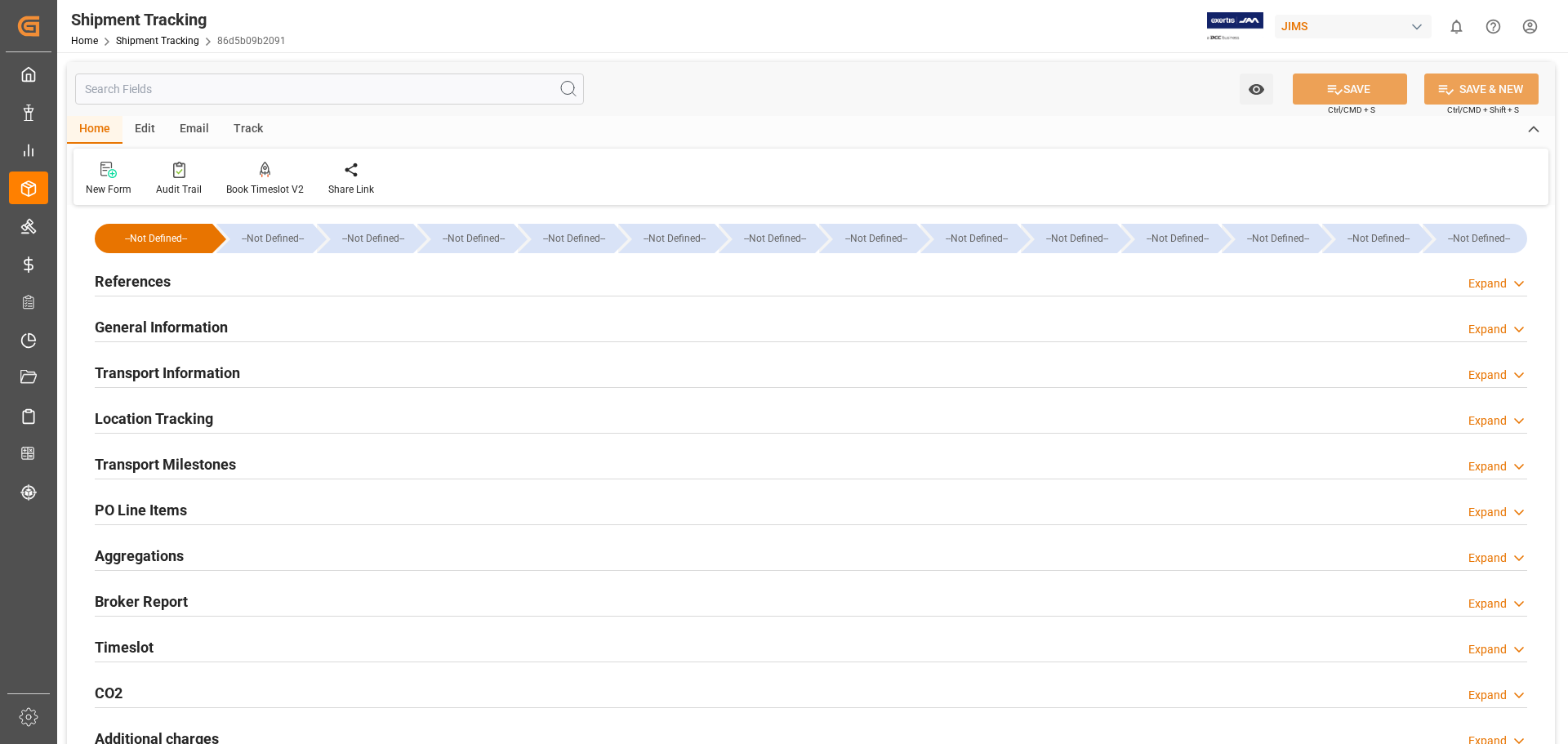
type input "24-09-2025 00:00"
type input "01-10-2025 00:00"
click at [188, 462] on h2 "Transport Milestones" at bounding box center [165, 464] width 141 height 22
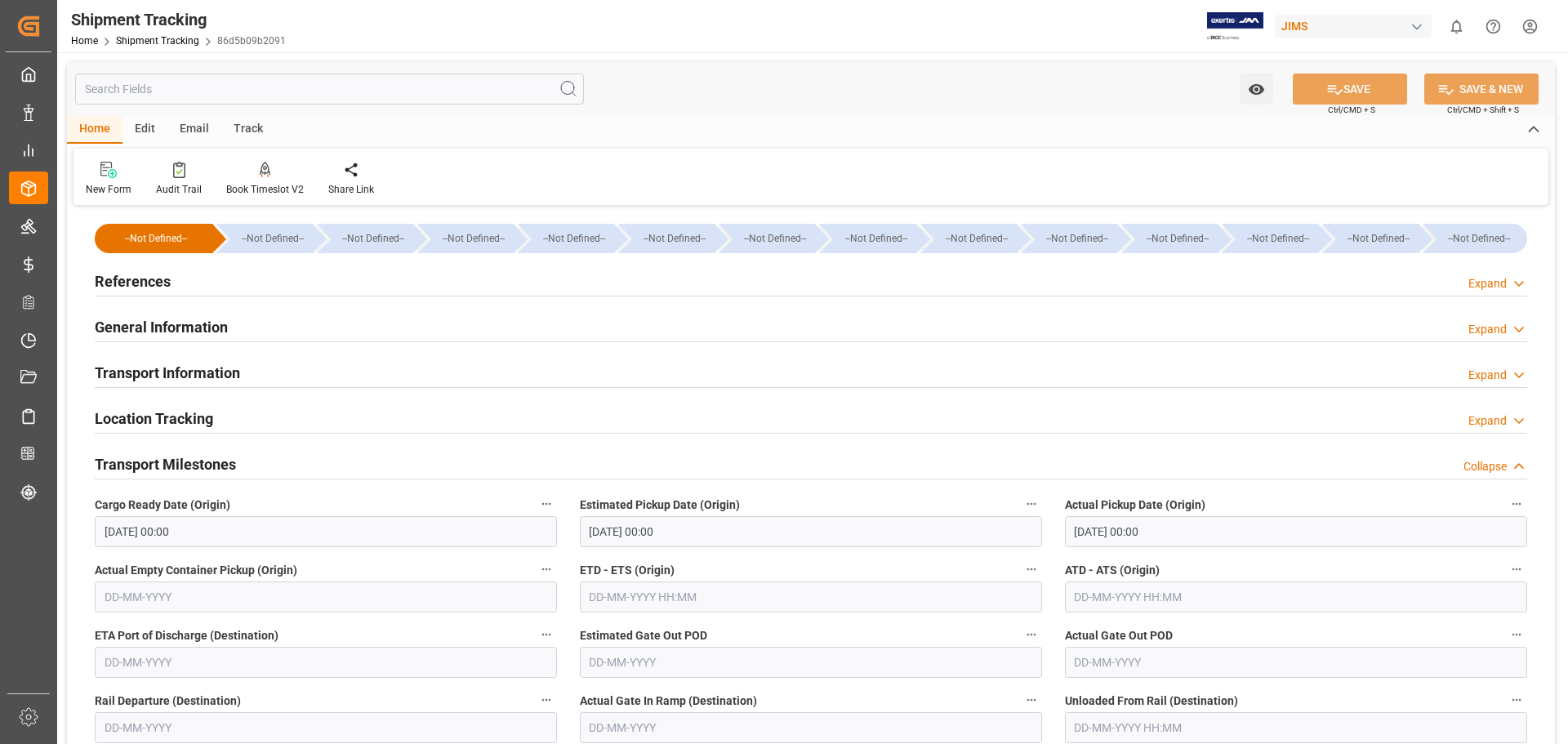
click at [150, 378] on h2 "Transport Information" at bounding box center [168, 372] width 146 height 22
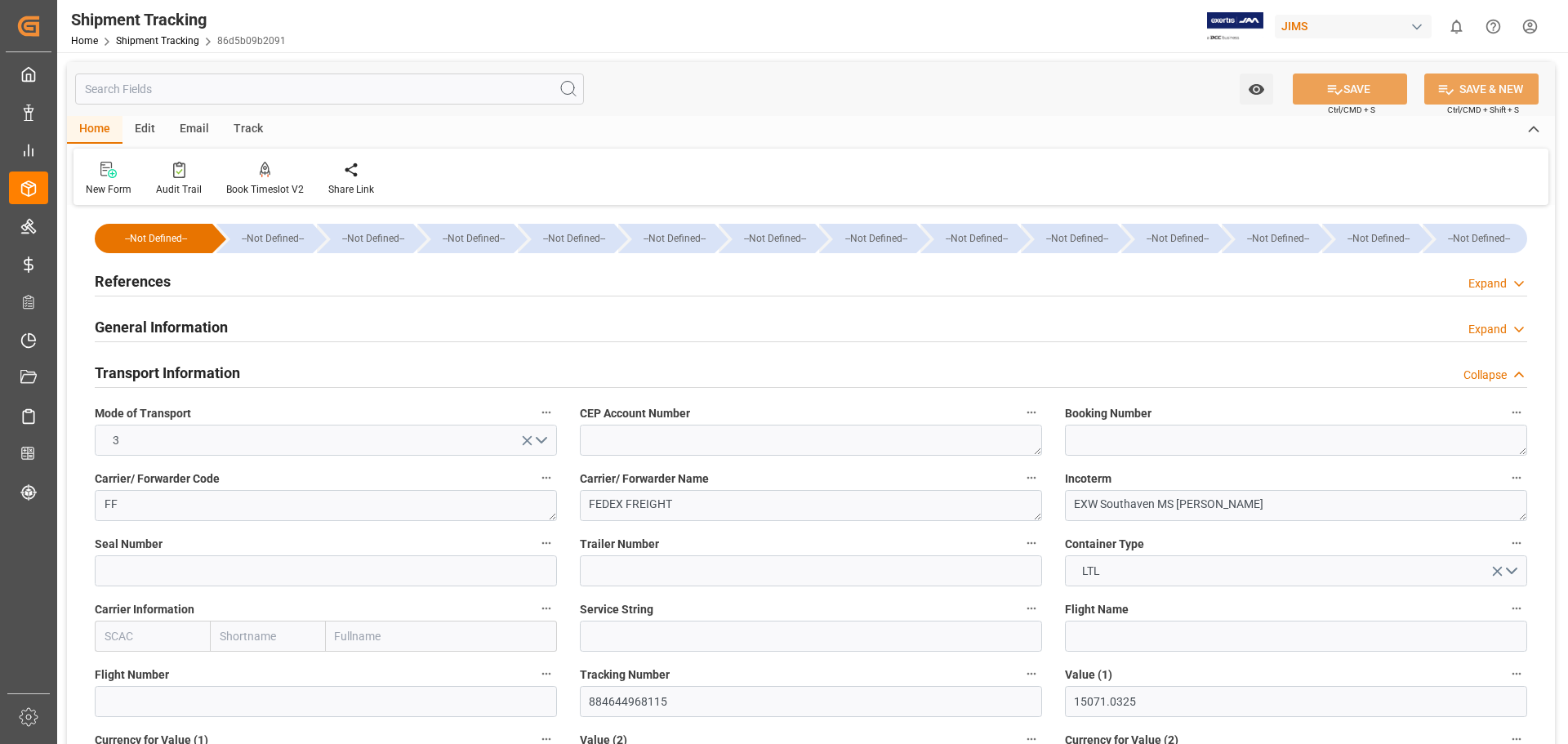
scroll to position [137, 0]
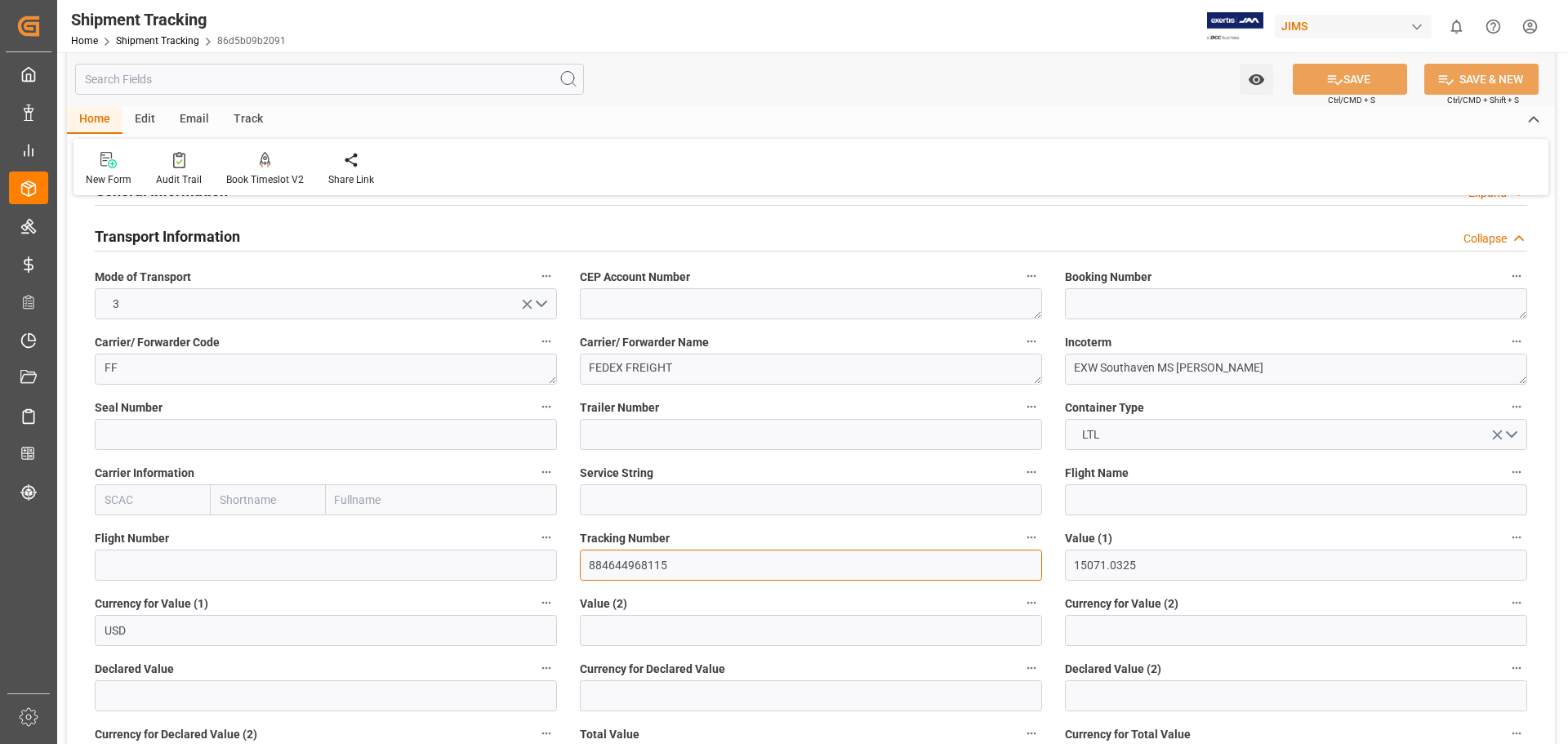
drag, startPoint x: 673, startPoint y: 560, endPoint x: 508, endPoint y: 548, distance: 165.4
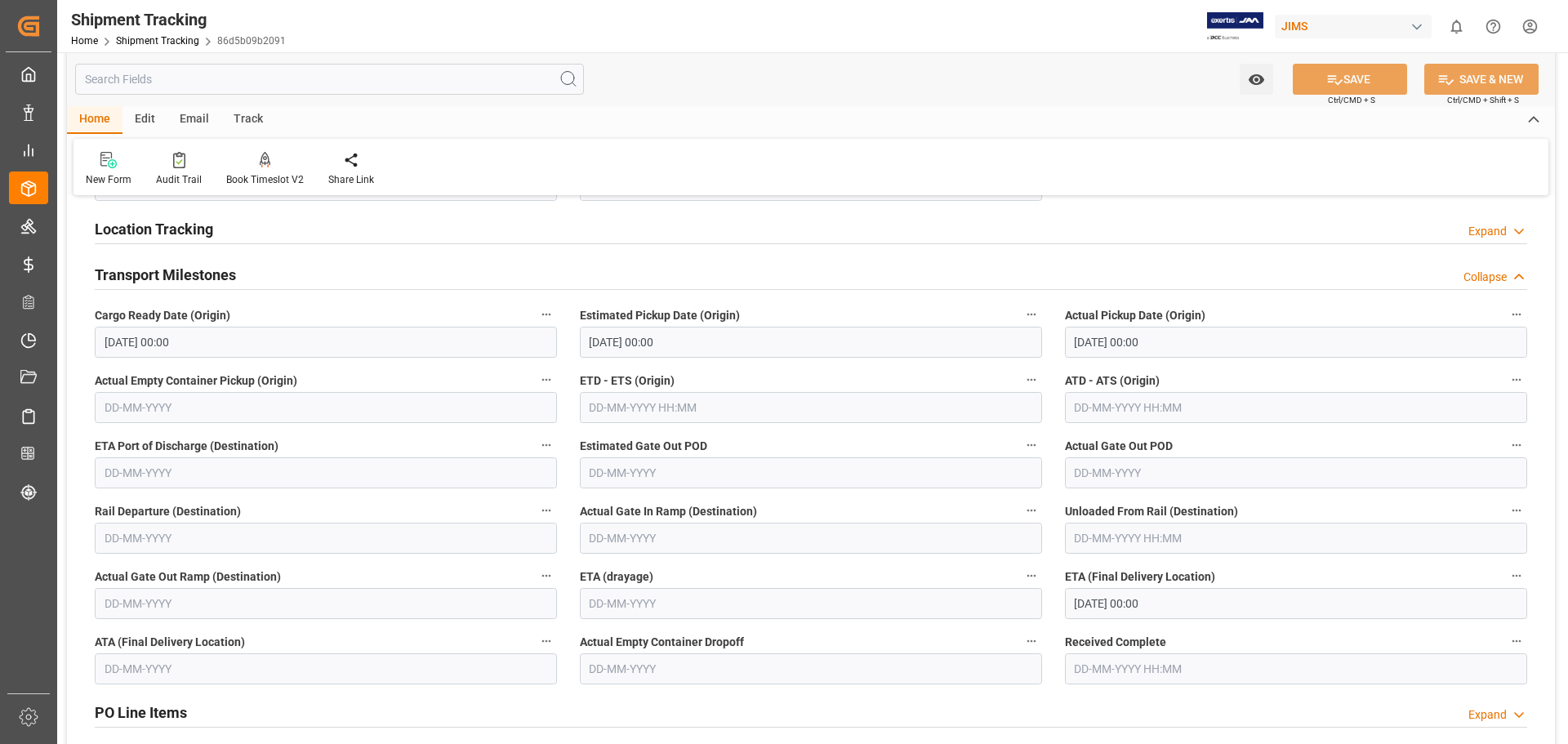
scroll to position [817, 0]
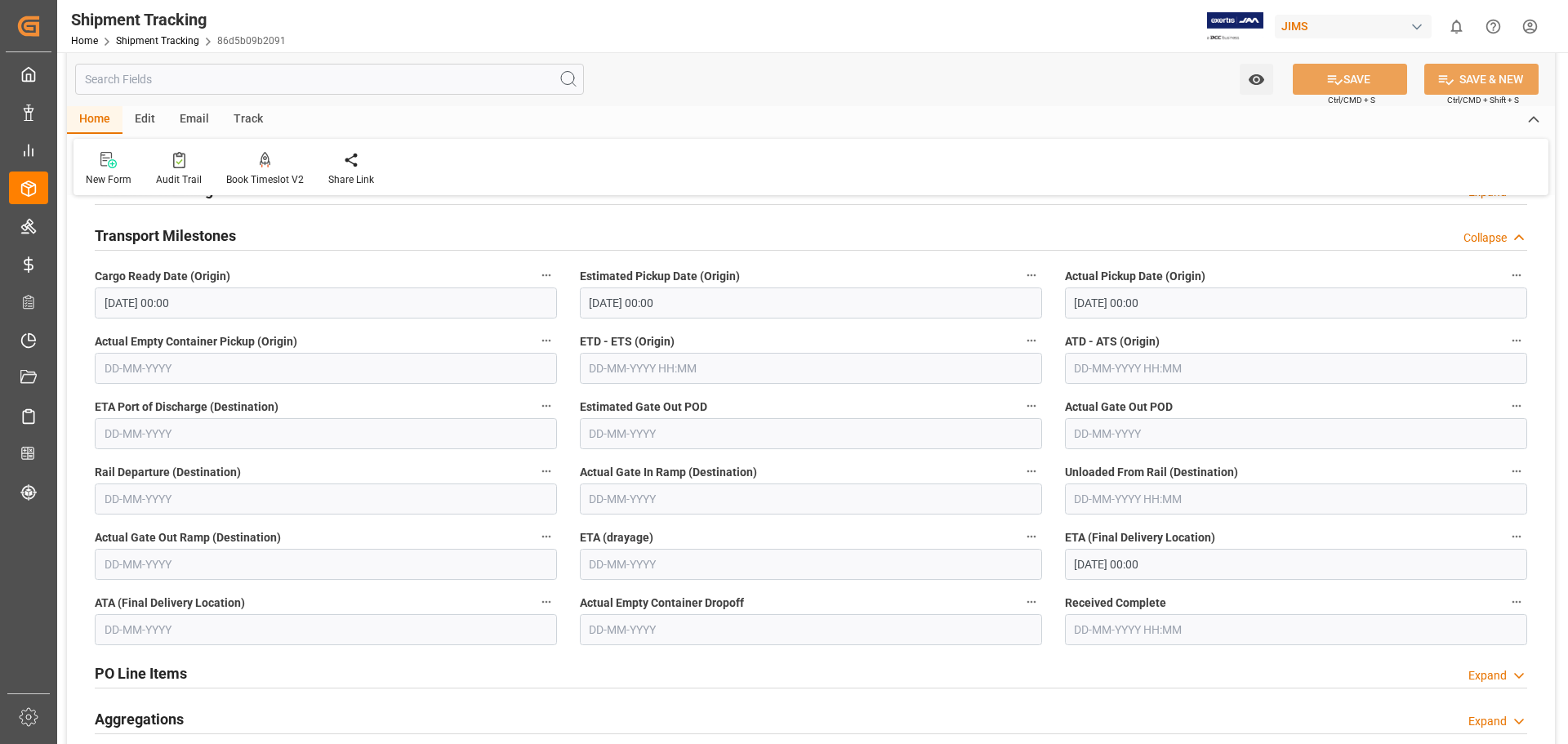
click at [144, 633] on input "text" at bounding box center [326, 629] width 462 height 31
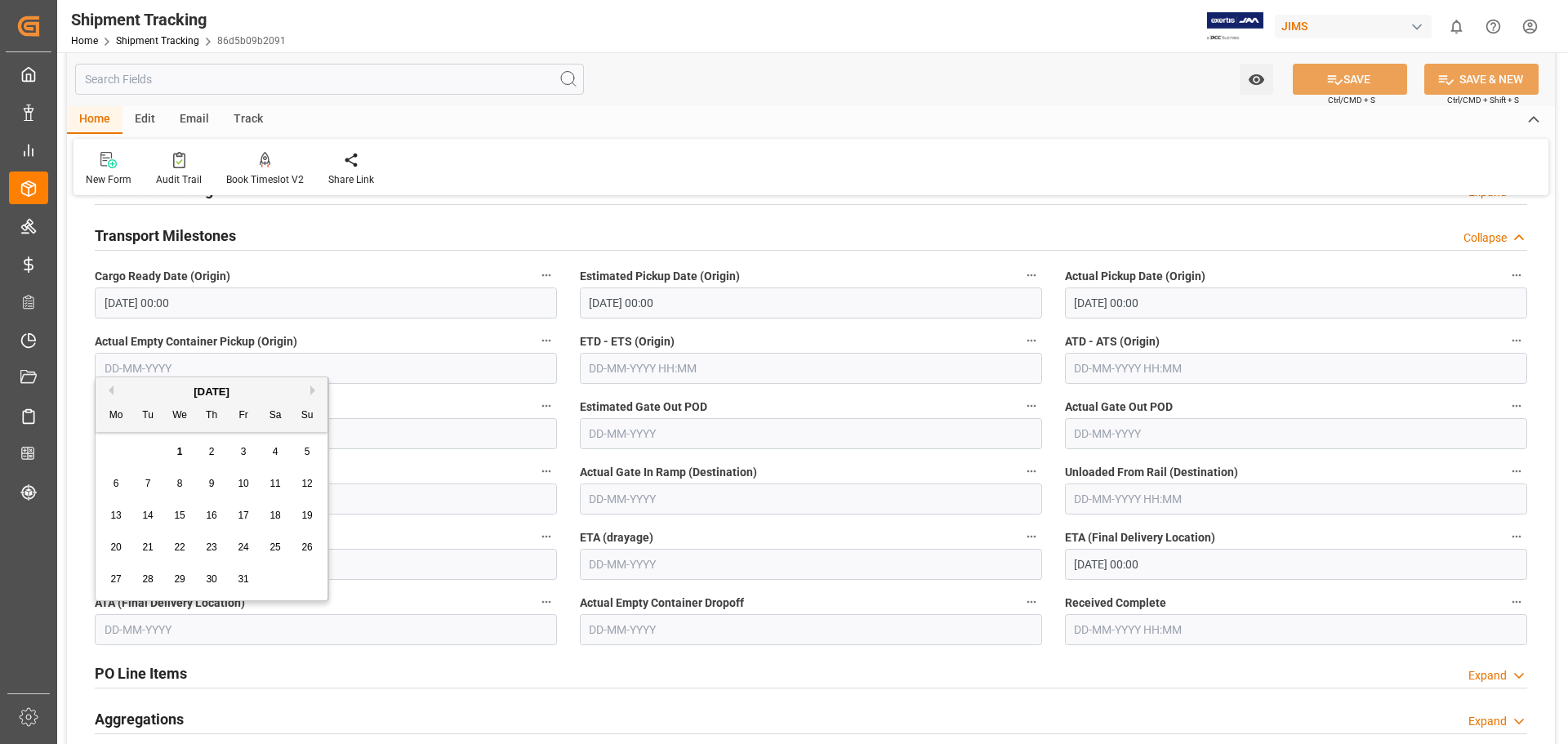
click at [177, 449] on span "1" at bounding box center [180, 450] width 6 height 11
type input "01-10-2025"
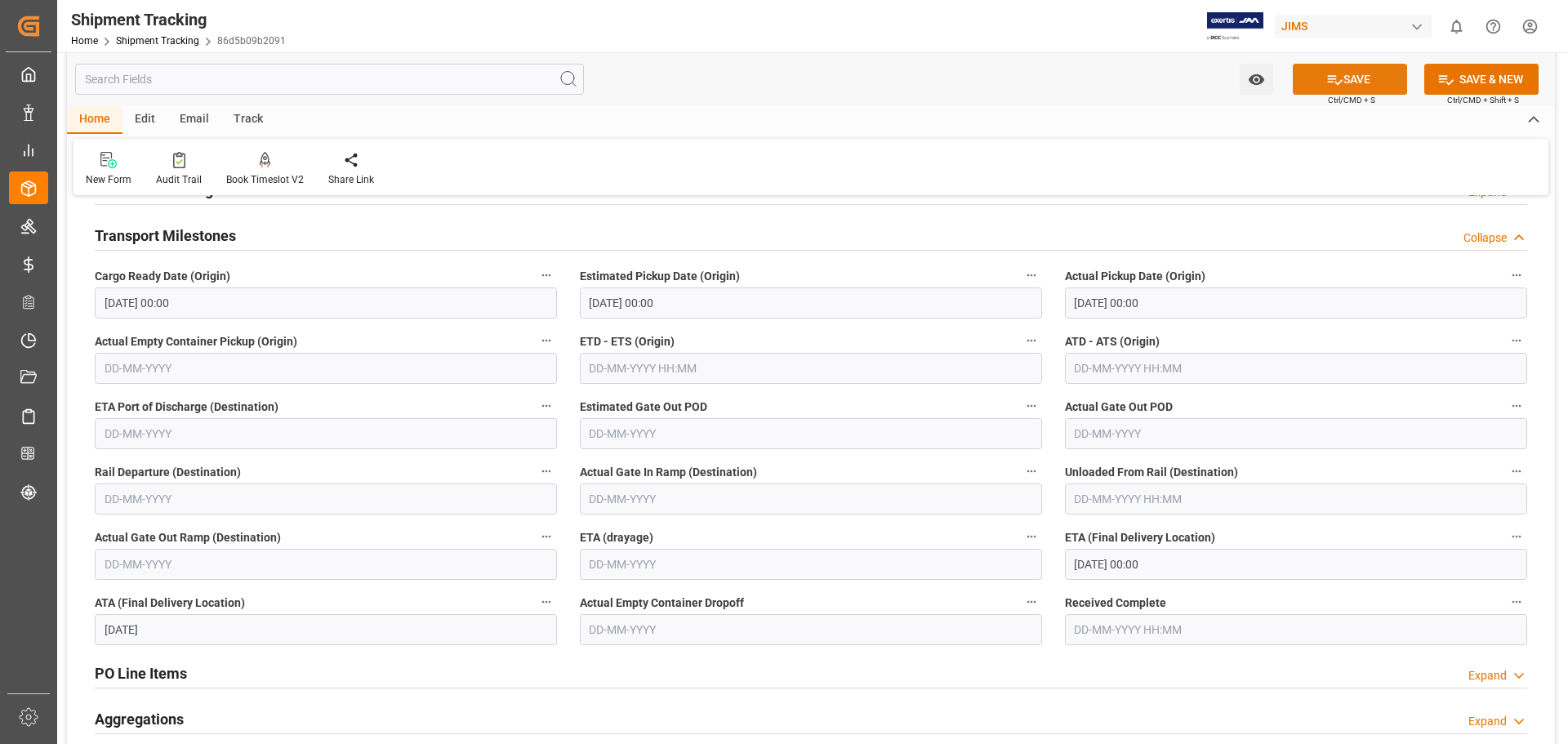
click at [1353, 74] on button "SAVE" at bounding box center [1349, 79] width 114 height 31
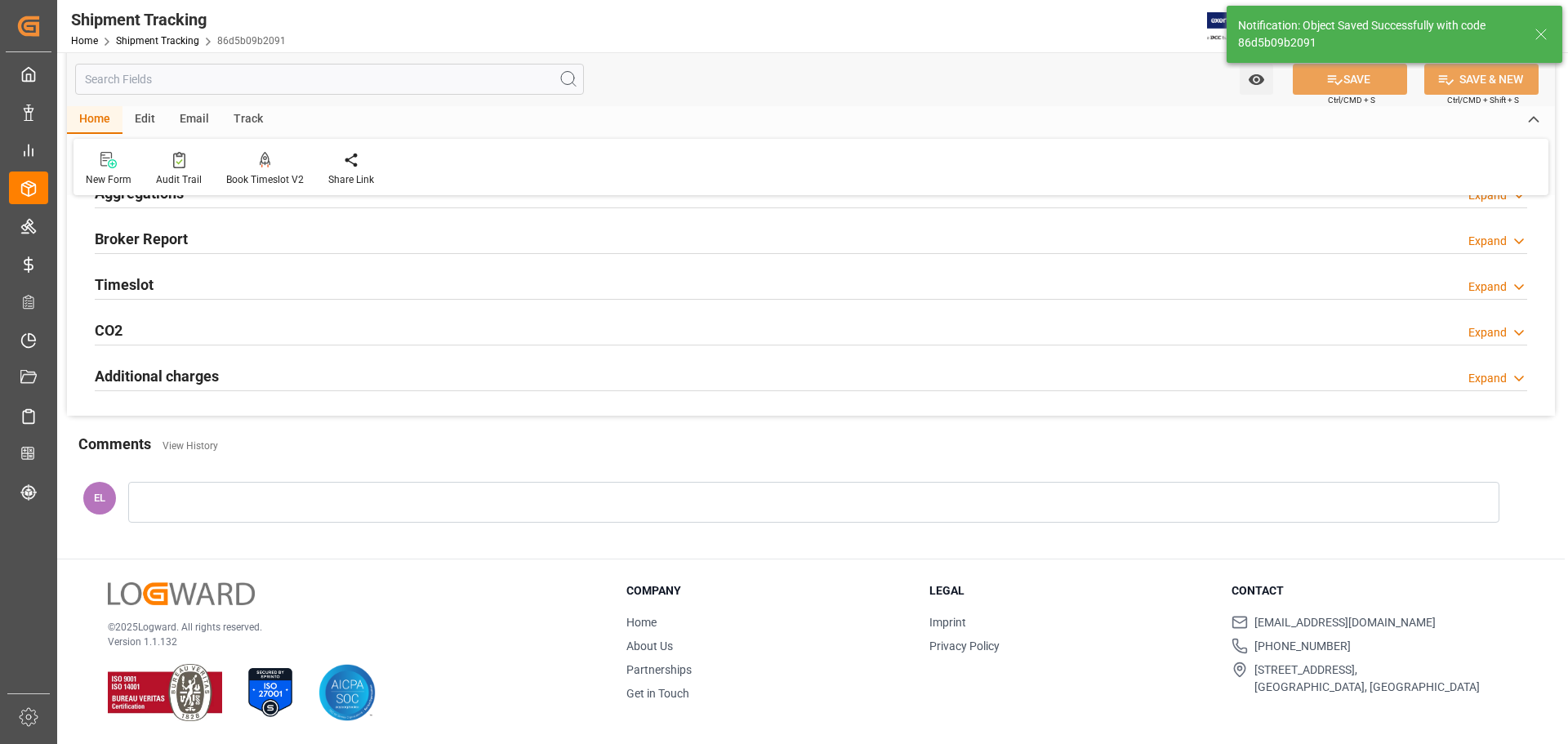
scroll to position [229, 0]
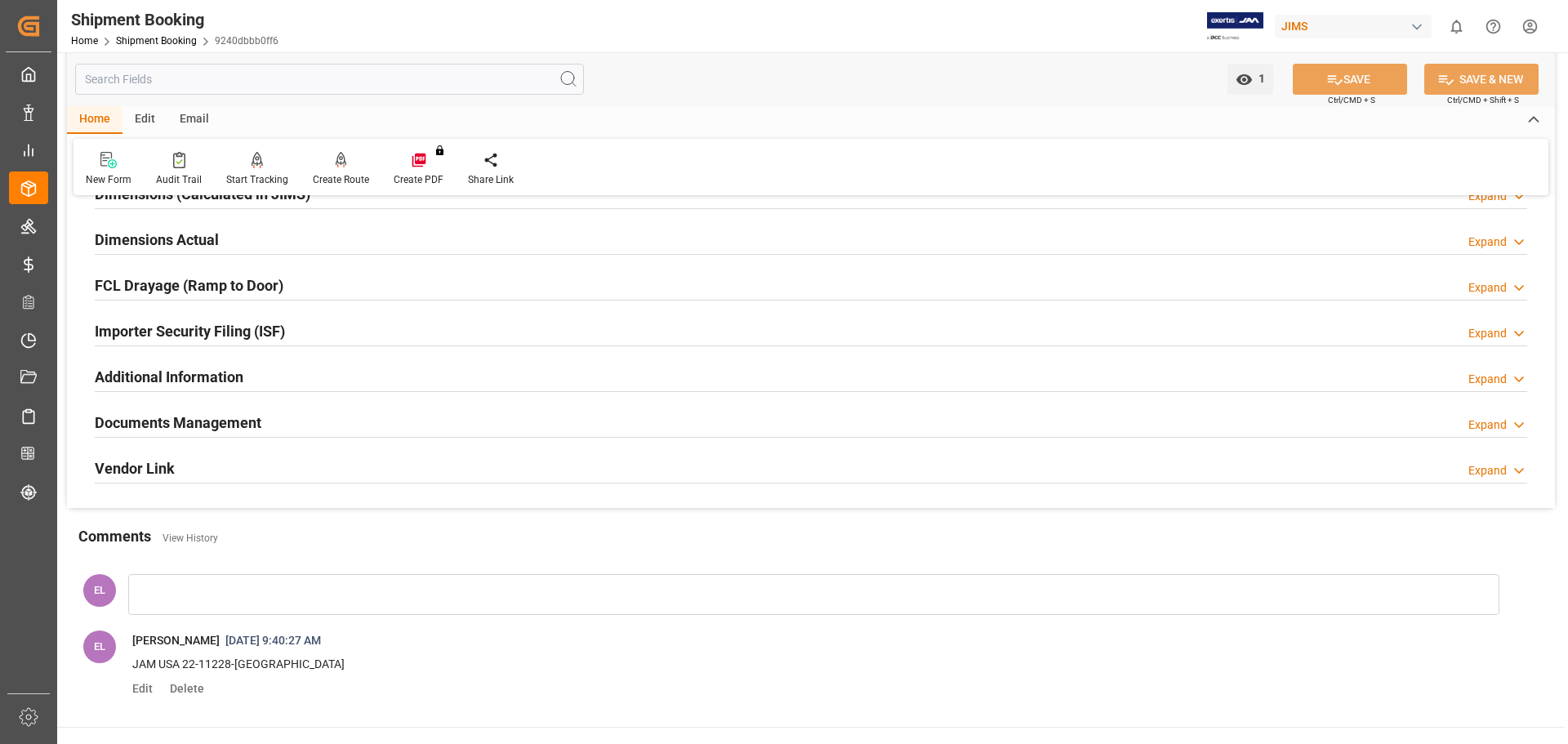
scroll to position [408, 0]
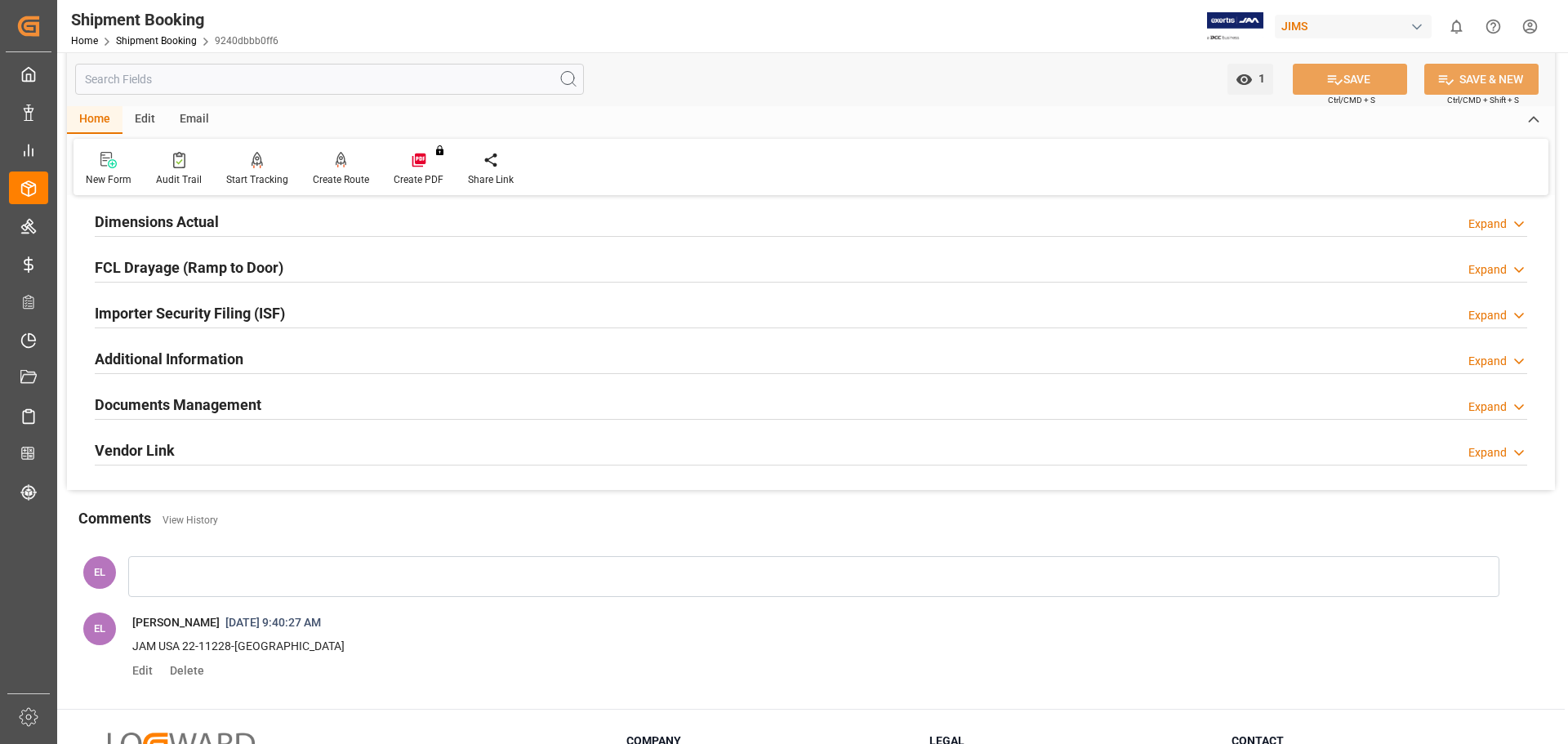
click at [145, 402] on h2 "Documents Management" at bounding box center [178, 404] width 167 height 22
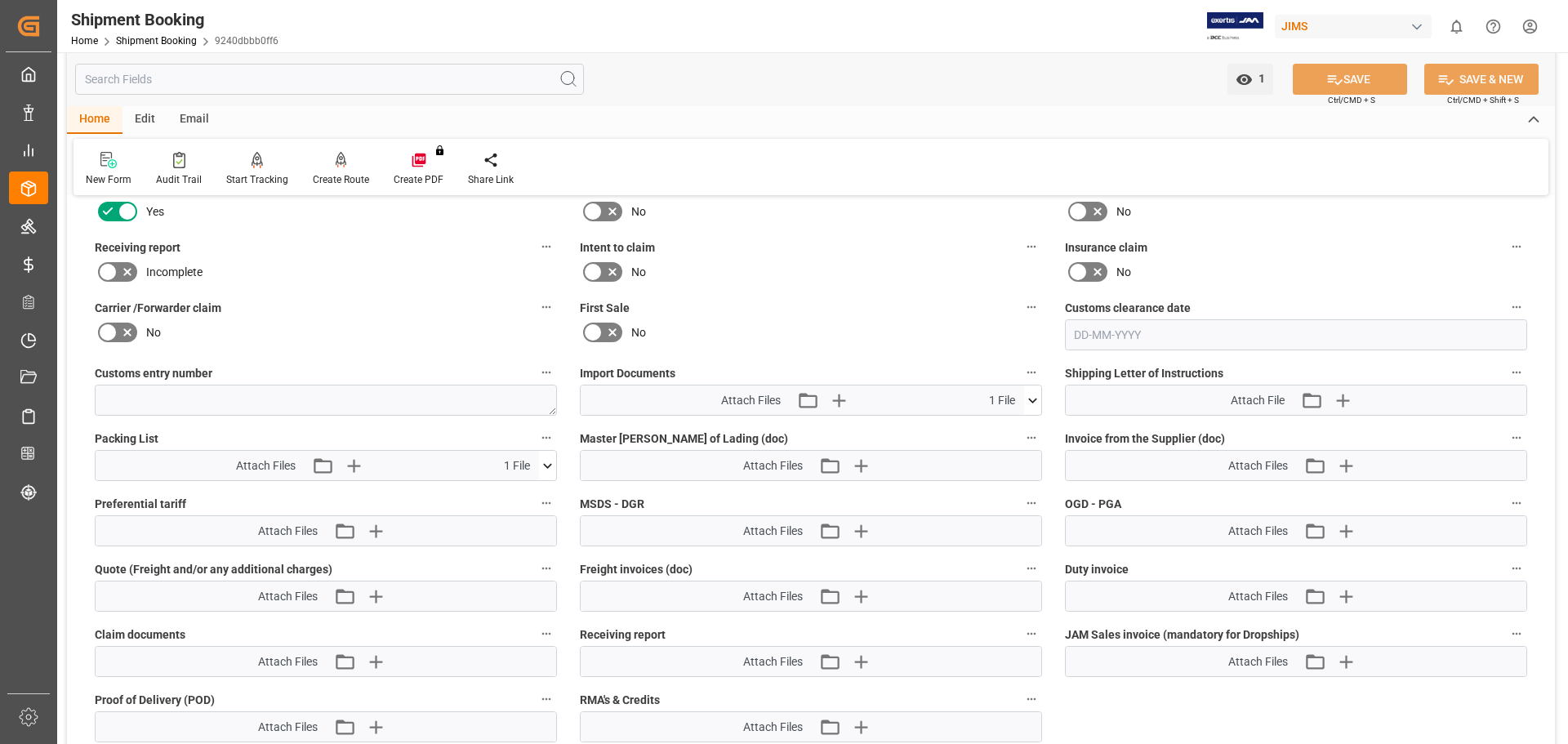
scroll to position [953, 0]
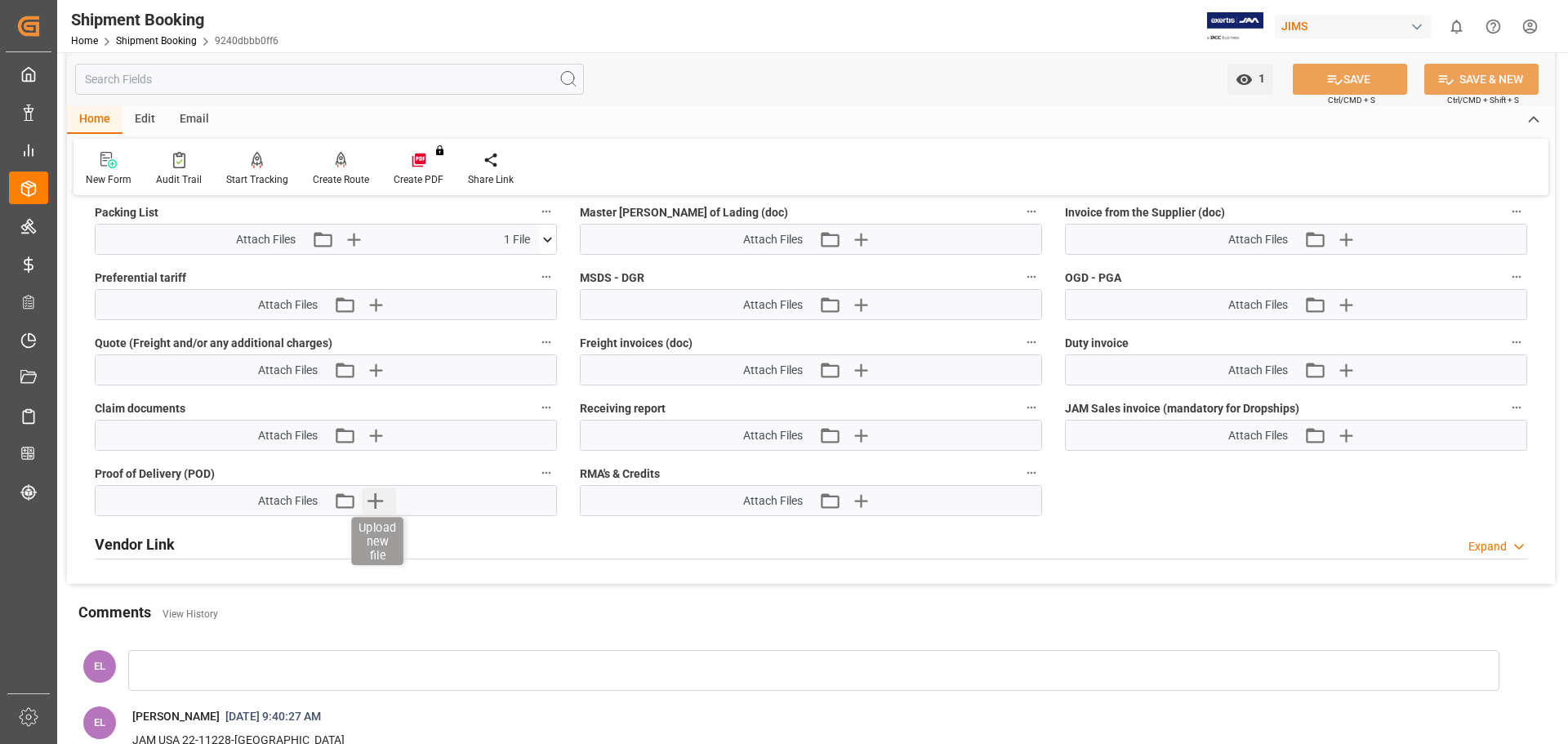
click at [371, 493] on icon "button" at bounding box center [375, 500] width 26 height 26
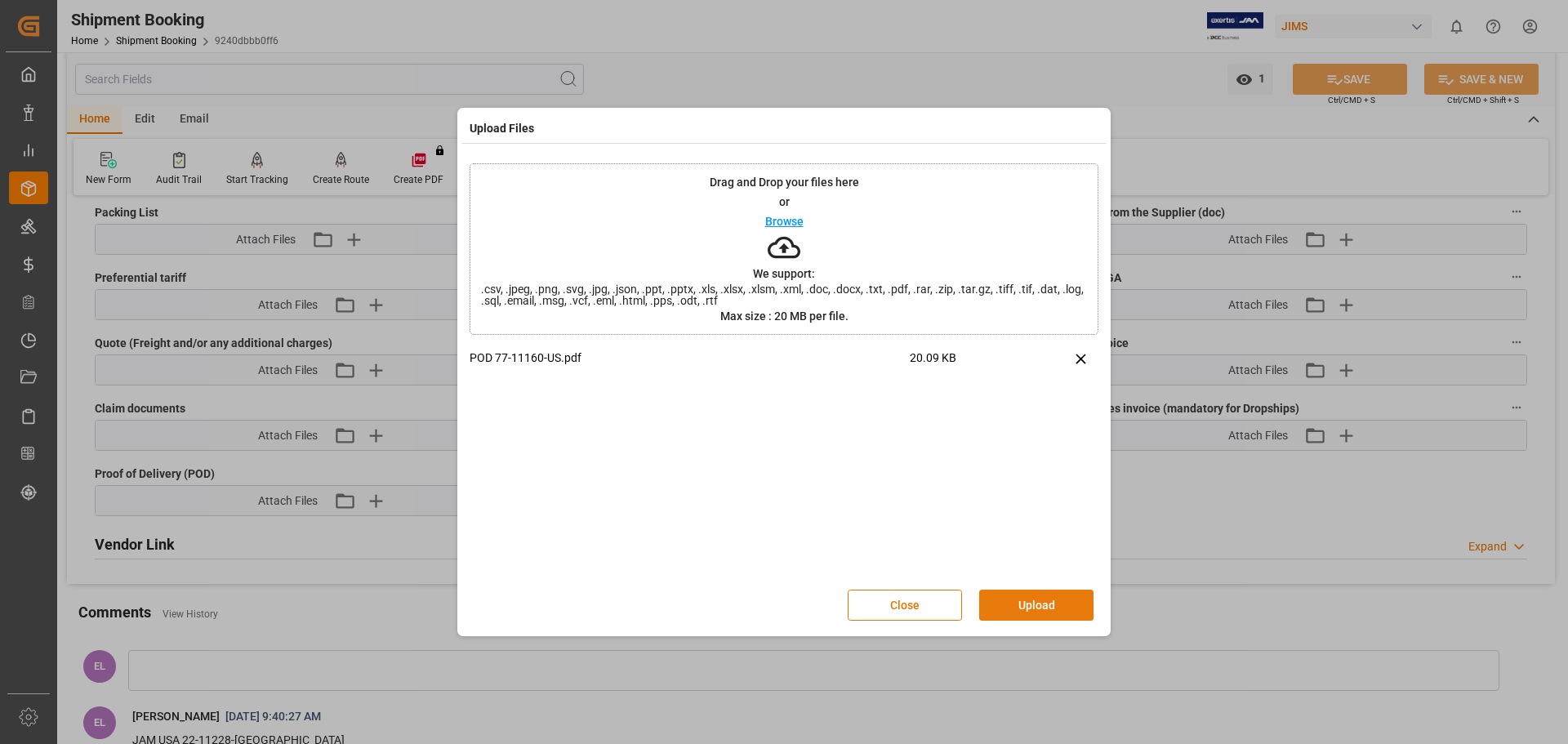
click at [1058, 612] on button "Upload" at bounding box center [1036, 604] width 114 height 31
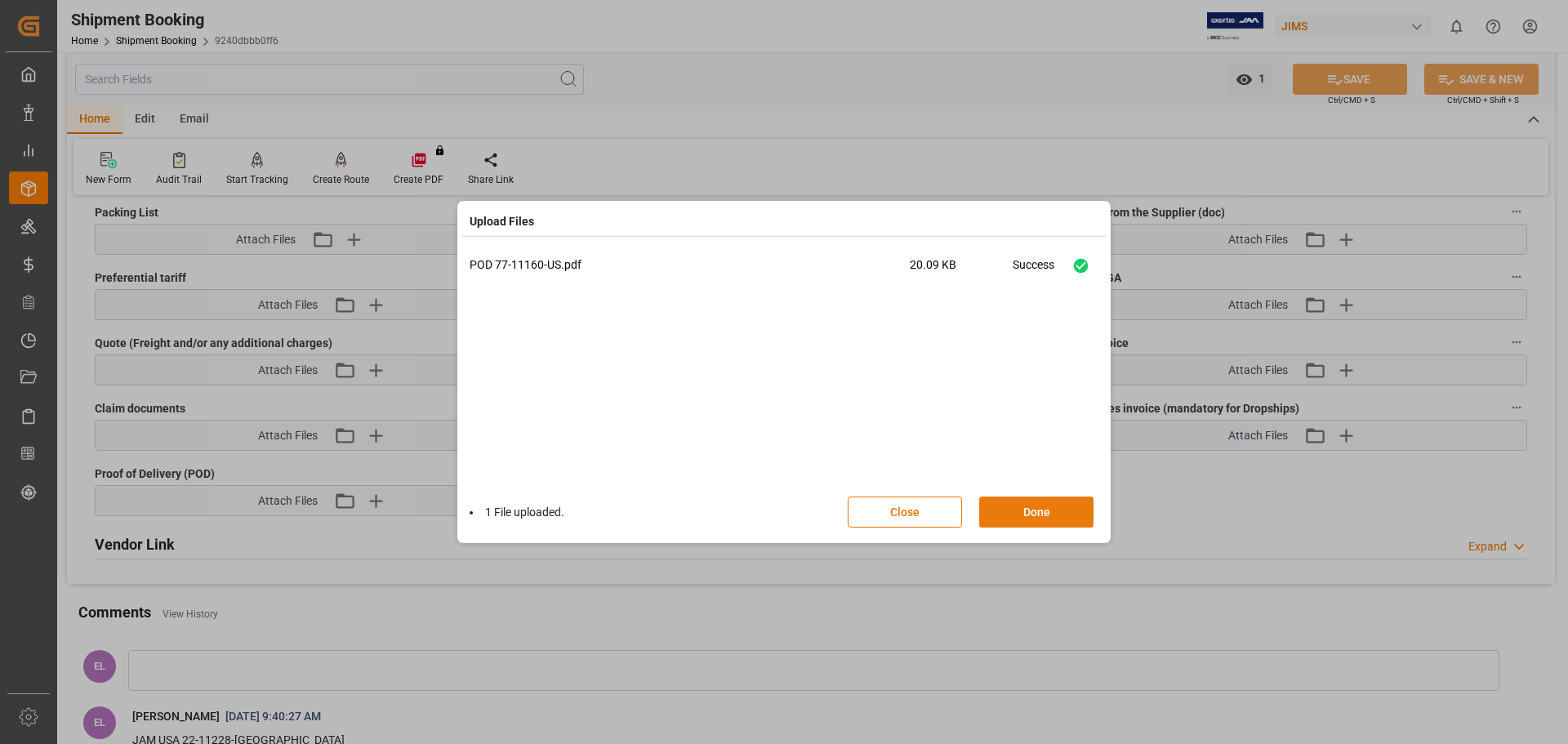
click at [1028, 509] on button "Done" at bounding box center [1036, 511] width 114 height 31
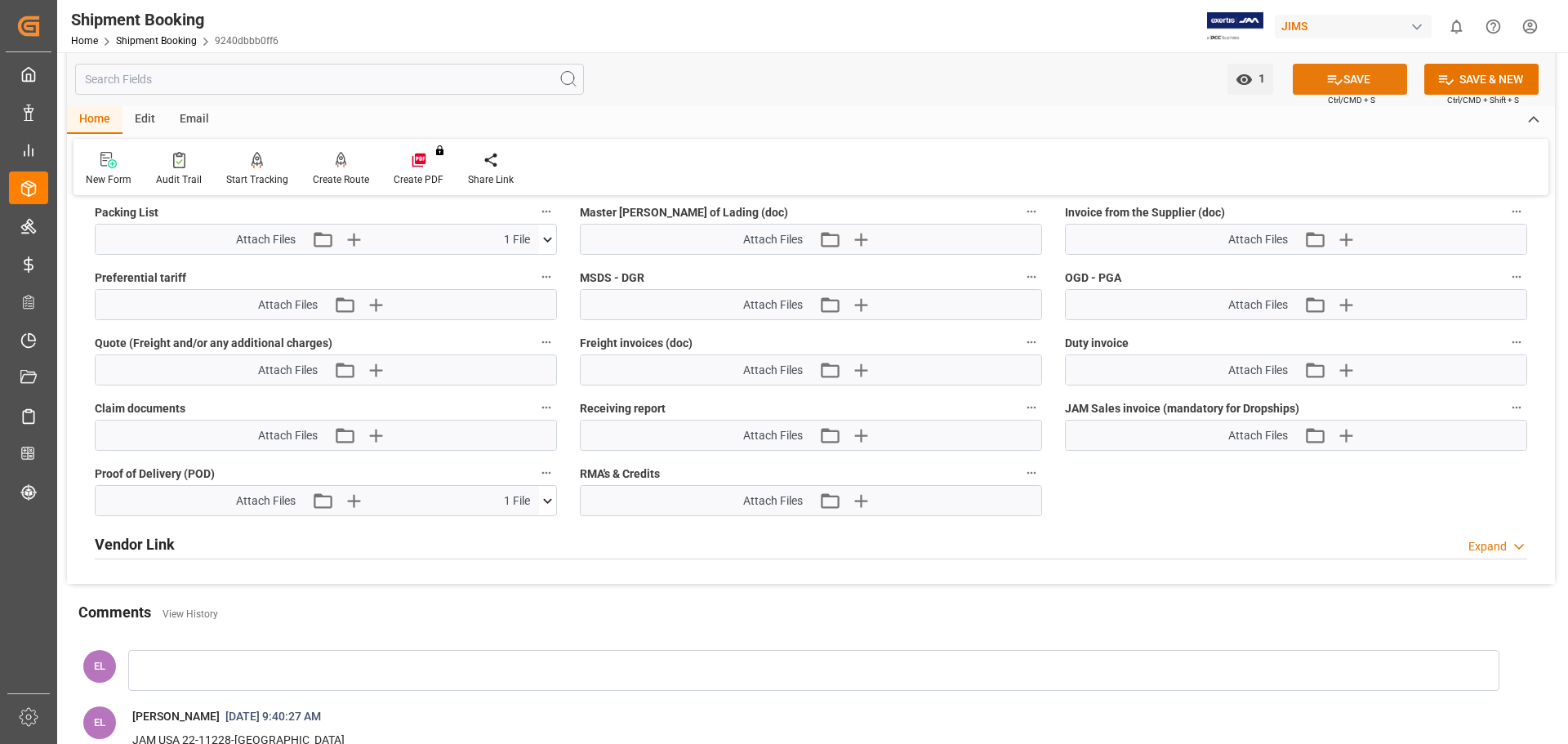
click at [1355, 84] on button "SAVE" at bounding box center [1349, 79] width 114 height 31
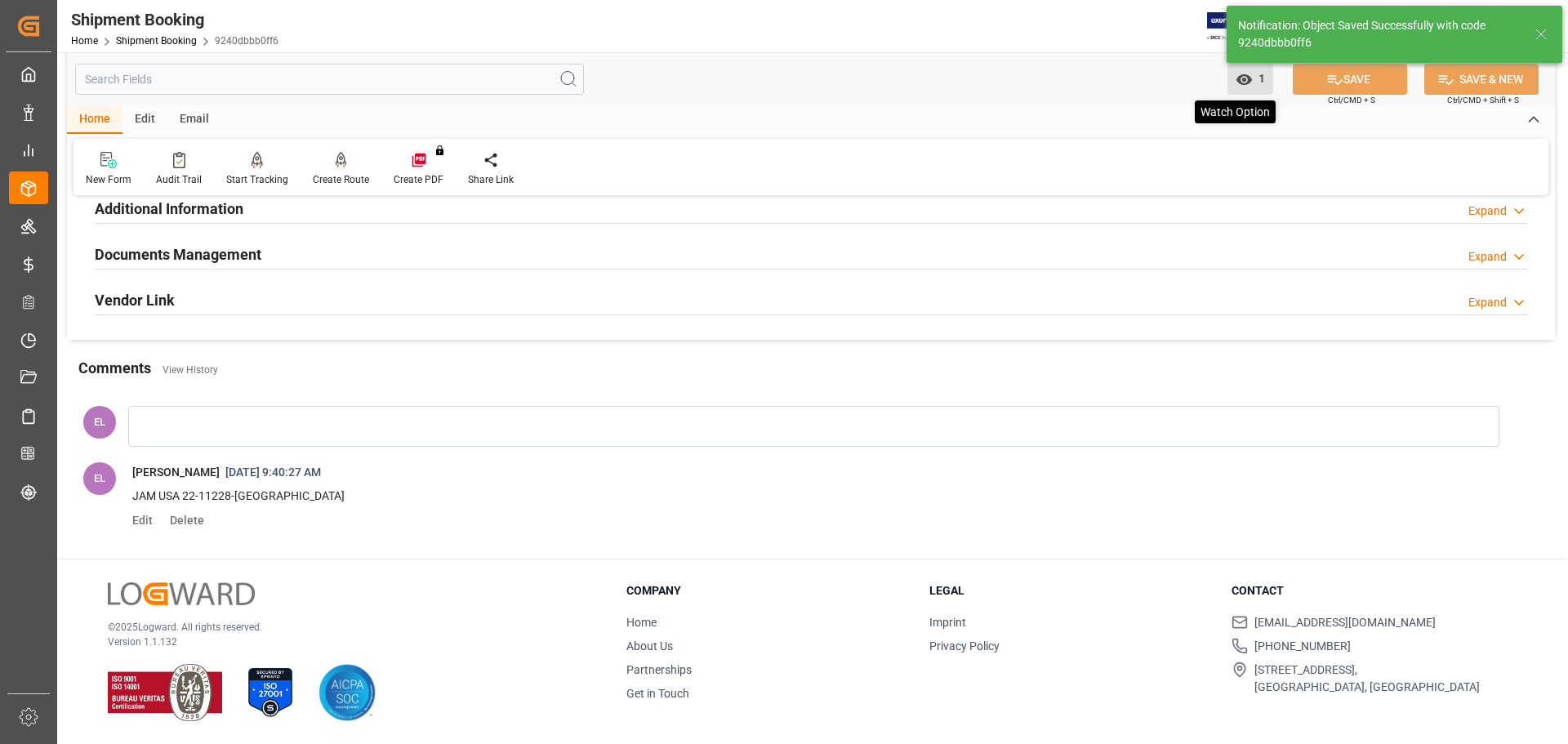
scroll to position [315, 0]
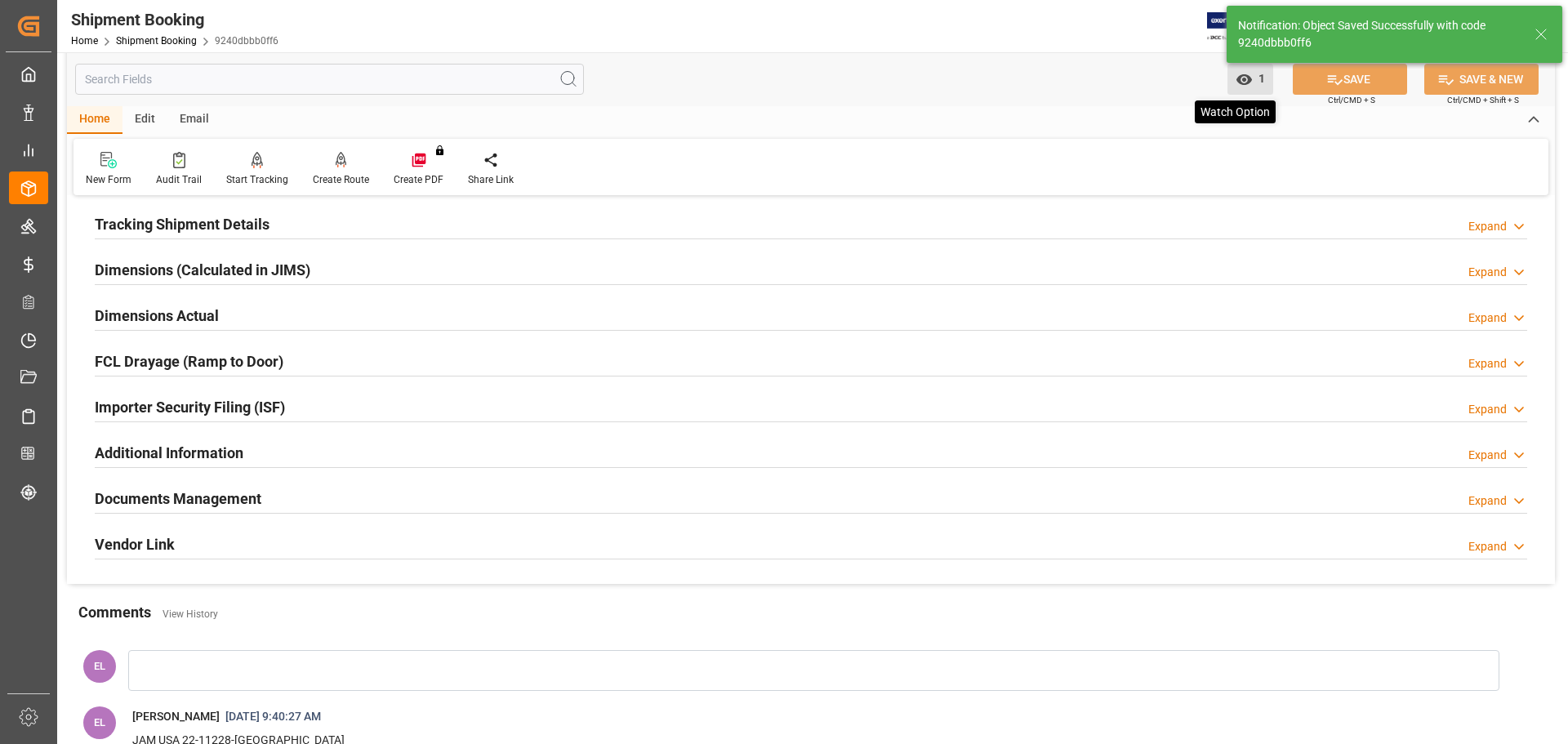
click at [1253, 79] on span "1" at bounding box center [1258, 78] width 12 height 13
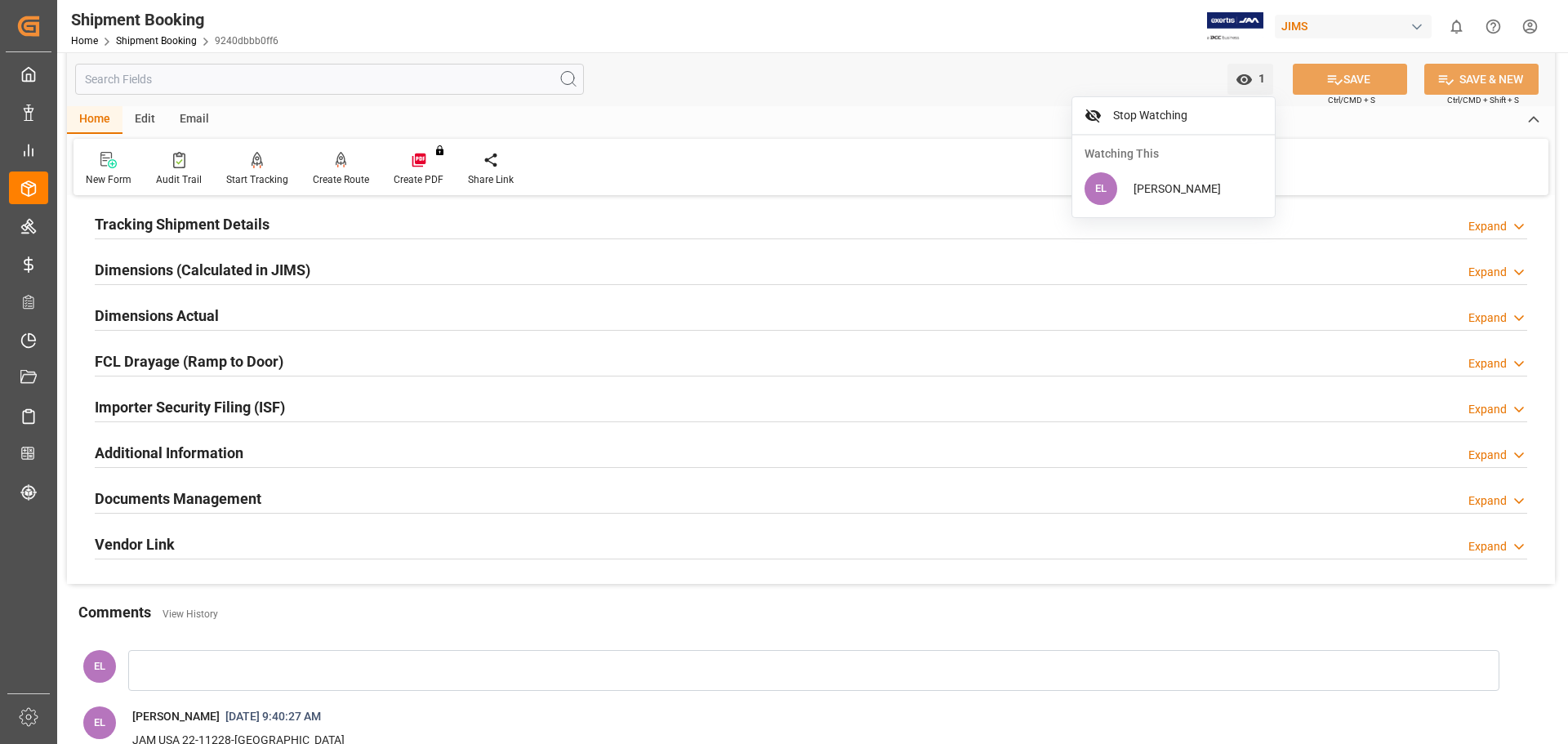
click at [1101, 52] on header "Shipment Booking Home Shipment Booking 9240dbbb0ff6 JIMS 0 Notifications Only s…" at bounding box center [807, 26] width 1522 height 53
